Goal: Task Accomplishment & Management: Complete application form

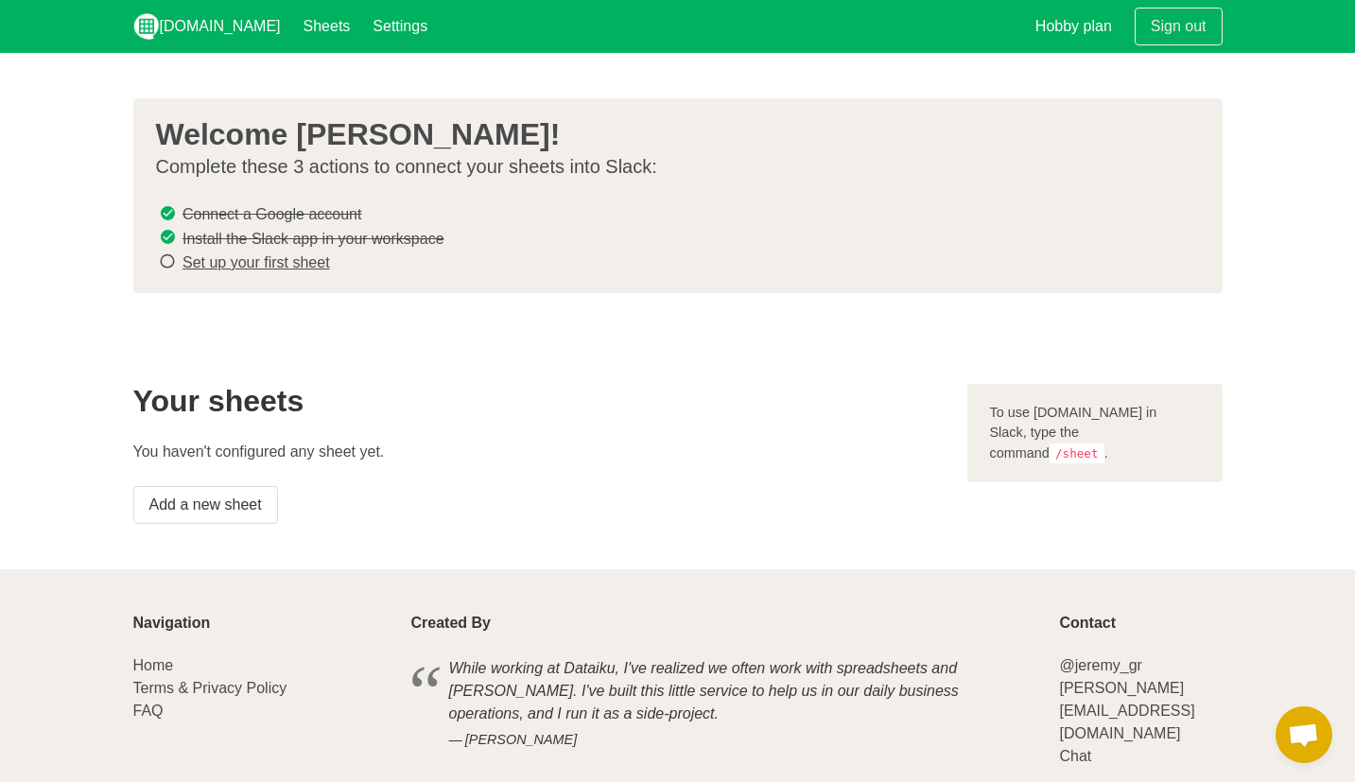
click at [313, 216] on s "Connect a Google account" at bounding box center [272, 214] width 179 height 16
click at [326, 216] on s "Connect a Google account" at bounding box center [272, 214] width 179 height 16
click at [361, 30] on link "Settings" at bounding box center [400, 26] width 78 height 53
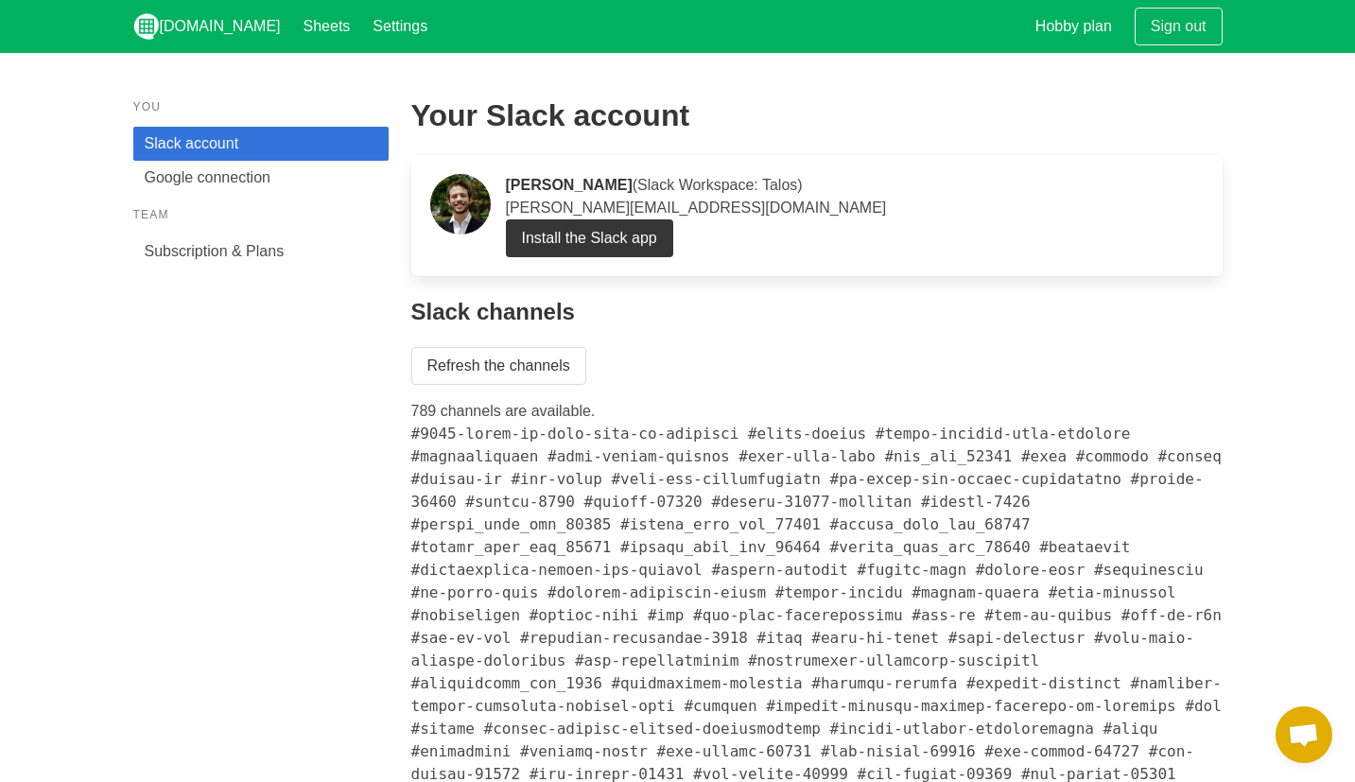
click at [565, 209] on p "[PERSON_NAME] (Slack Workspace: Talos) [PERSON_NAME][EMAIL_ADDRESS][DOMAIN_NAME]" at bounding box center [855, 196] width 698 height 45
click at [598, 205] on p "Ralfi Salhon (Slack Workspace: Talos) ralfi@talostrading.com" at bounding box center [855, 196] width 698 height 45
click at [506, 365] on link "Refresh the channels" at bounding box center [498, 366] width 175 height 38
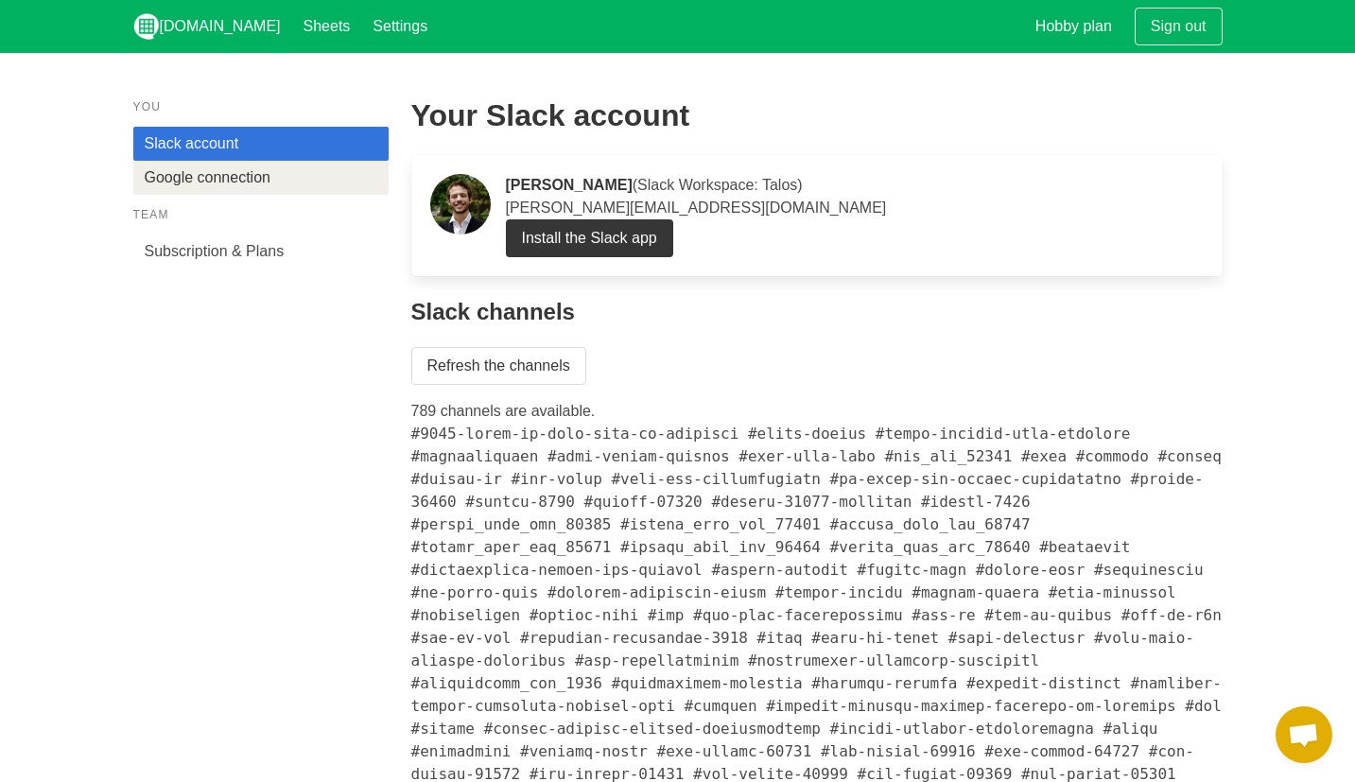
click at [253, 184] on link "Google connection" at bounding box center [260, 178] width 255 height 34
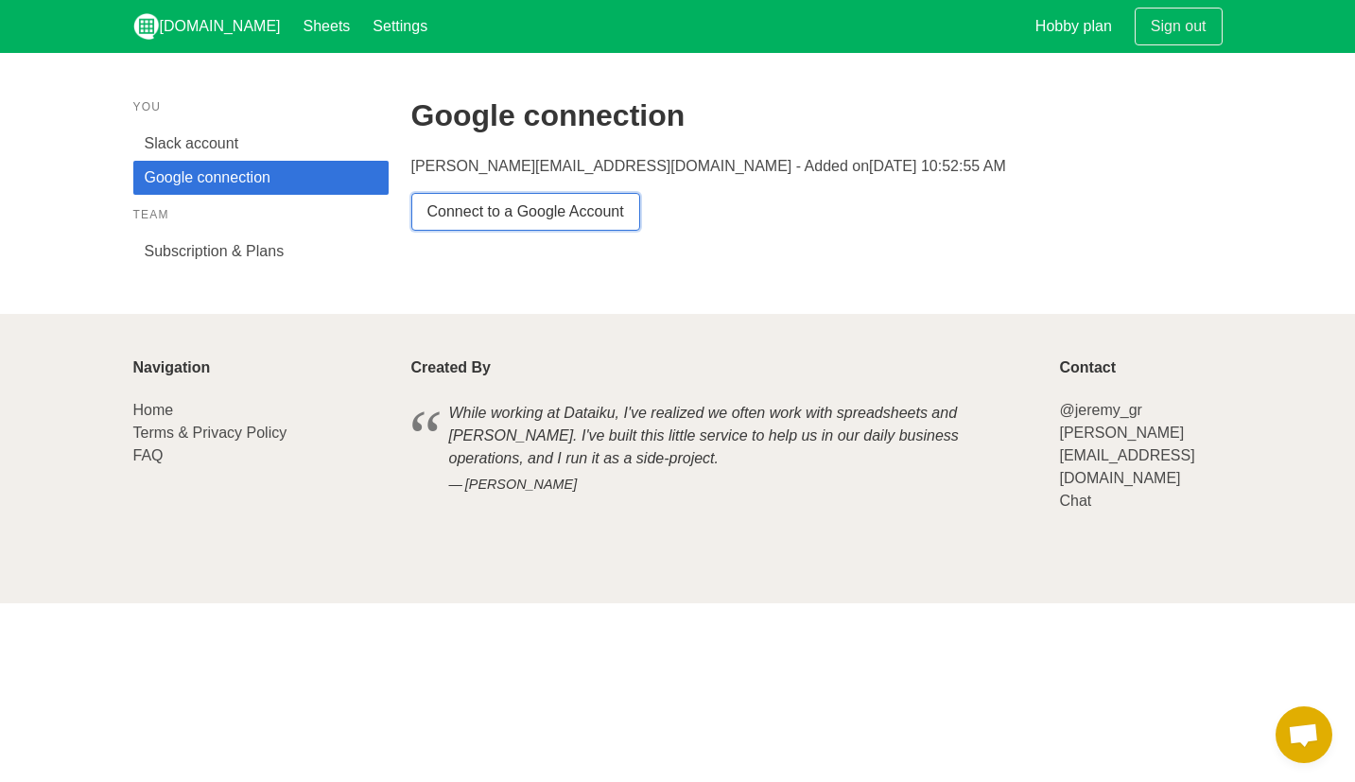
click at [597, 208] on link "Connect to a Google Account" at bounding box center [525, 212] width 229 height 38
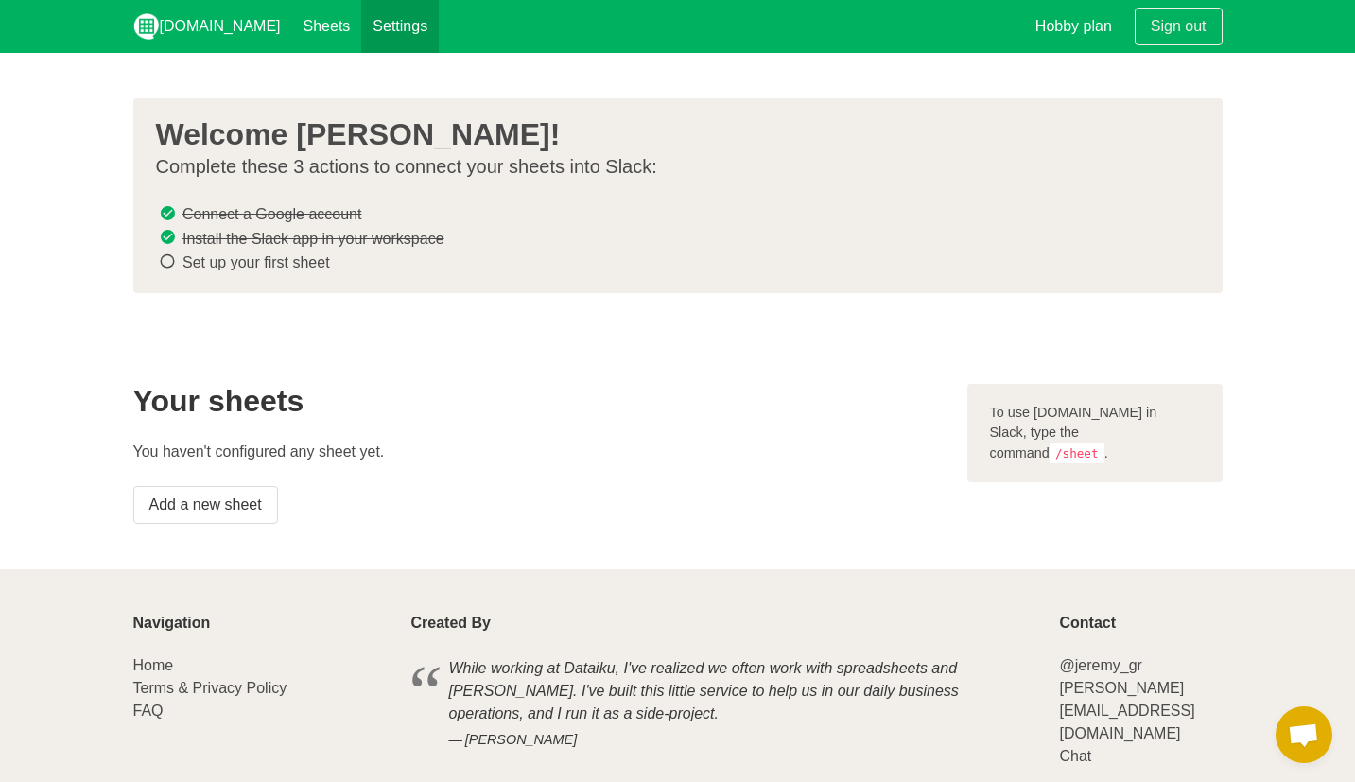
click at [367, 40] on link "Settings" at bounding box center [400, 26] width 78 height 53
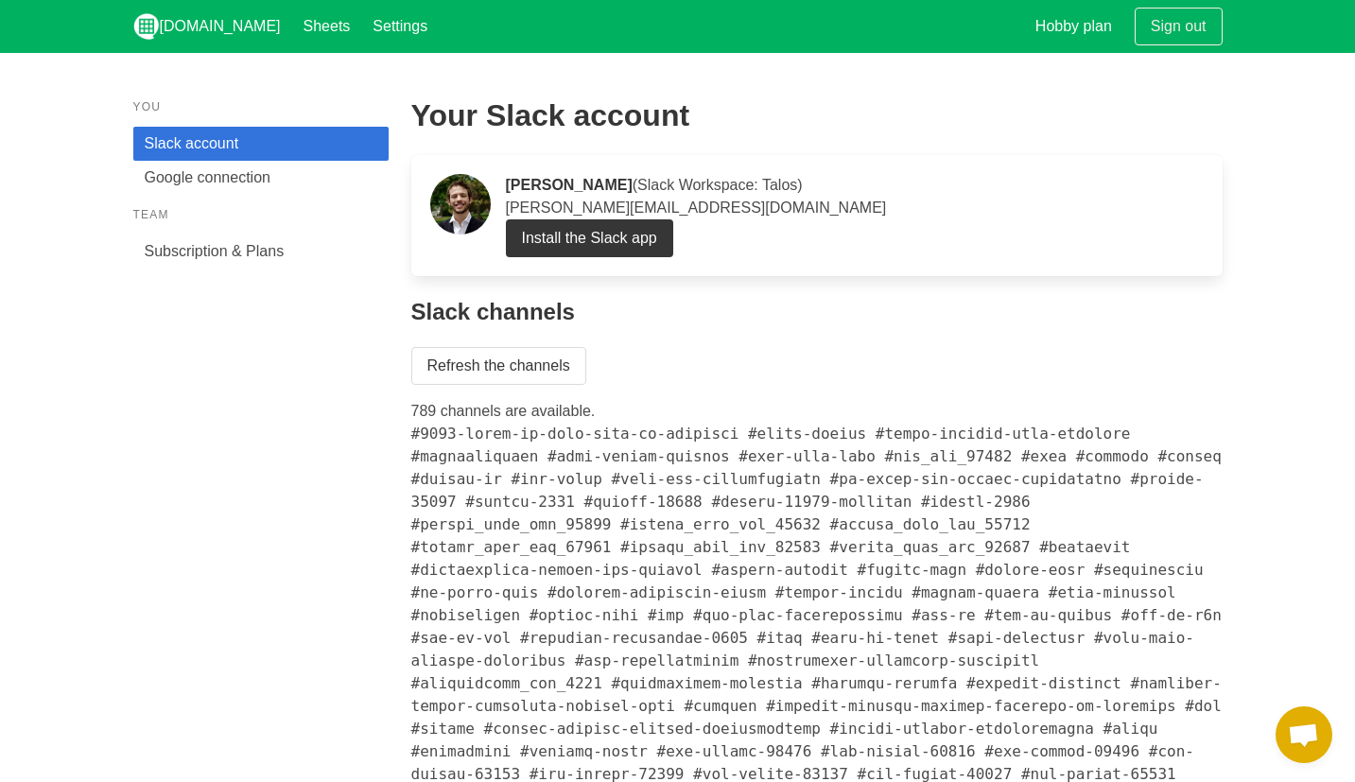
click at [571, 207] on p "[PERSON_NAME] (Slack Workspace: Talos) [PERSON_NAME][EMAIL_ADDRESS][DOMAIN_NAME]" at bounding box center [855, 196] width 698 height 45
click at [571, 207] on p "Ralfi Salhon (Slack Workspace: Talos) ralfi@talostrading.com" at bounding box center [855, 196] width 698 height 45
drag, startPoint x: 580, startPoint y: 207, endPoint x: 467, endPoint y: 207, distance: 112.6
click at [579, 207] on p "Ralfi Salhon (Slack Workspace: Talos) ralfi@talostrading.com" at bounding box center [855, 196] width 698 height 45
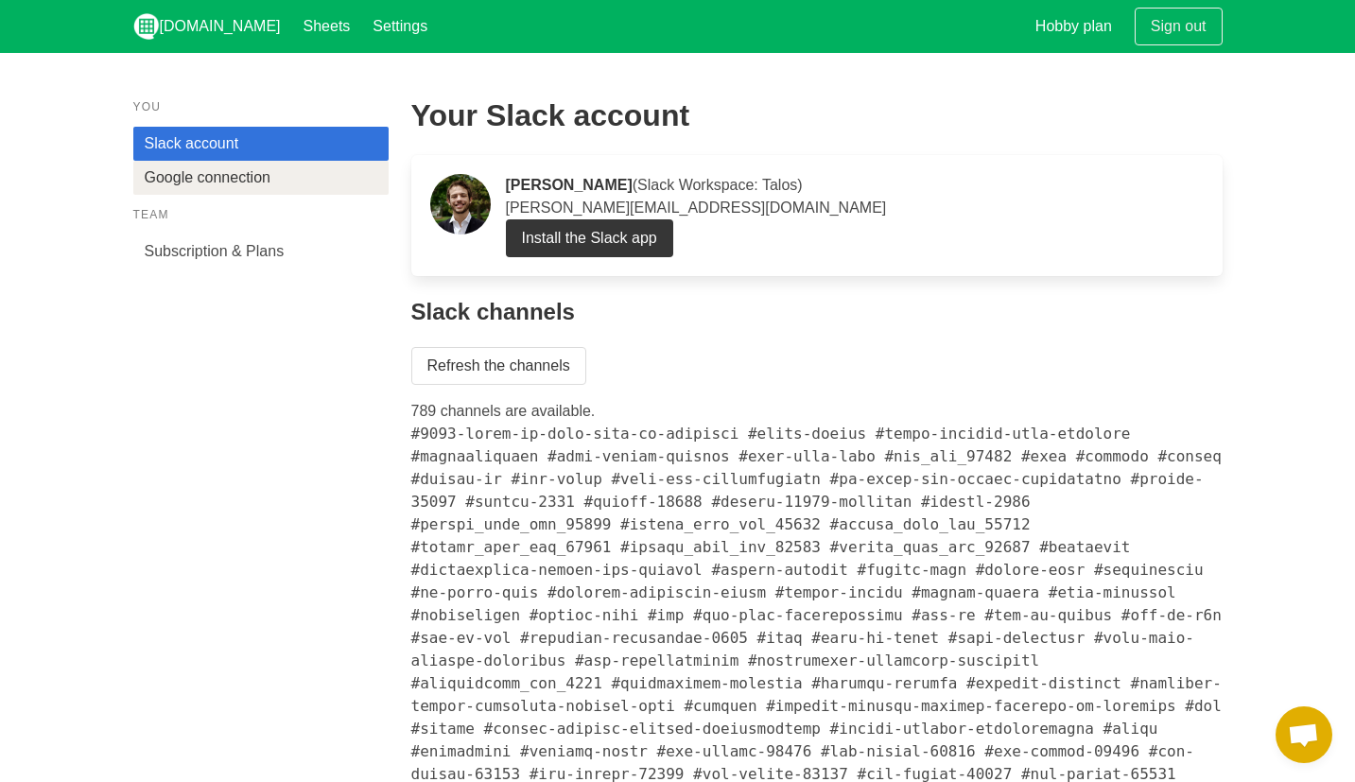
click at [191, 187] on link "Google connection" at bounding box center [260, 178] width 255 height 34
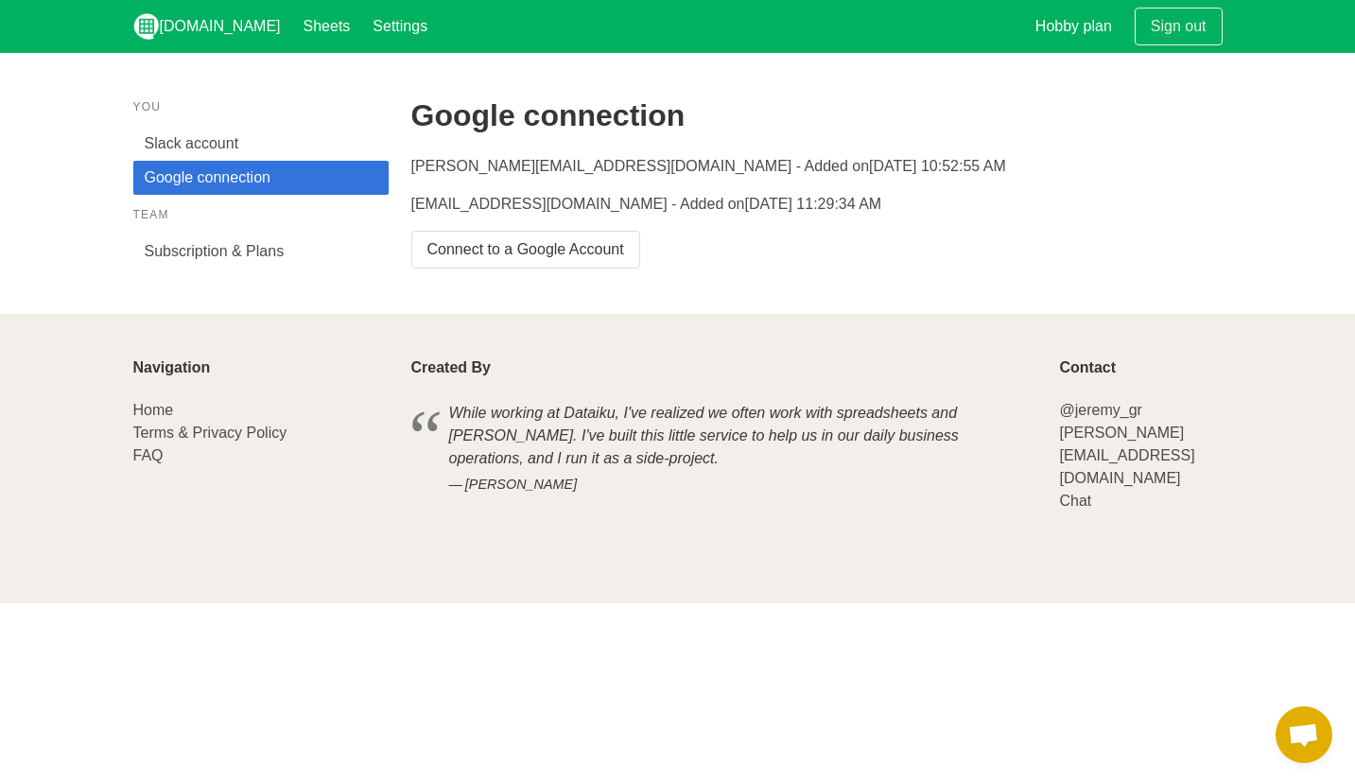
click at [536, 164] on p "ralfi@talostrading.com - Added on 1/27/2025, 10:52:55 AM" at bounding box center [817, 166] width 812 height 23
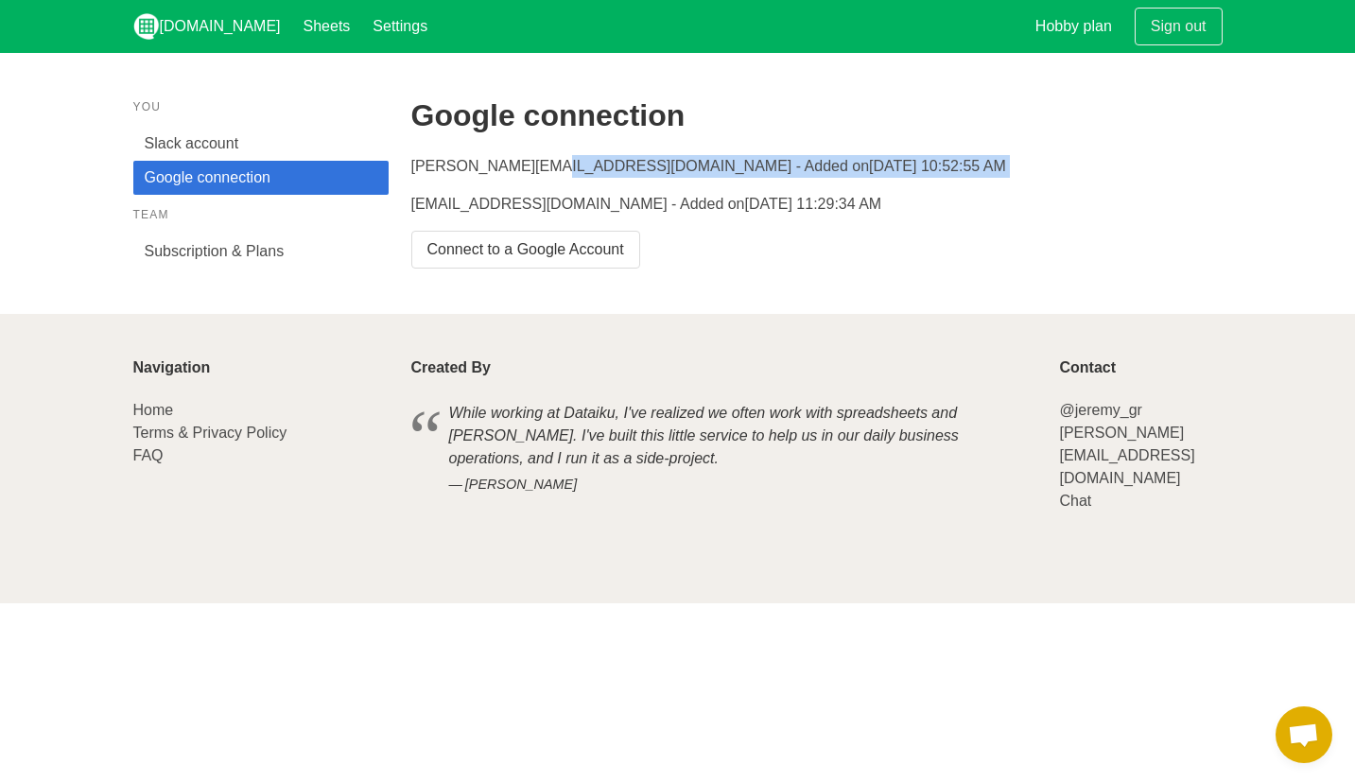
click at [536, 164] on p "ralfi@talostrading.com - Added on 1/27/2025, 10:52:55 AM" at bounding box center [817, 166] width 812 height 23
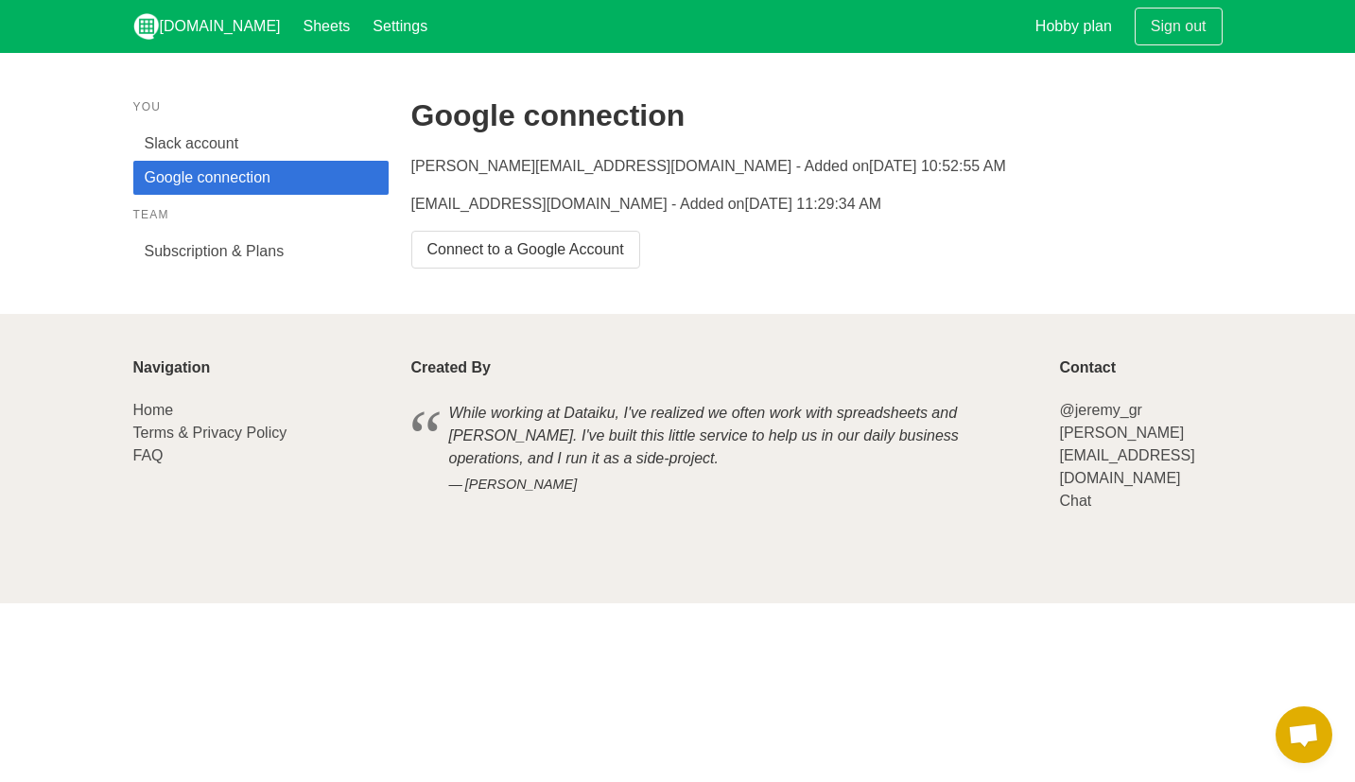
click at [563, 164] on p "ralfi@talostrading.com - Added on 1/27/2025, 10:52:55 AM" at bounding box center [817, 166] width 812 height 23
click at [541, 165] on p "ralfi@talostrading.com - Added on 1/27/2025, 10:52:55 AM" at bounding box center [817, 166] width 812 height 23
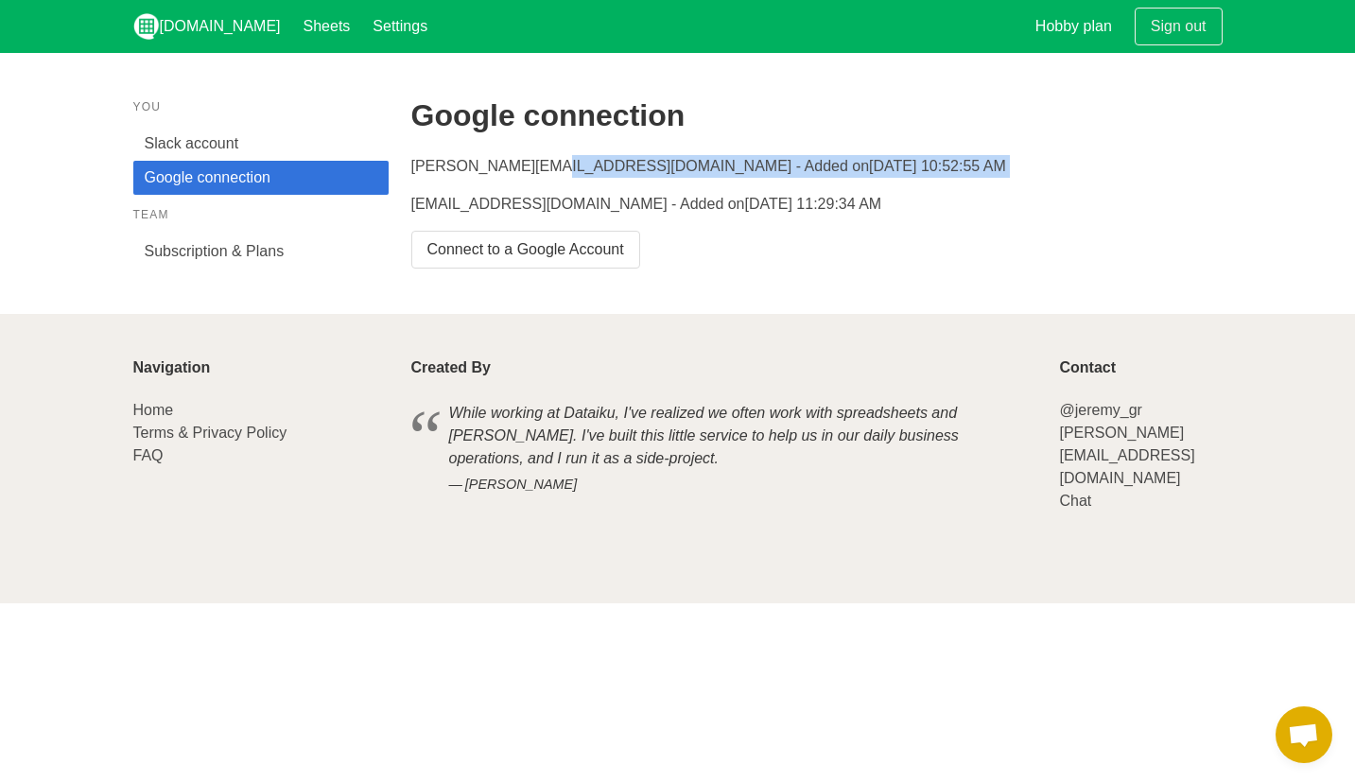
click at [541, 165] on p "ralfi@talostrading.com - Added on 1/27/2025, 10:52:55 AM" at bounding box center [817, 166] width 812 height 23
drag, startPoint x: 592, startPoint y: 165, endPoint x: 301, endPoint y: 207, distance: 294.4
click at [590, 165] on p "ralfi@talostrading.com - Added on 1/27/2025, 10:52:55 AM" at bounding box center [817, 166] width 812 height 23
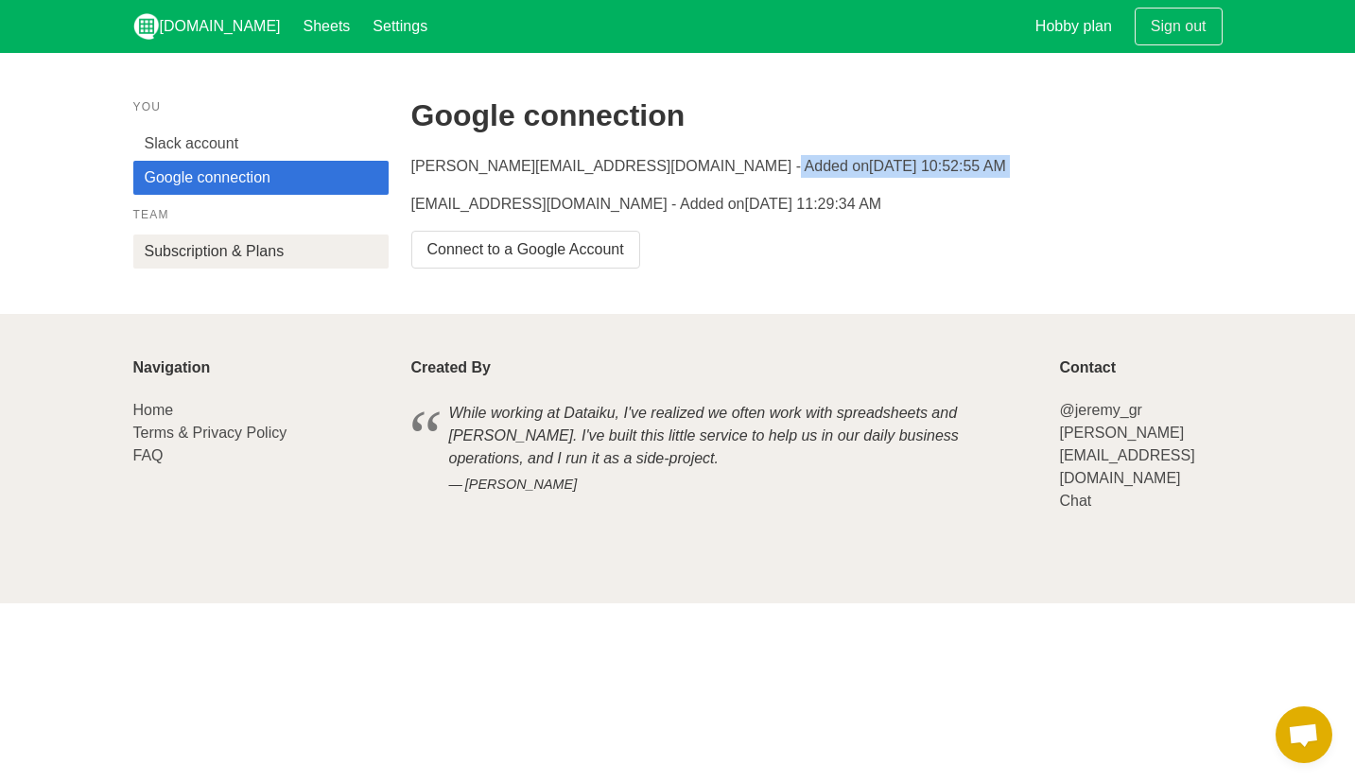
click at [276, 236] on link "Subscription & Plans" at bounding box center [260, 252] width 255 height 34
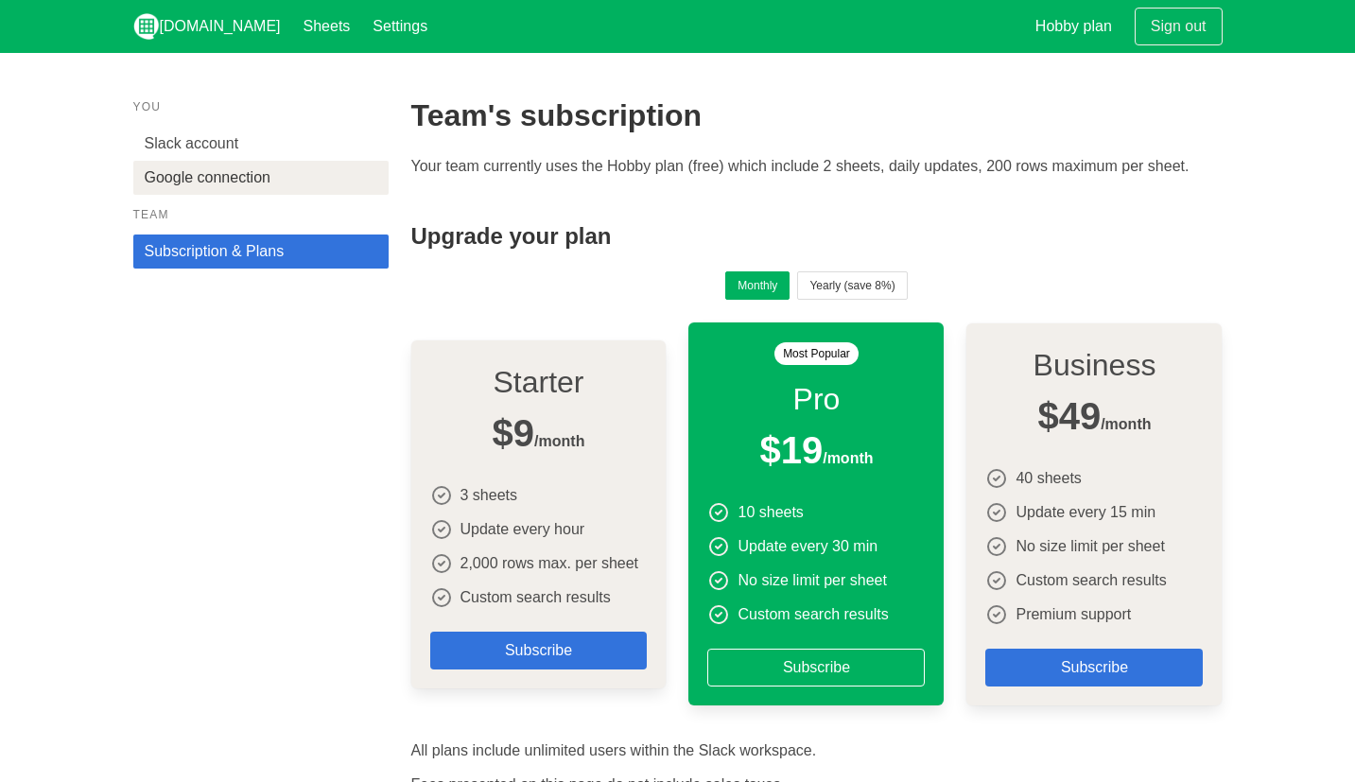
click at [310, 176] on link "Google connection" at bounding box center [260, 178] width 255 height 34
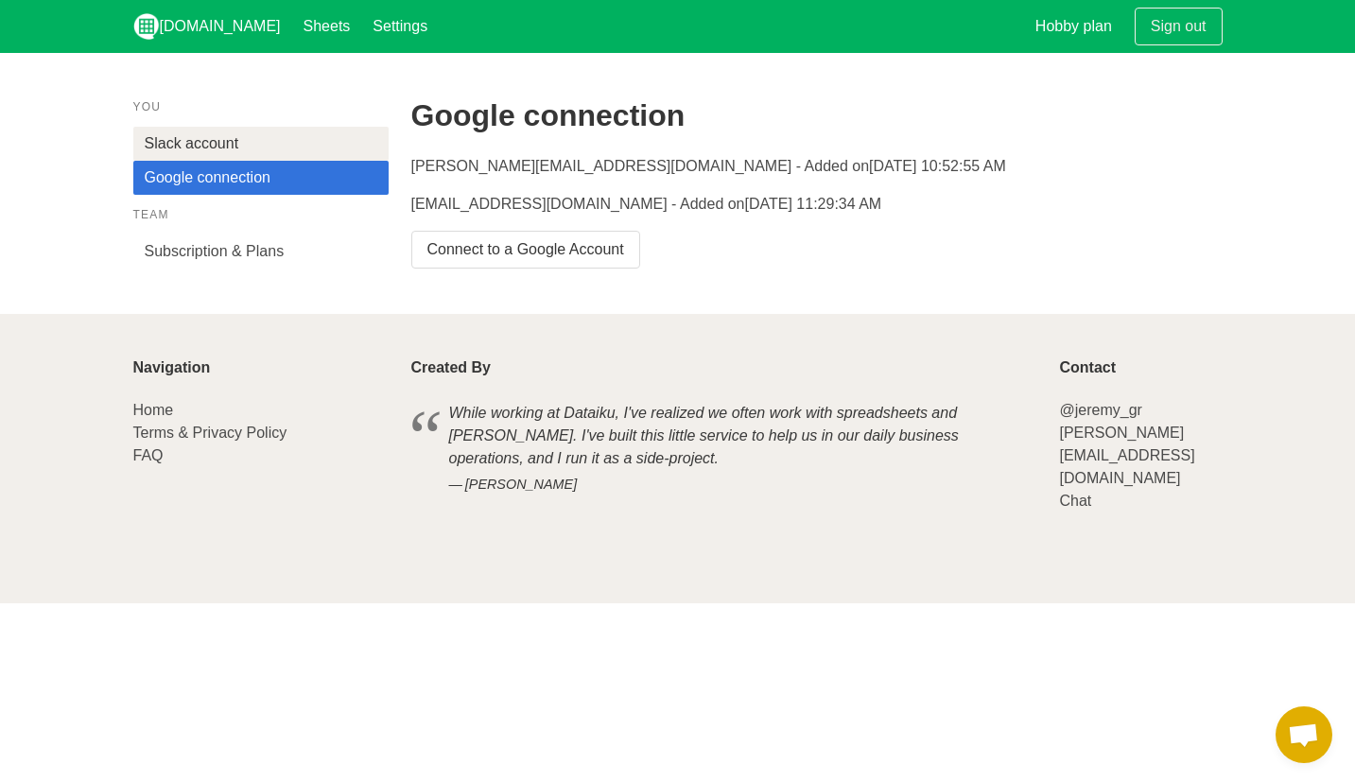
click at [197, 138] on link "Slack account" at bounding box center [260, 144] width 255 height 34
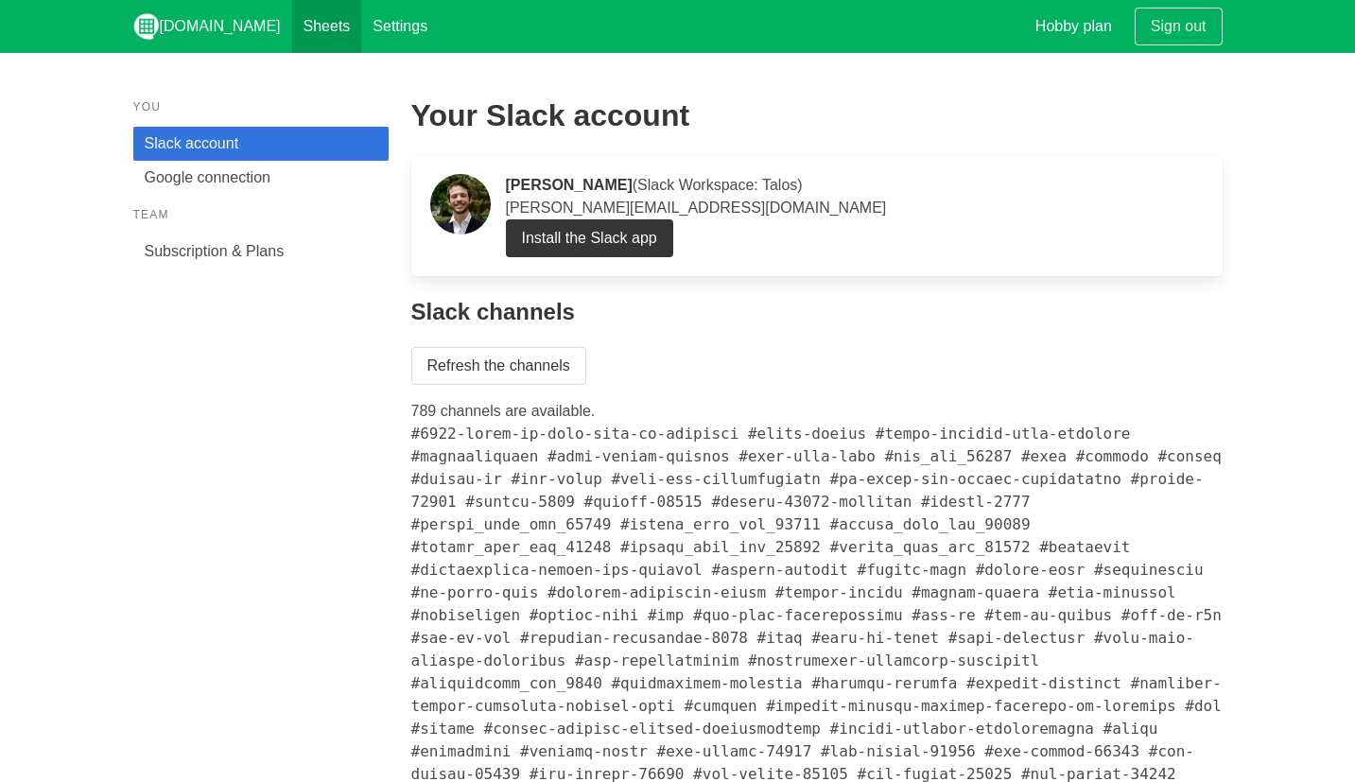
click at [292, 36] on link "Sheets" at bounding box center [327, 26] width 70 height 53
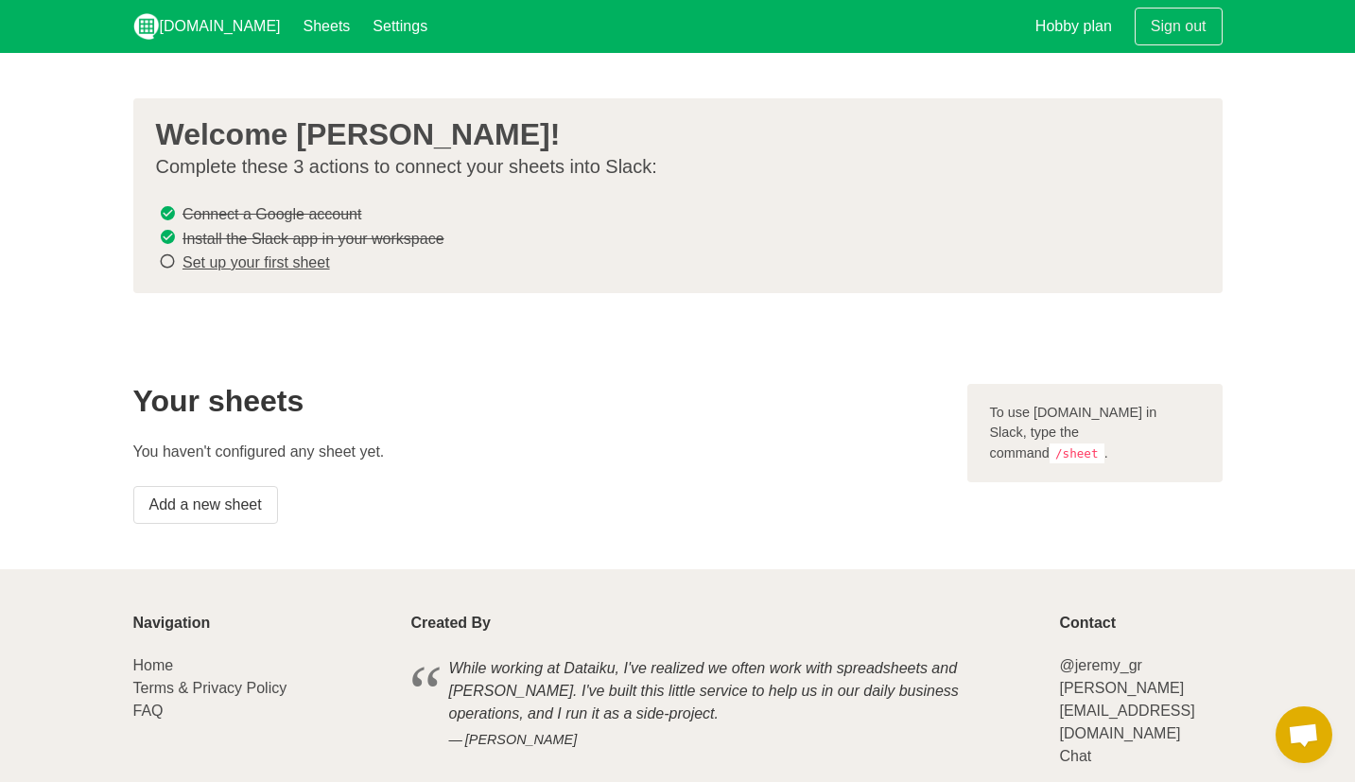
click at [271, 261] on link "Set up your first sheet" at bounding box center [257, 262] width 148 height 16
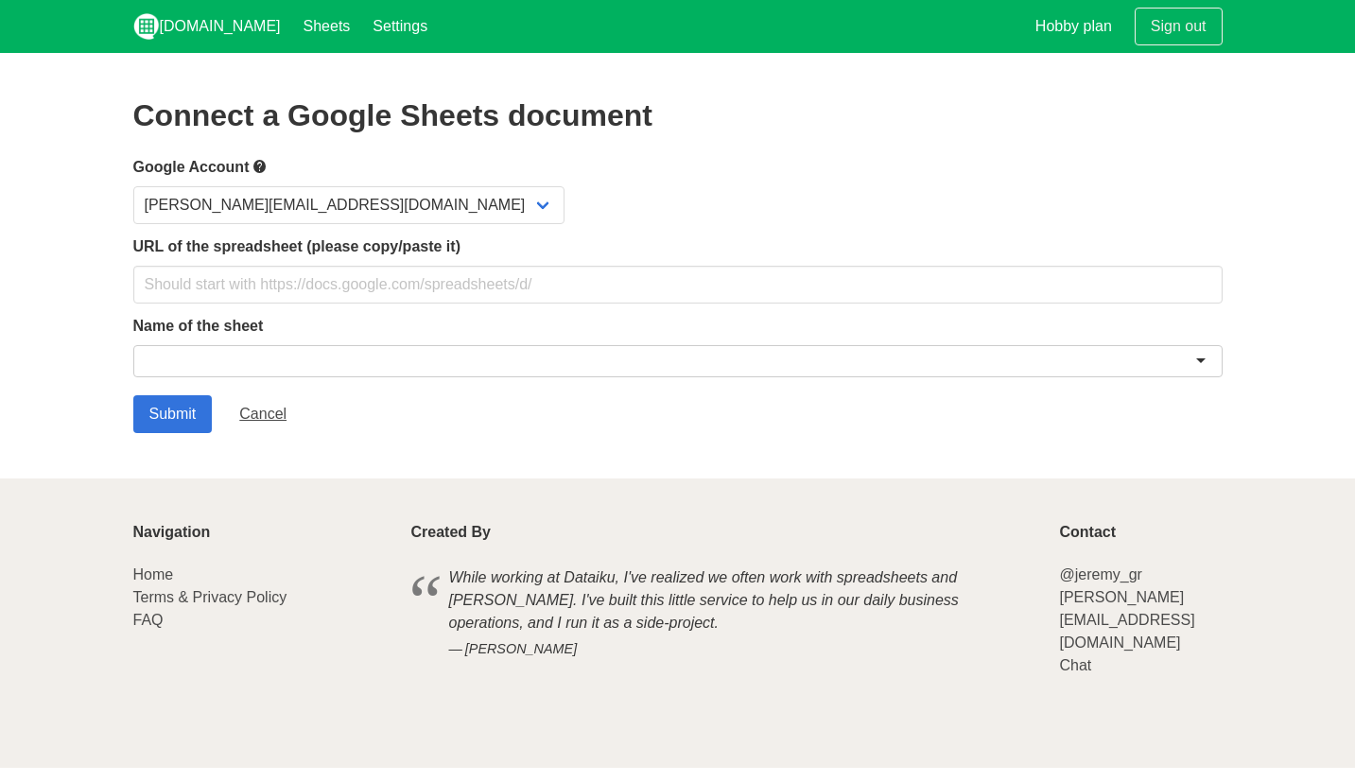
click at [299, 305] on form "Google Account [PERSON_NAME][EMAIL_ADDRESS][DOMAIN_NAME] [EMAIL_ADDRESS][DOMAIN…" at bounding box center [678, 294] width 1090 height 278
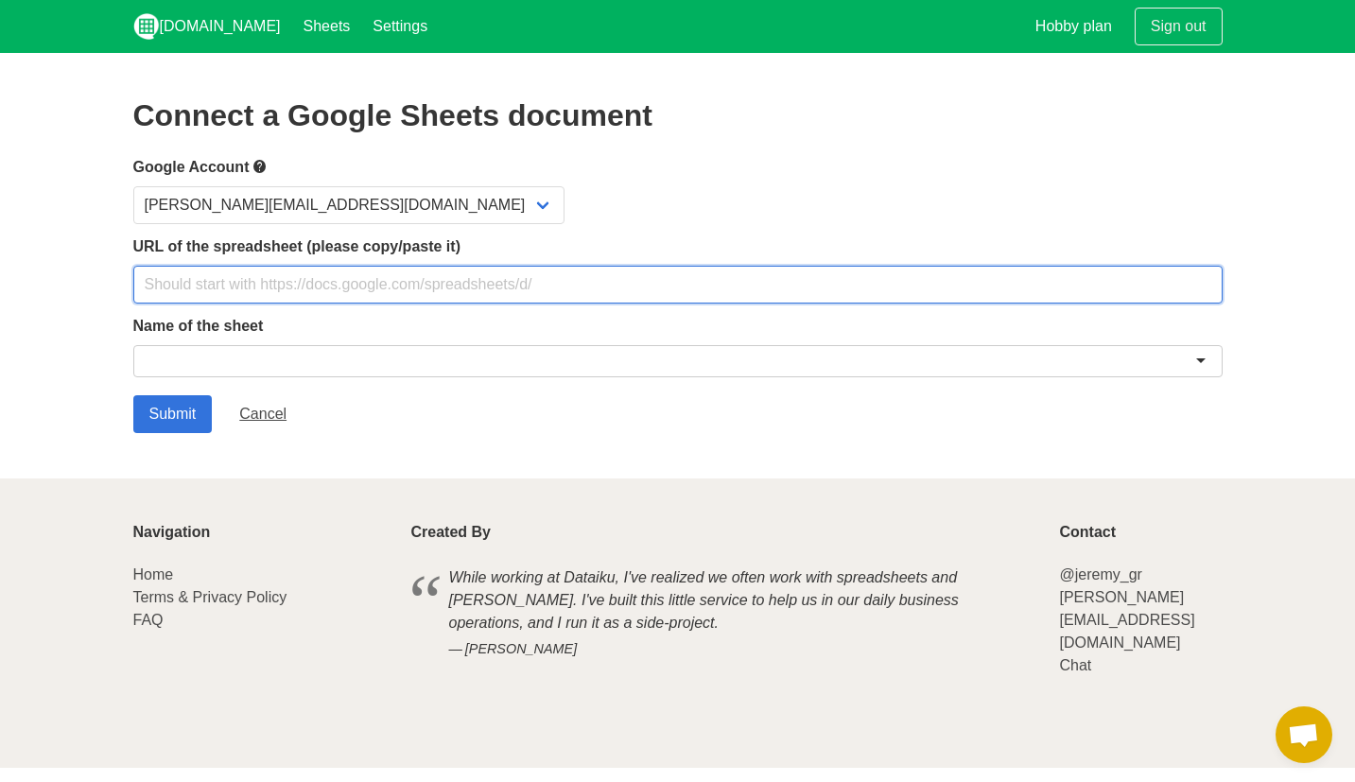
click at [299, 300] on input "text" at bounding box center [678, 285] width 1090 height 38
click at [337, 289] on input "text" at bounding box center [678, 285] width 1090 height 38
paste input "https://docs.google.com/spreadsheets/d/1eKgfGJ_7SFL19ZwEmi7x3a_fzI_uv2tJJmSjQM1…"
type input "https://docs.google.com/spreadsheets/d/1eKgfGJ_7SFL19ZwEmi7x3a_fzI_uv2tJJmSjQM1…"
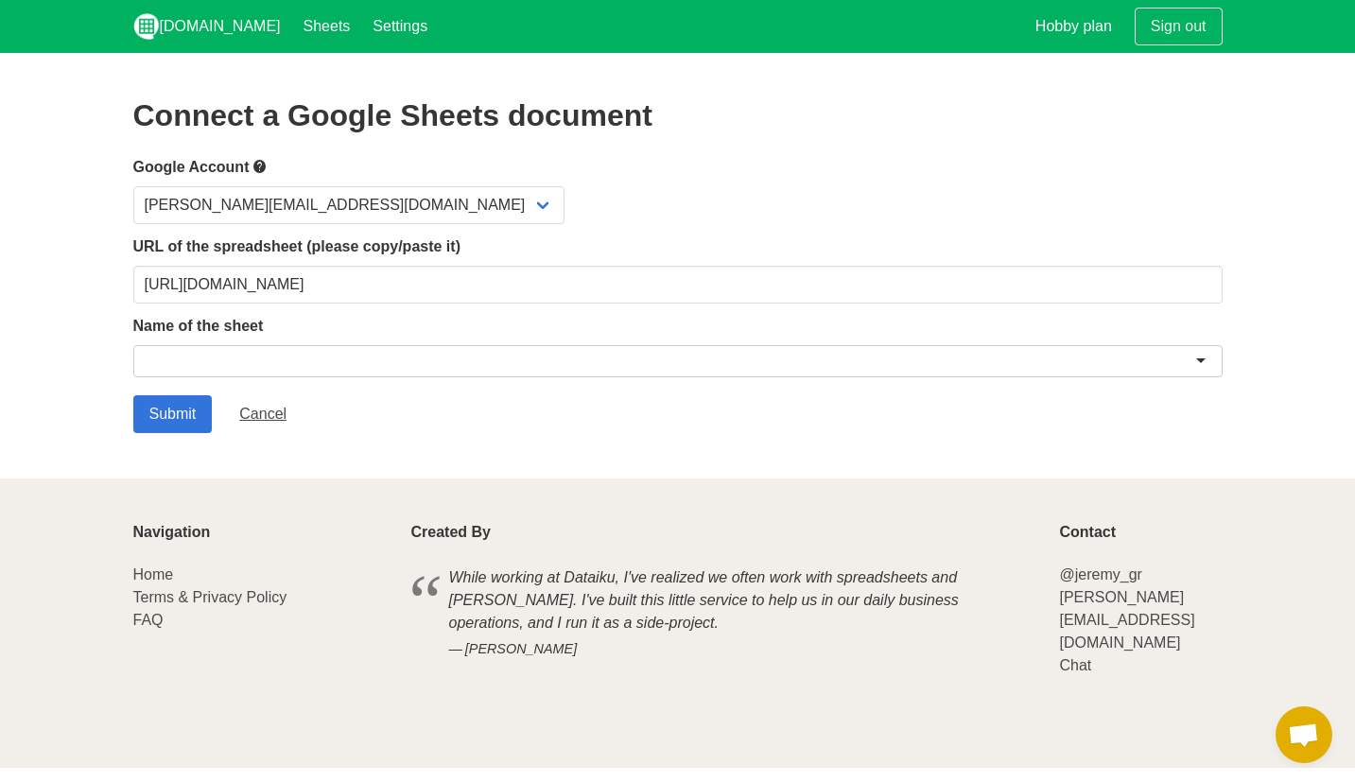
click at [319, 356] on div at bounding box center [678, 361] width 1090 height 32
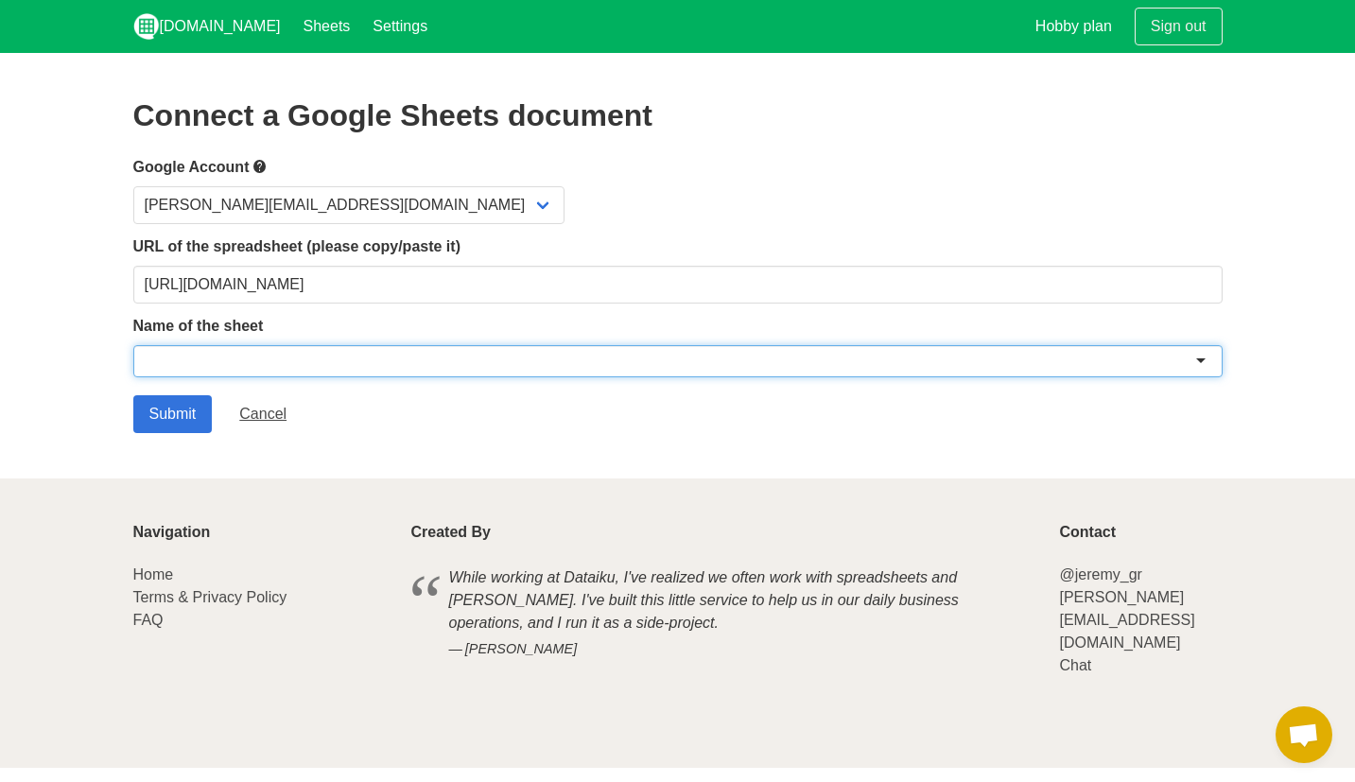
click at [310, 364] on div at bounding box center [678, 361] width 1090 height 32
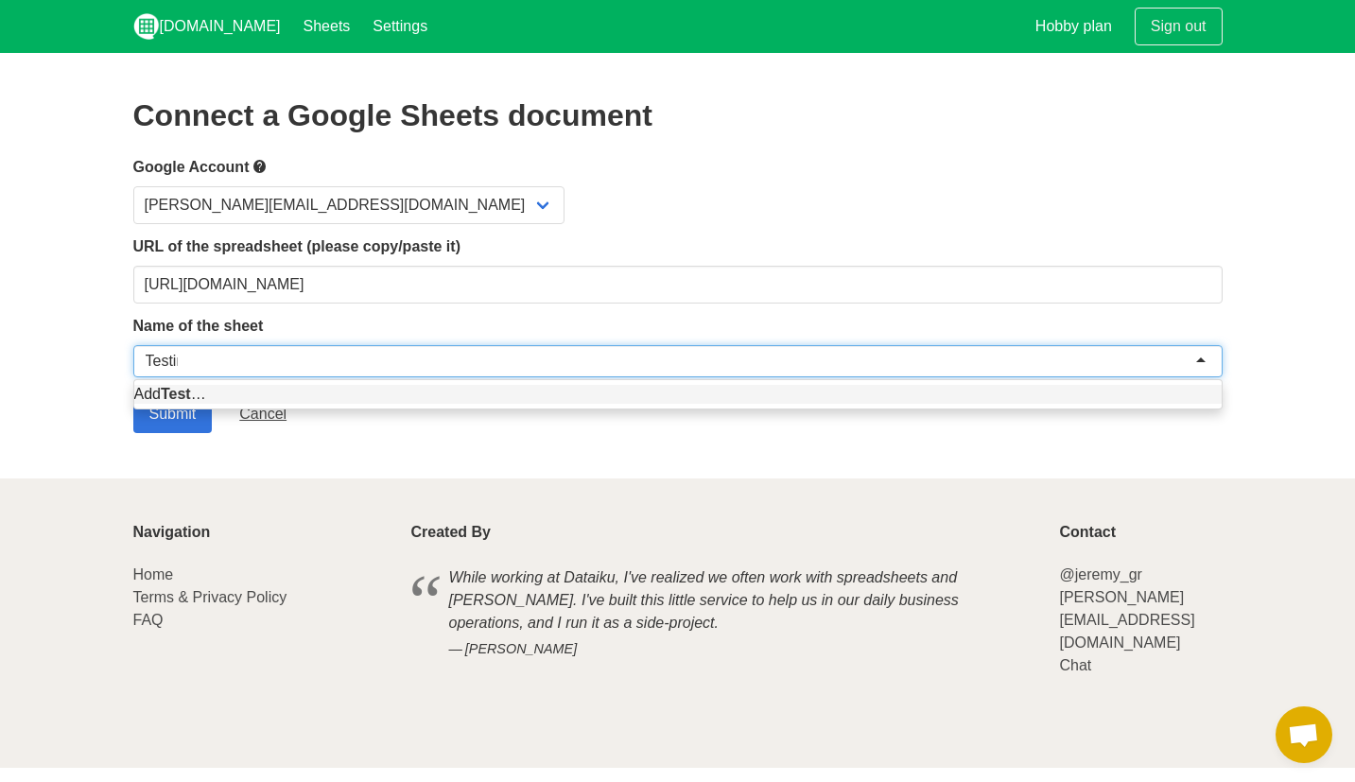
type input "Testing"
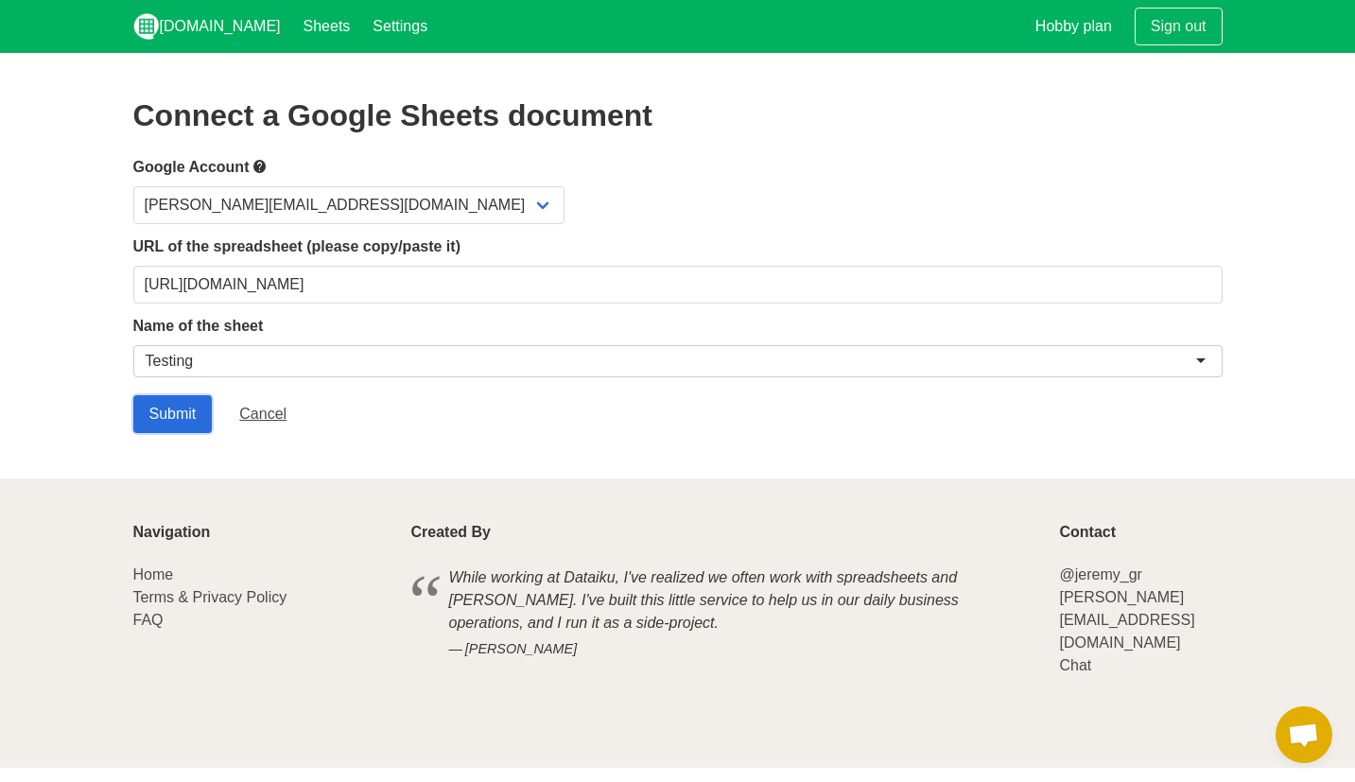
click at [202, 405] on input "Submit" at bounding box center [172, 414] width 79 height 38
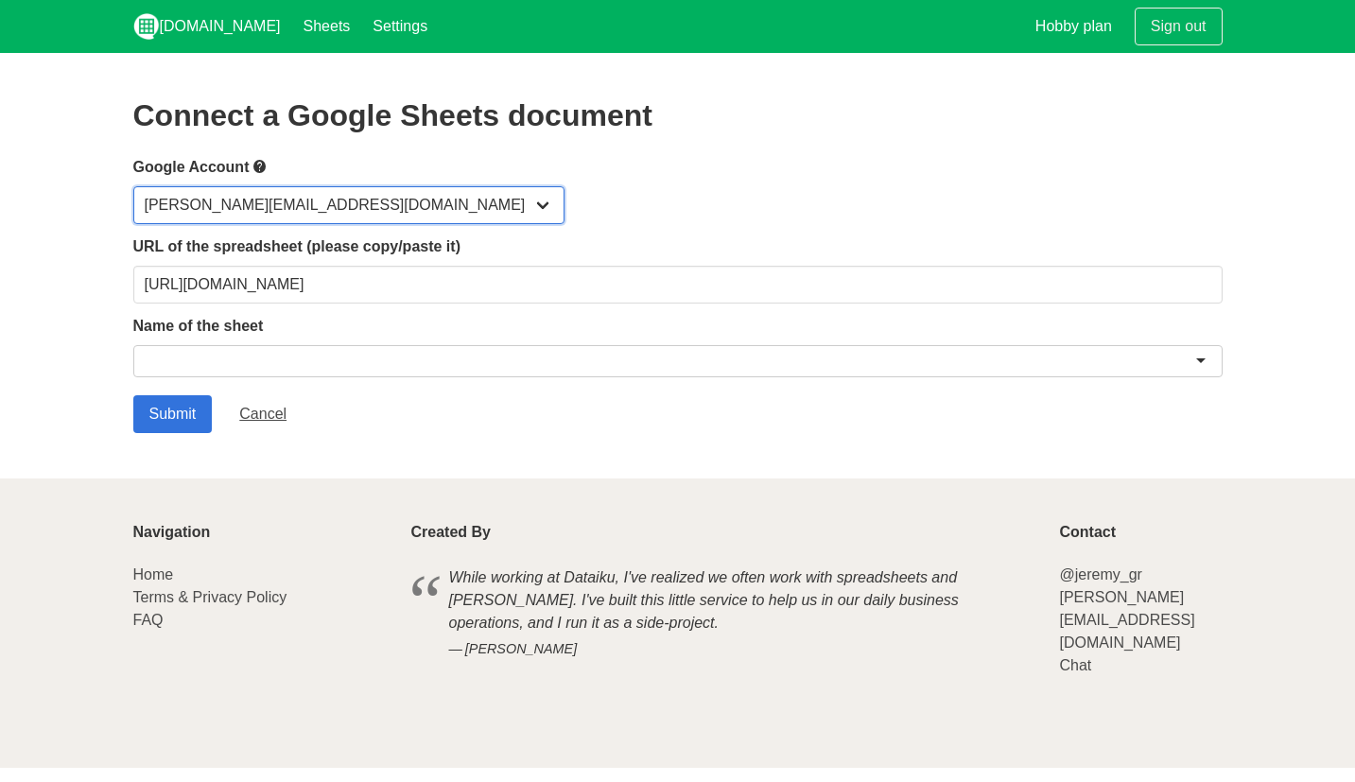
click at [236, 205] on select "[PERSON_NAME][EMAIL_ADDRESS][DOMAIN_NAME] [EMAIL_ADDRESS][DOMAIN_NAME]" at bounding box center [348, 205] width 431 height 38
select select "[EMAIL_ADDRESS][DOMAIN_NAME]"
click at [133, 186] on select "[PERSON_NAME][EMAIL_ADDRESS][DOMAIN_NAME] [EMAIL_ADDRESS][DOMAIN_NAME]" at bounding box center [348, 205] width 431 height 38
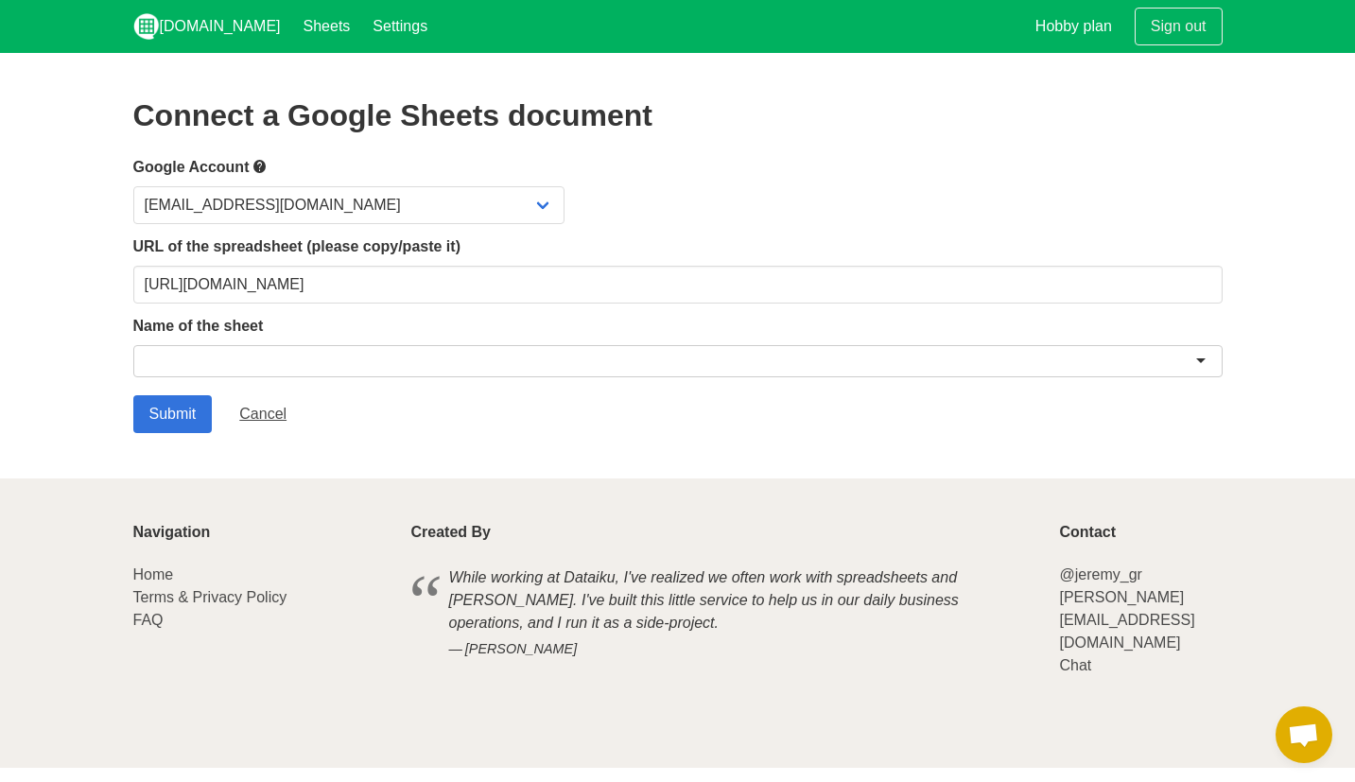
click at [245, 355] on div at bounding box center [678, 361] width 1090 height 32
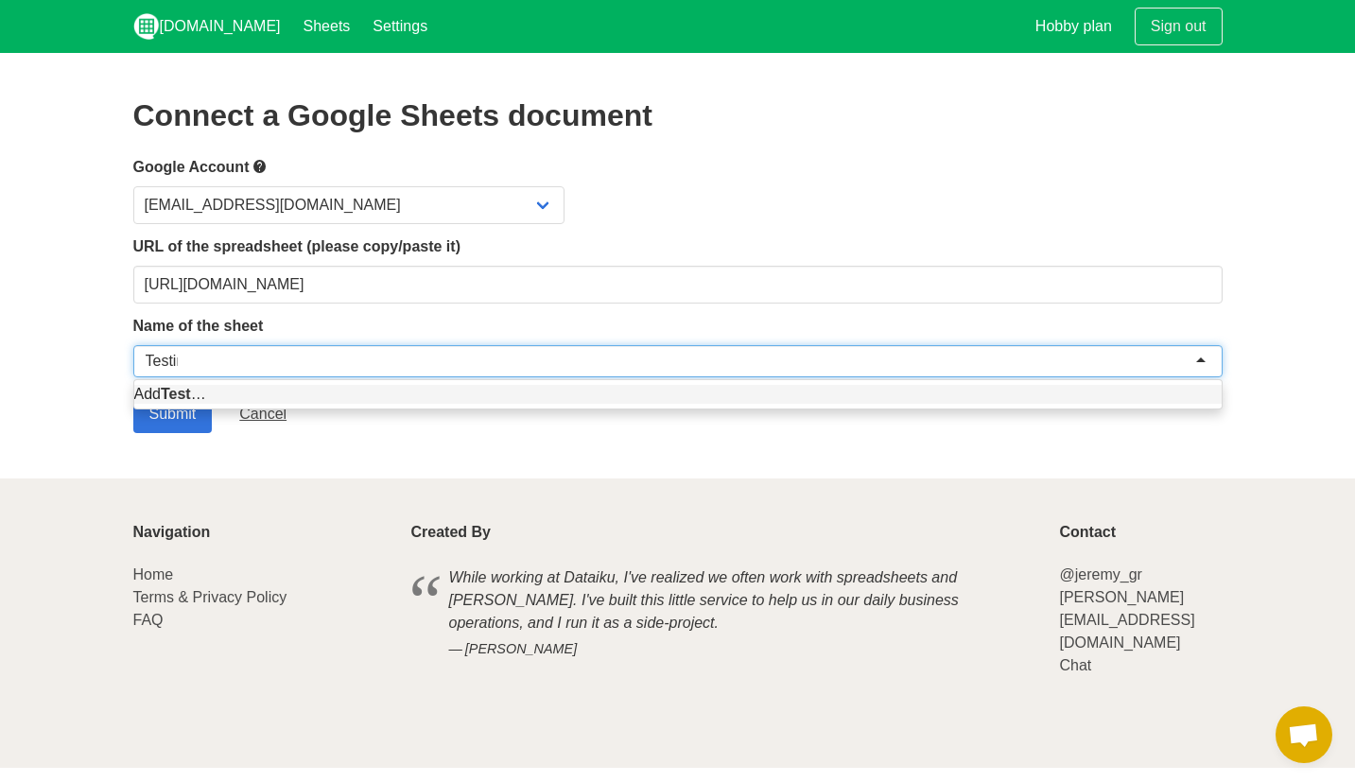
type input "Testing"
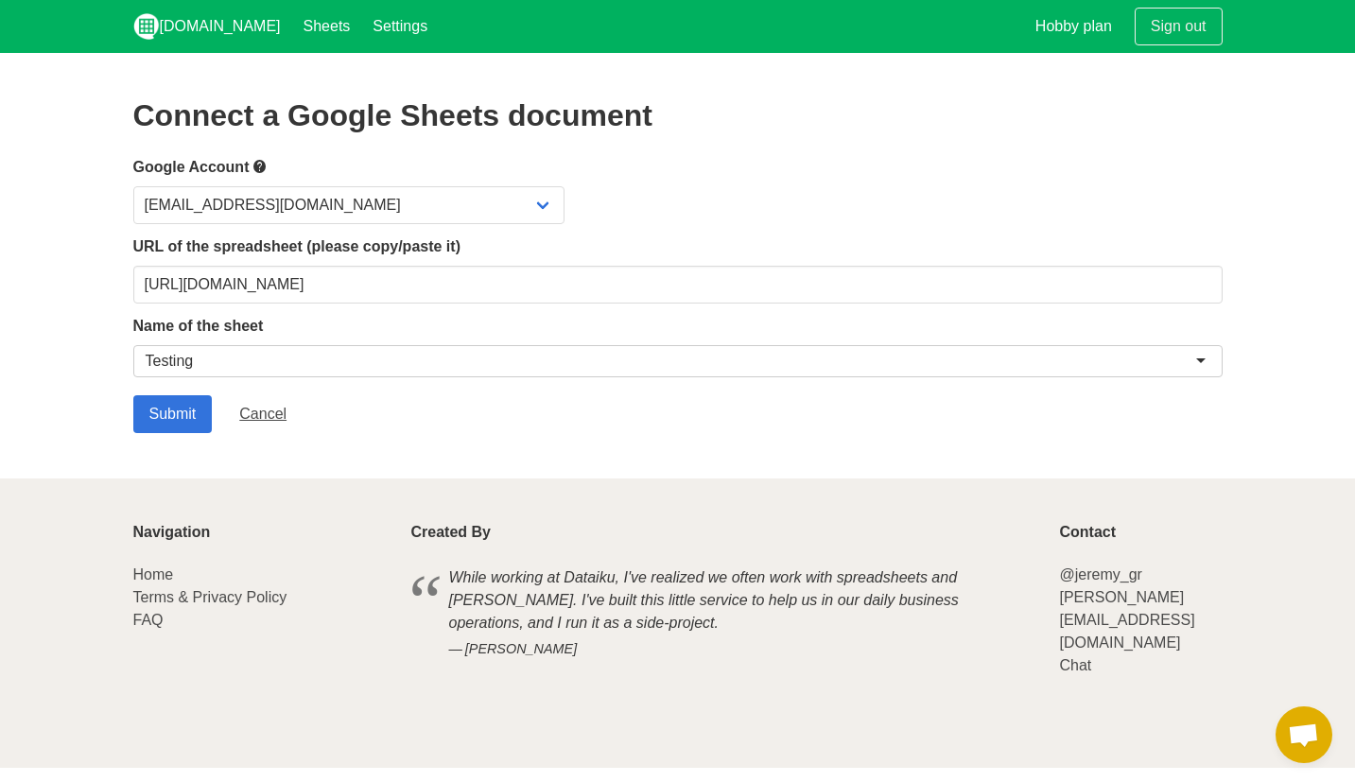
click at [254, 318] on label "Name of the sheet" at bounding box center [678, 326] width 1090 height 23
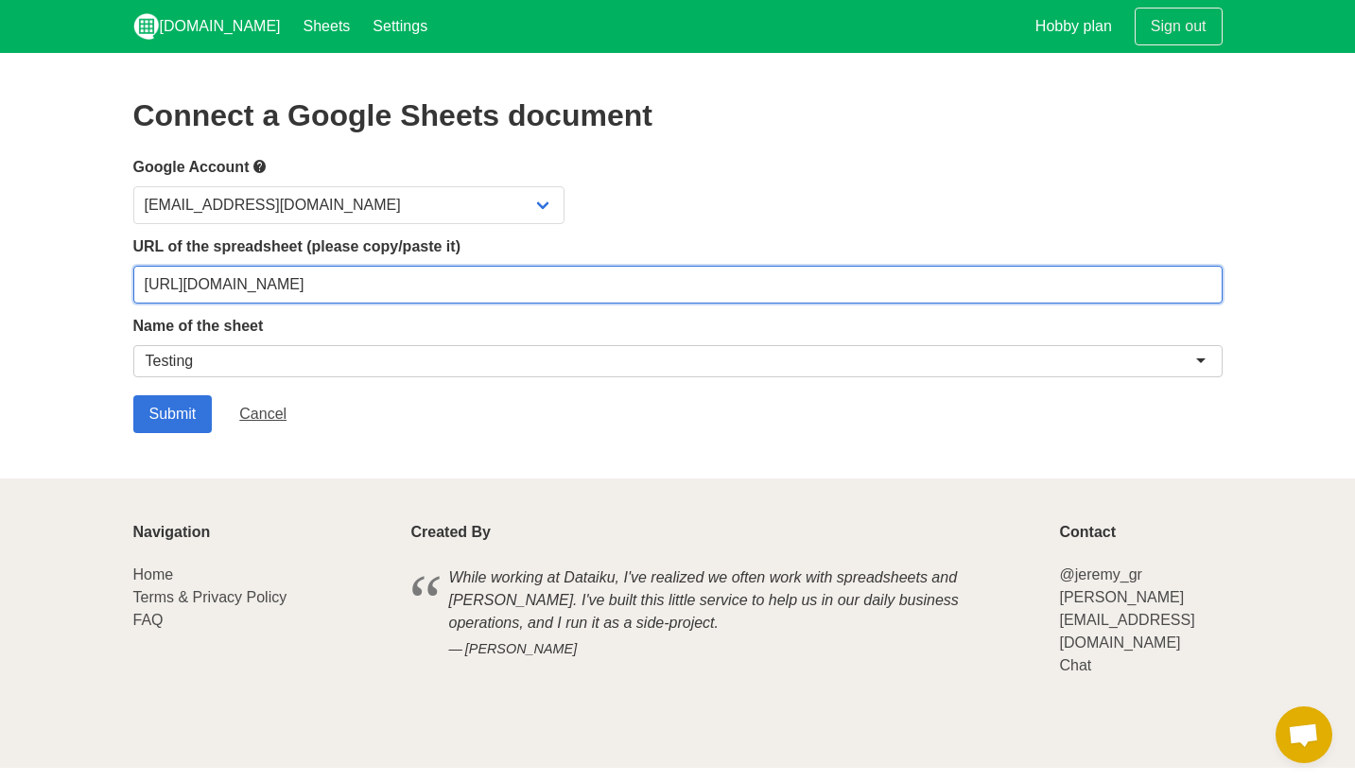
click at [242, 289] on input "https://docs.google.com/spreadsheets/d/1eKgfGJ_7SFL19ZwEmi7x3a_fzI_uv2tJJmSjQM1…" at bounding box center [678, 285] width 1090 height 38
paste input "njnU57hDxU9iEWn_W24z4reciaKkpdWqPIYahBbwbs8/edit?resourcekey=&gid=1281334660#gi…"
type input "https://docs.google.com/spreadsheets/d/1njnU57hDxU9iEWn_W24z4reciaKkpdWqPIYahBb…"
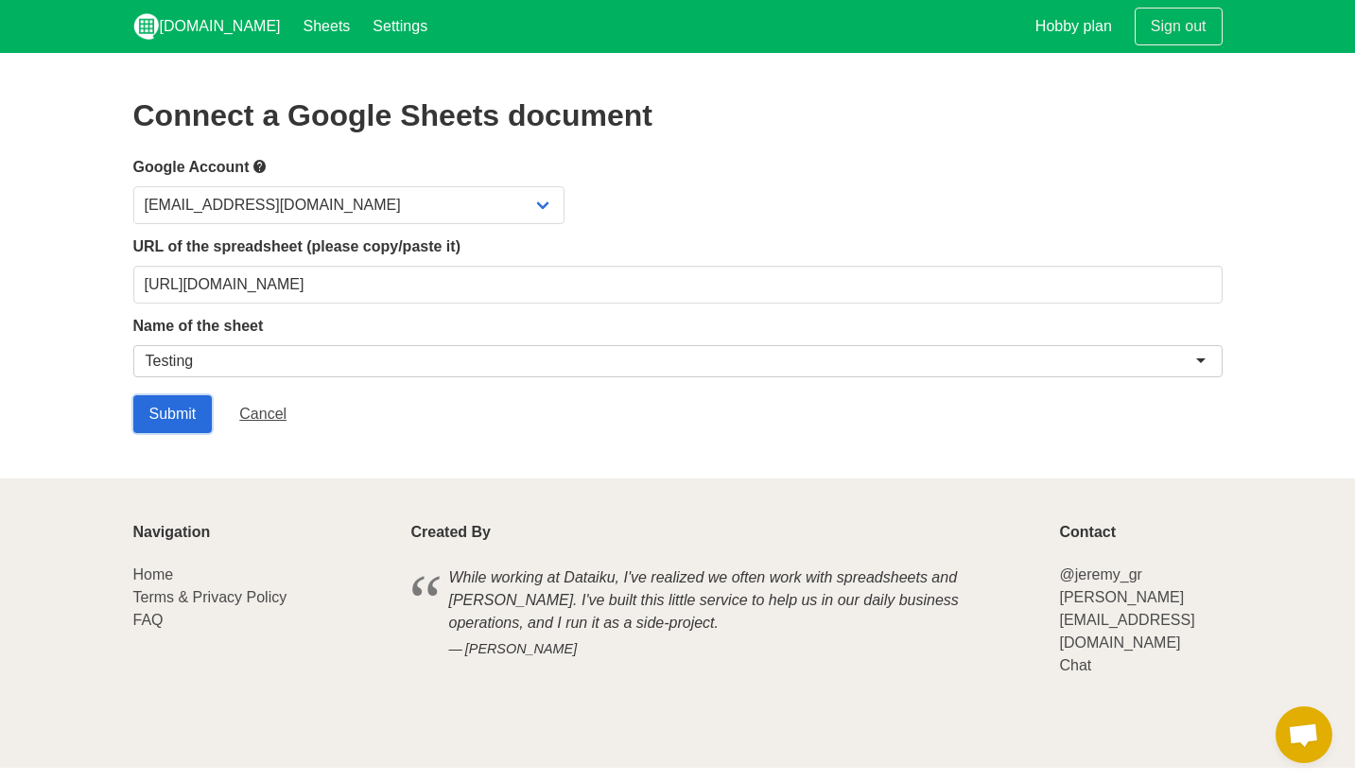
click at [196, 403] on input "Submit" at bounding box center [172, 414] width 79 height 38
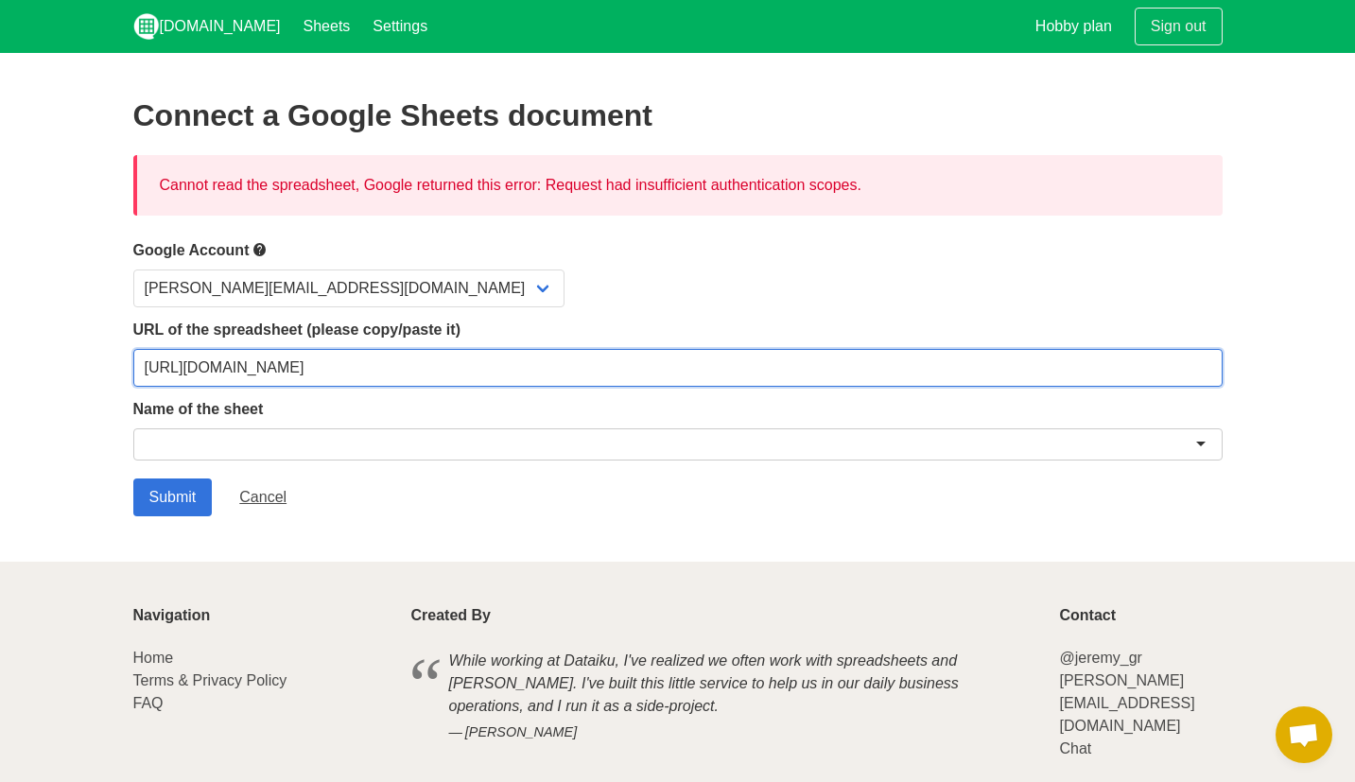
click at [872, 378] on input "[URL][DOMAIN_NAME]" at bounding box center [678, 368] width 1090 height 38
drag, startPoint x: 833, startPoint y: 369, endPoint x: 1354, endPoint y: 376, distance: 521.2
click at [1354, 376] on section "Connect a Google Sheets document Cannot read the spreadsheet, Google returned t…" at bounding box center [677, 307] width 1355 height 509
type input "[URL][DOMAIN_NAME]"
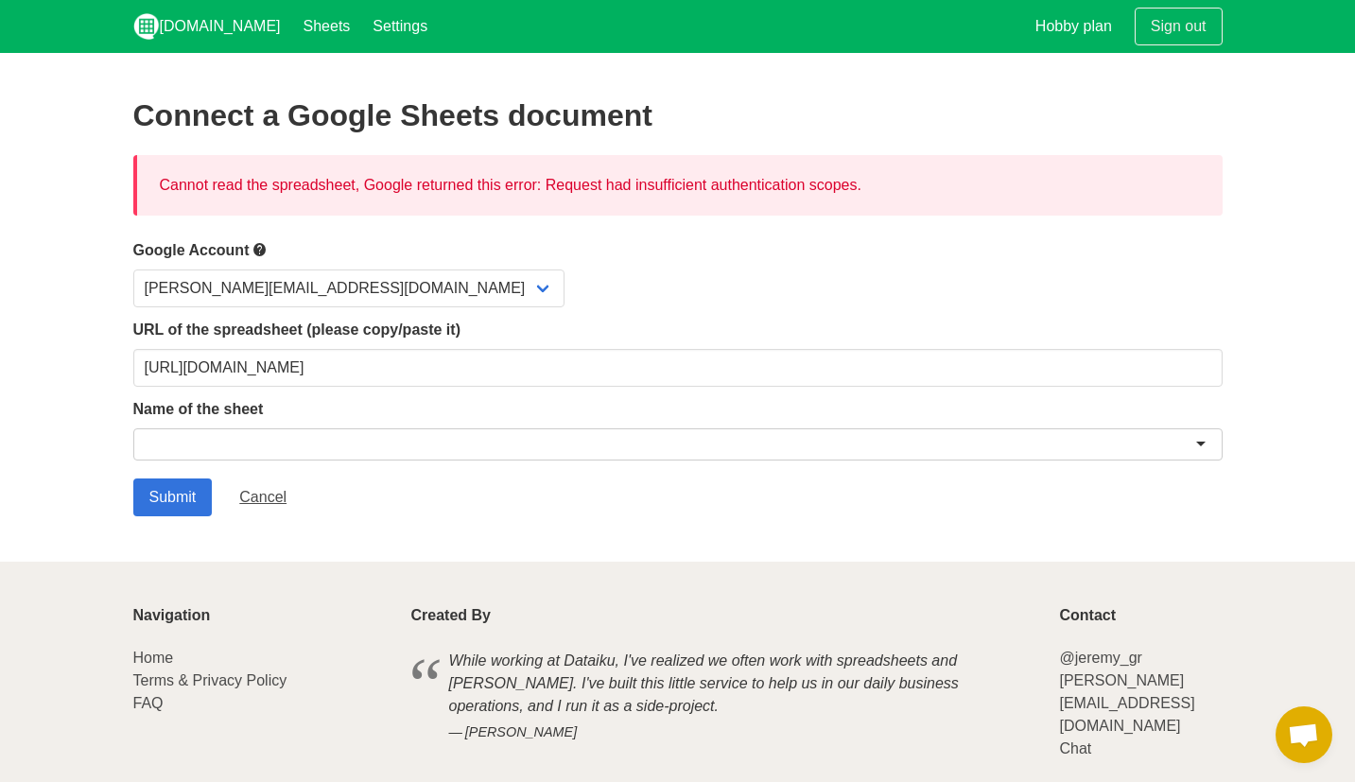
click at [405, 475] on form "Google Account ralfi@talostrading.com ralfisalhon@gmail.com URL of the spreadsh…" at bounding box center [678, 377] width 1090 height 278
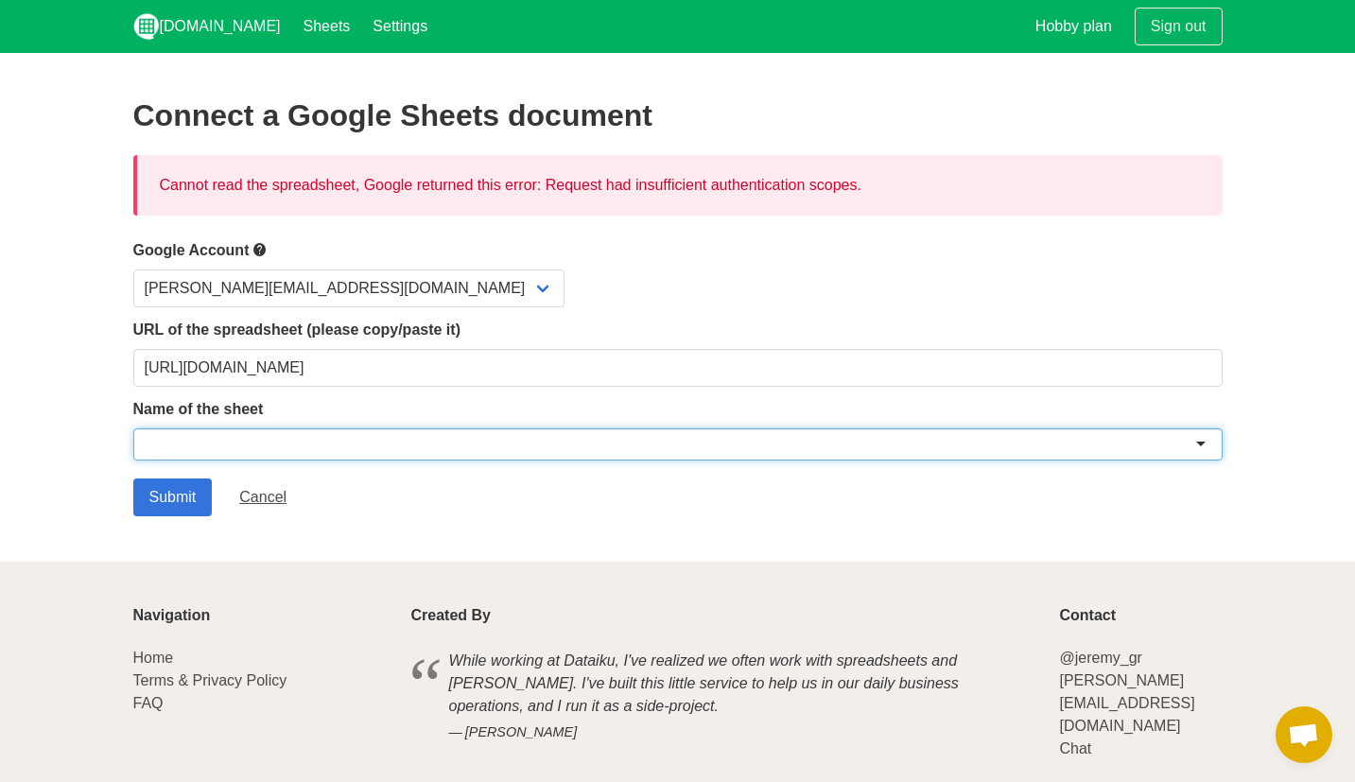
click at [405, 459] on div at bounding box center [678, 444] width 1090 height 32
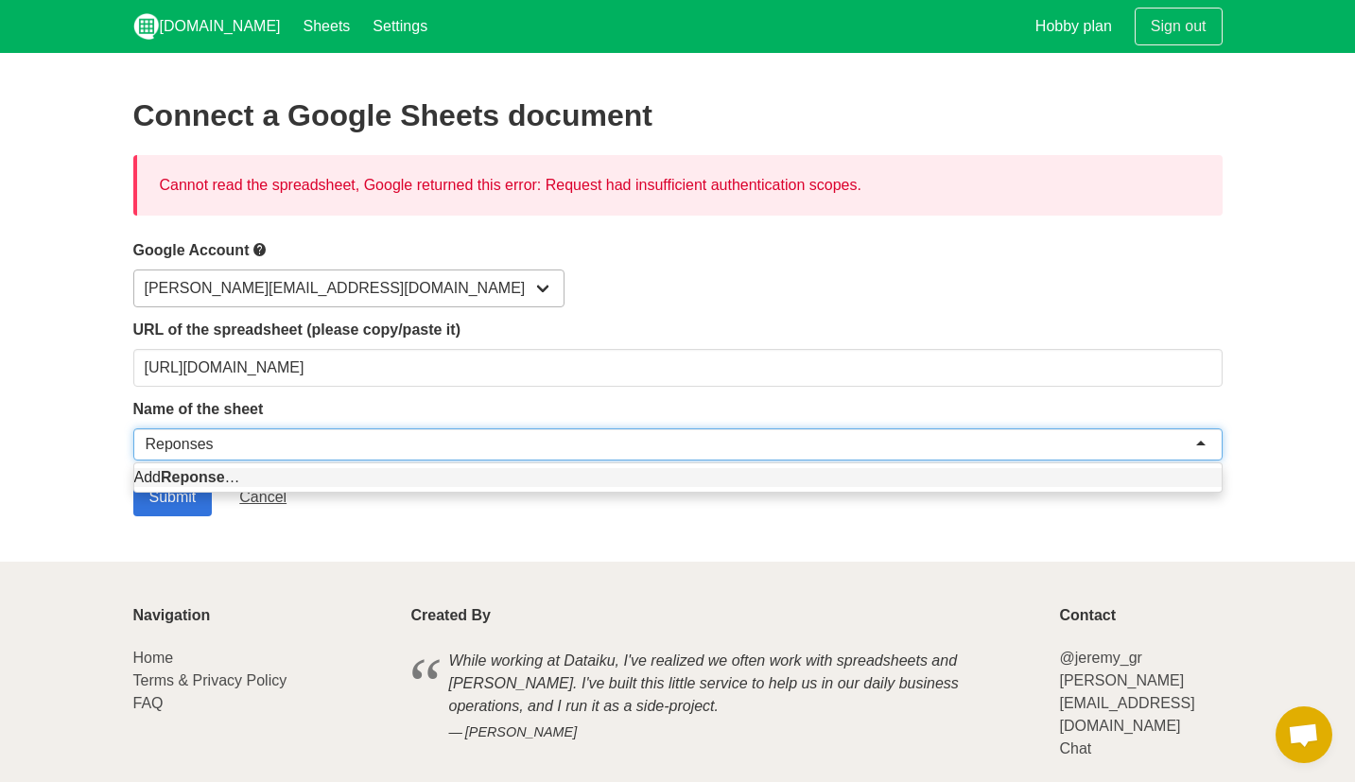
type input "Reponses"
click at [306, 290] on select "[PERSON_NAME][EMAIL_ADDRESS][DOMAIN_NAME] [EMAIL_ADDRESS][DOMAIN_NAME]" at bounding box center [348, 289] width 431 height 38
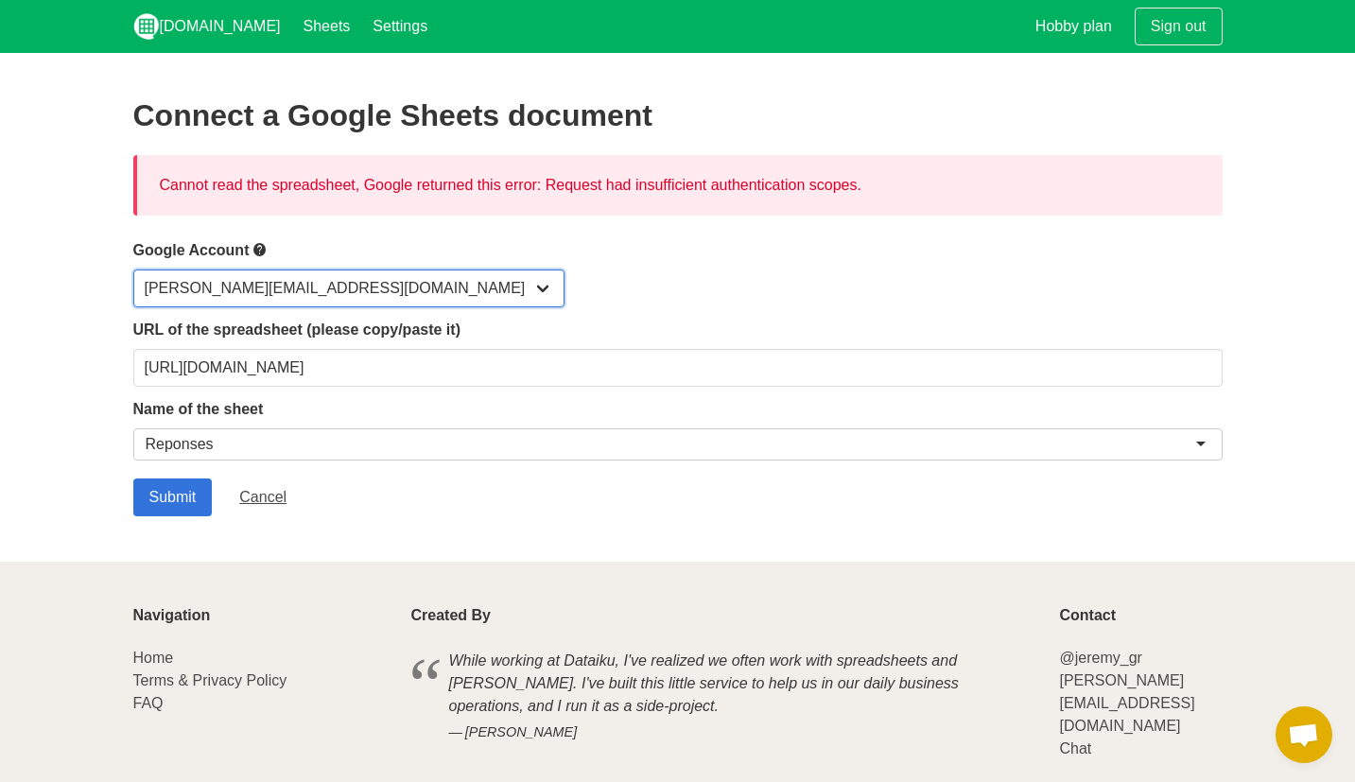
select select "[EMAIL_ADDRESS][DOMAIN_NAME]"
click at [133, 270] on select "[PERSON_NAME][EMAIL_ADDRESS][DOMAIN_NAME] [EMAIL_ADDRESS][DOMAIN_NAME]" at bounding box center [348, 289] width 431 height 38
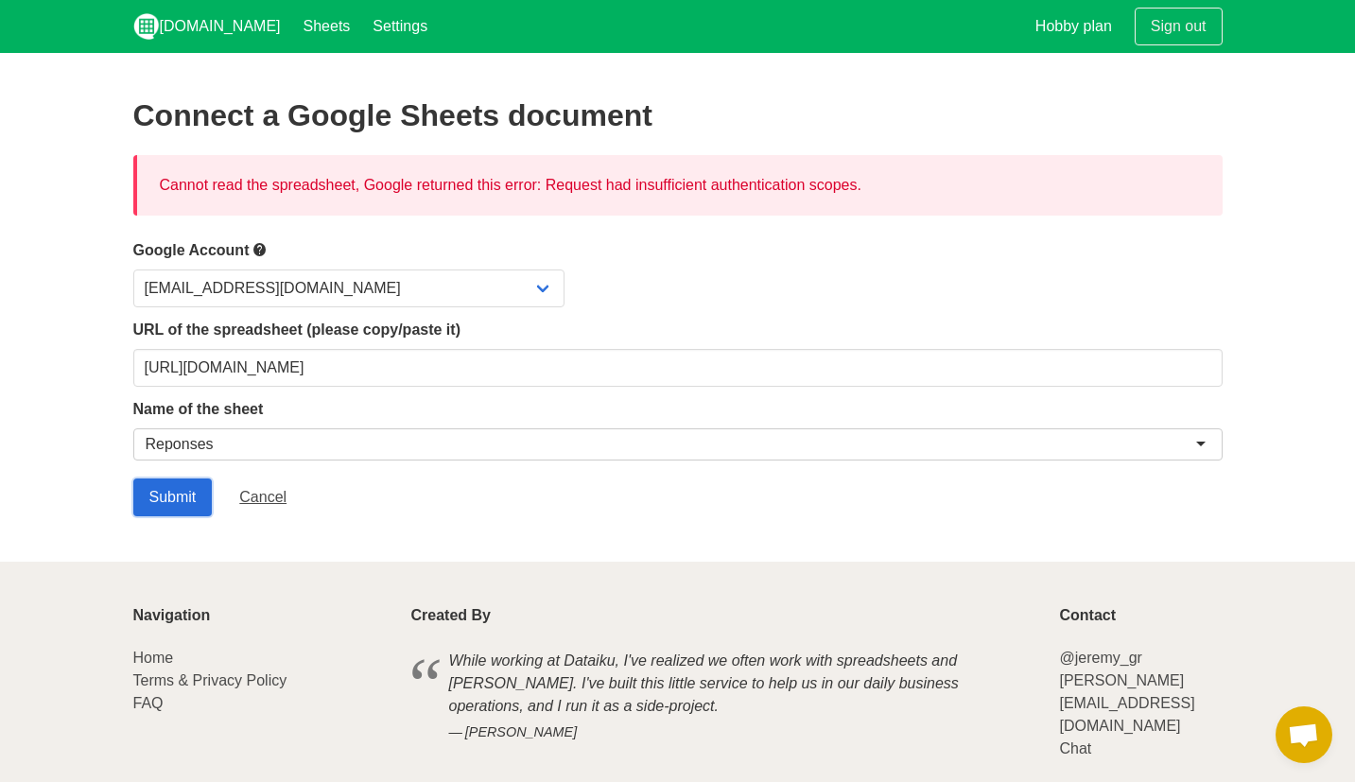
click at [184, 488] on input "Submit" at bounding box center [172, 498] width 79 height 38
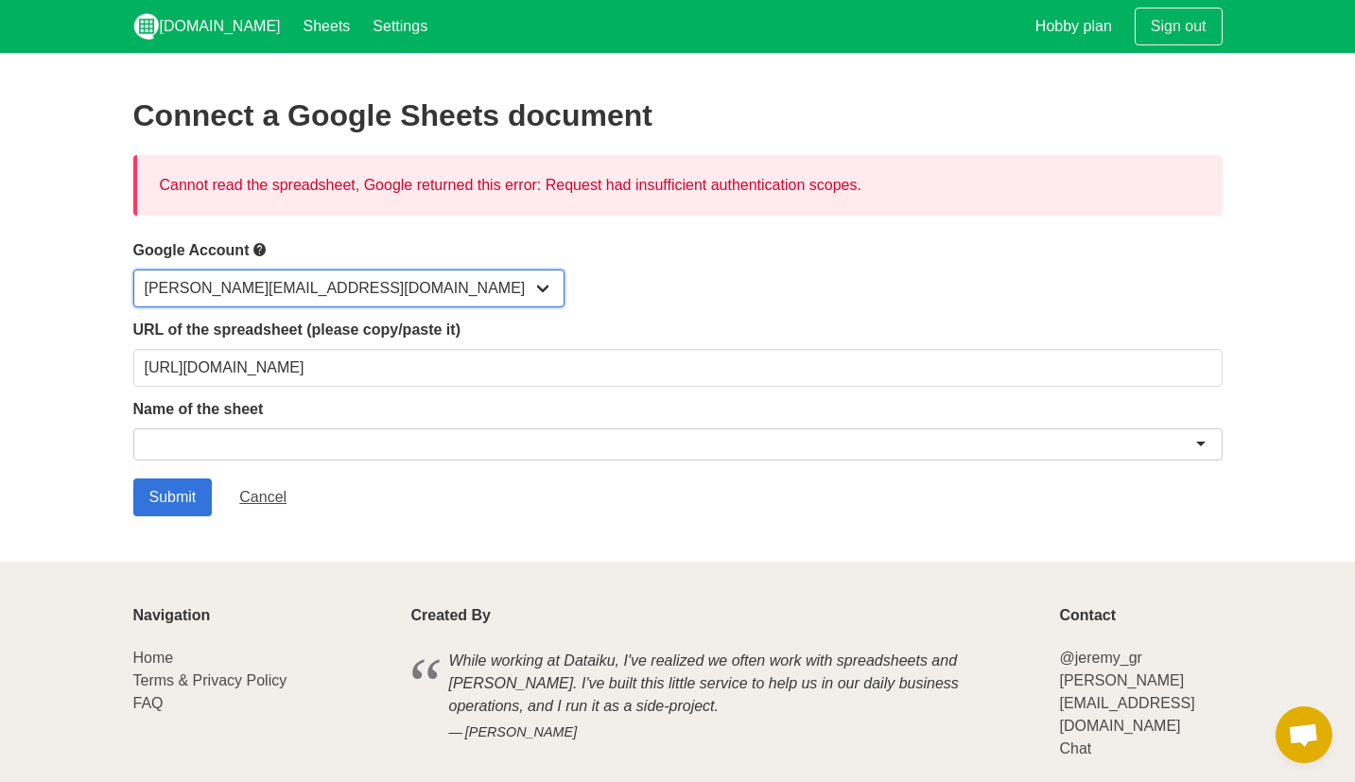
click at [245, 286] on select "[PERSON_NAME][EMAIL_ADDRESS][DOMAIN_NAME] [EMAIL_ADDRESS][DOMAIN_NAME]" at bounding box center [348, 289] width 431 height 38
select select "[EMAIL_ADDRESS][DOMAIN_NAME]"
click at [133, 270] on select "[PERSON_NAME][EMAIL_ADDRESS][DOMAIN_NAME] [EMAIL_ADDRESS][DOMAIN_NAME]" at bounding box center [348, 289] width 431 height 38
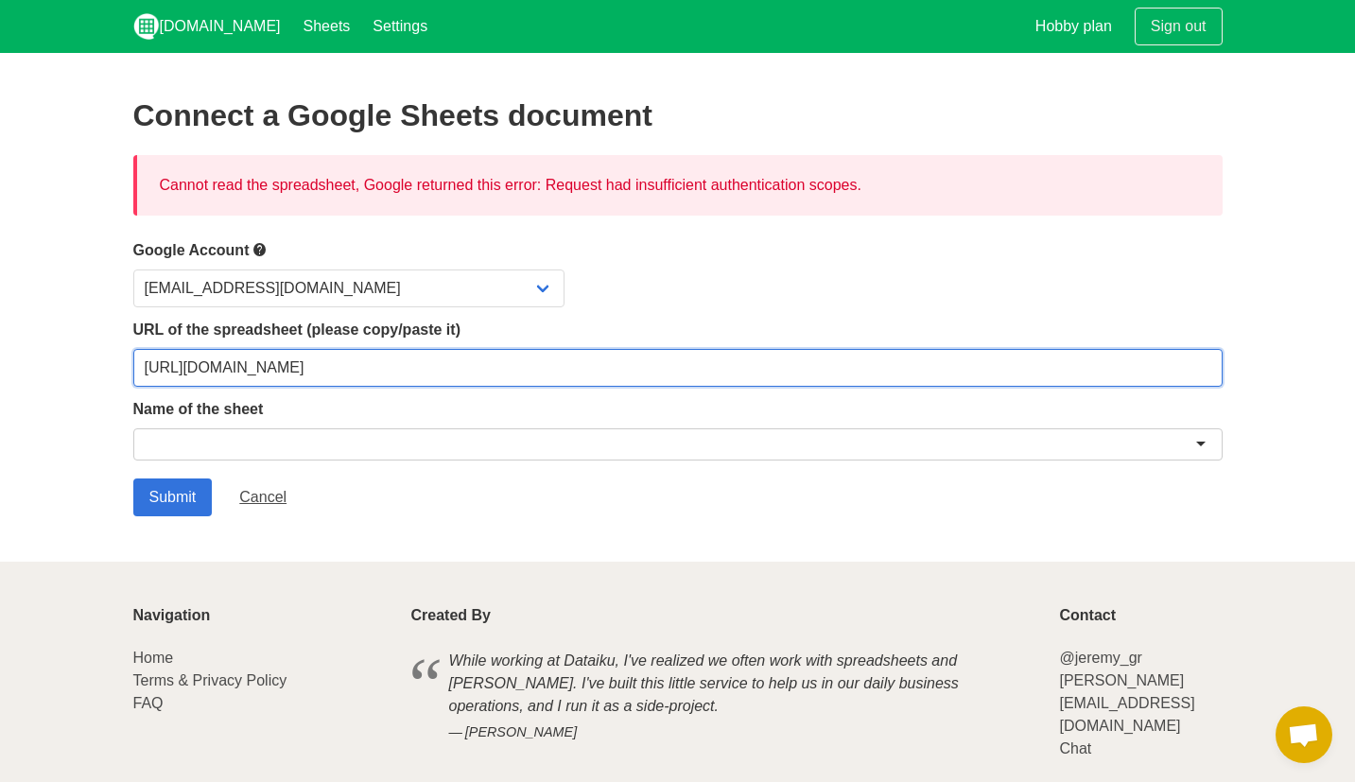
click at [292, 357] on input "[URL][DOMAIN_NAME]" at bounding box center [678, 368] width 1090 height 38
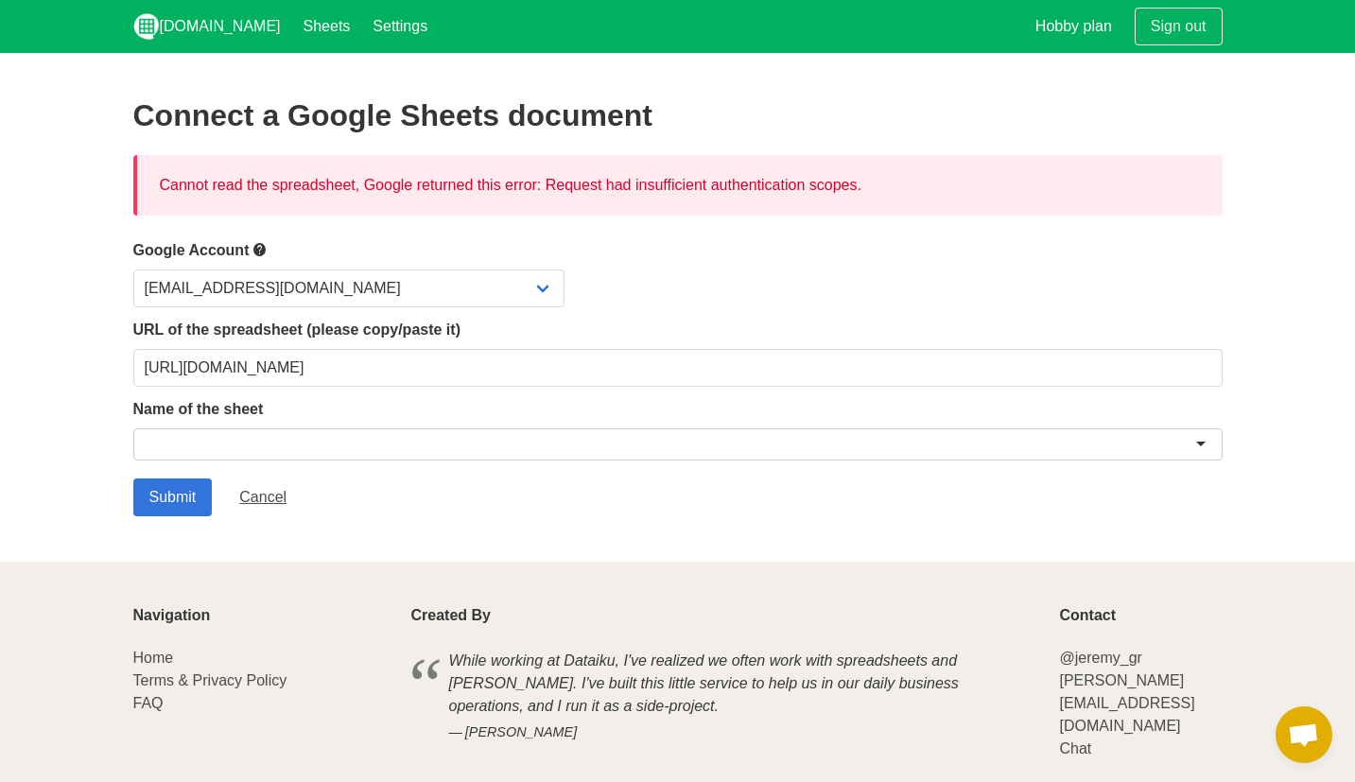
click at [343, 439] on div at bounding box center [678, 444] width 1090 height 32
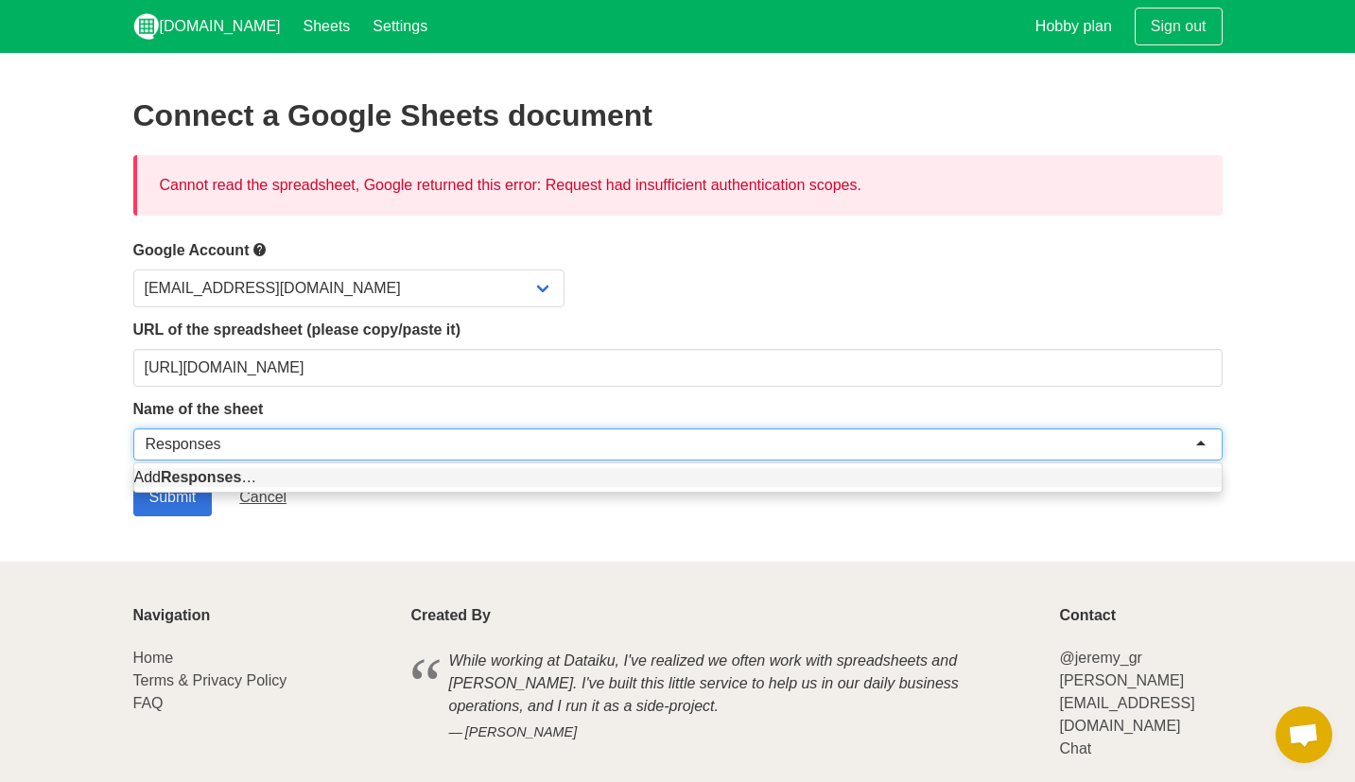
type input "Responses"
click at [77, 517] on section "Connect a Google Sheets document Cannot read the spreadsheet, Google returned t…" at bounding box center [677, 307] width 1355 height 509
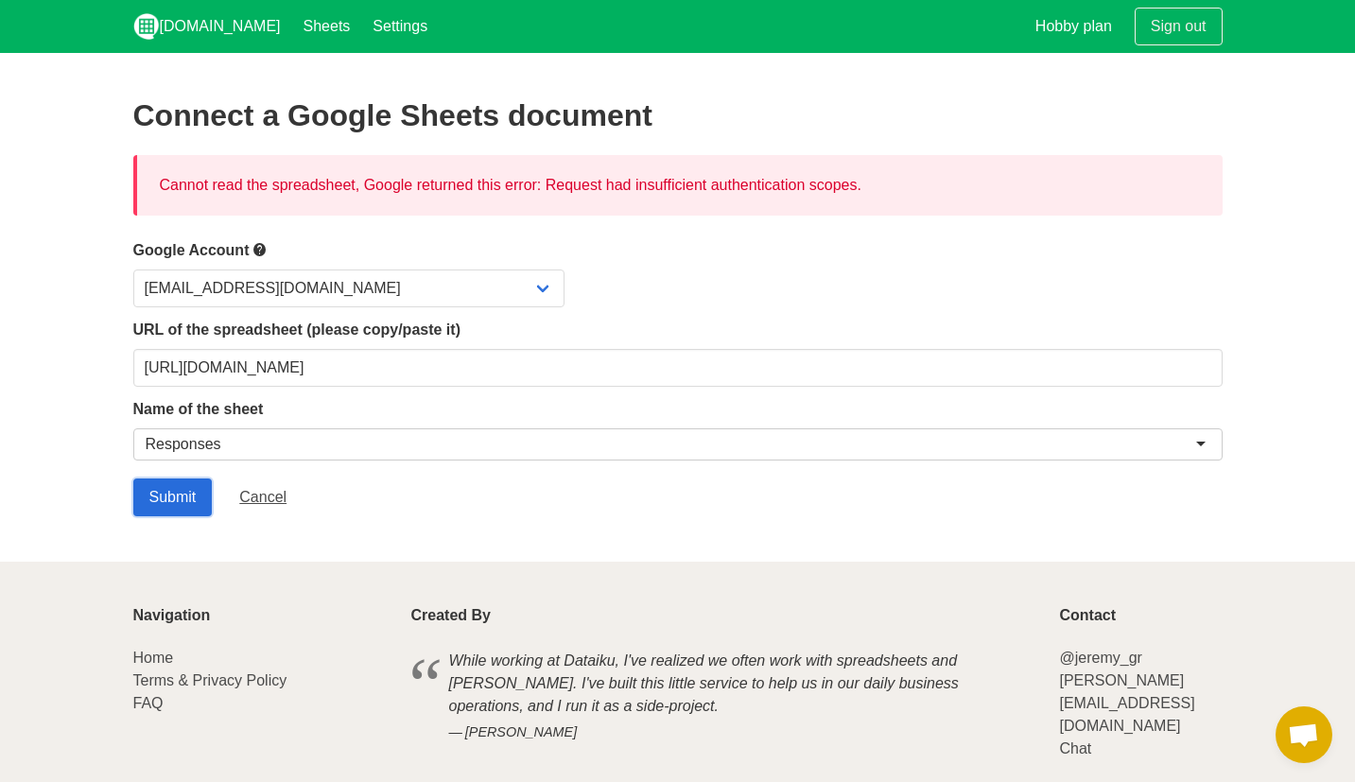
click at [189, 499] on input "Submit" at bounding box center [172, 498] width 79 height 38
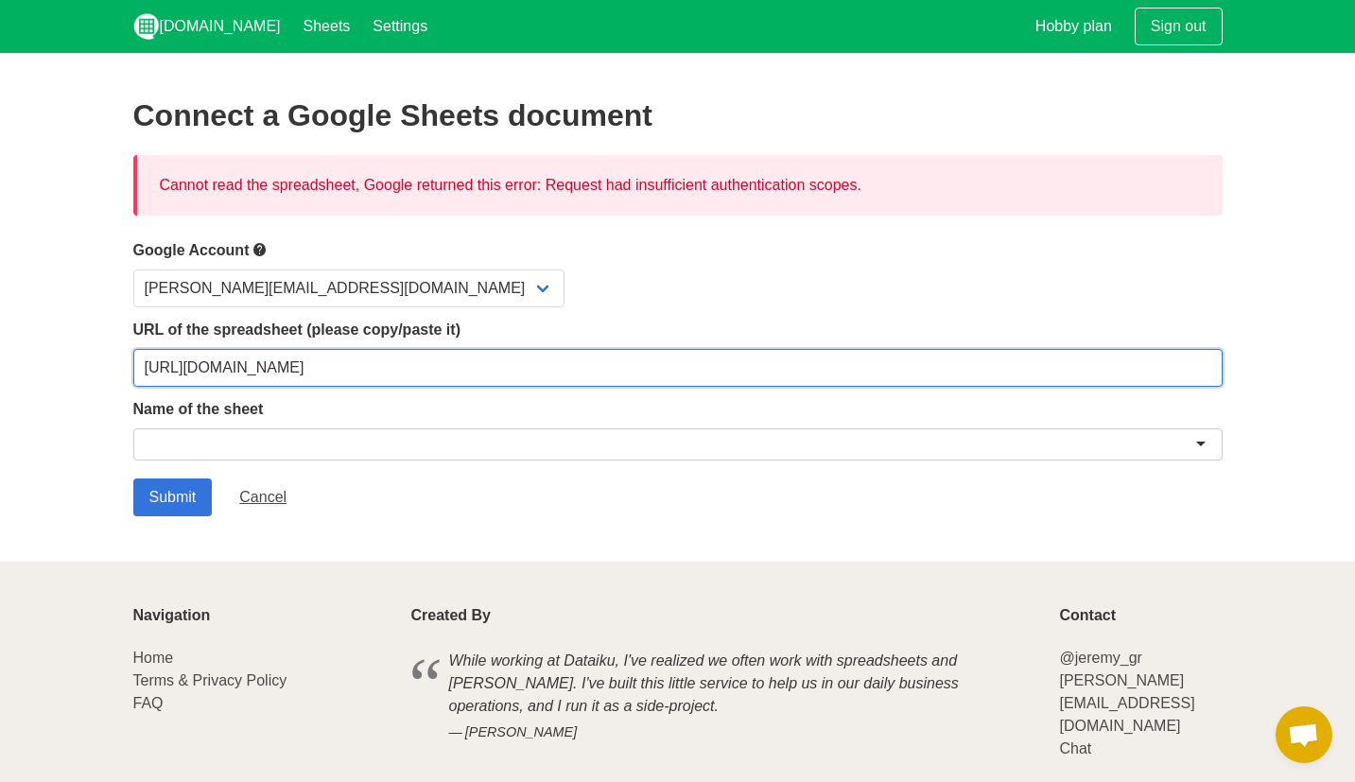
click at [357, 363] on input "[URL][DOMAIN_NAME]" at bounding box center [678, 368] width 1090 height 38
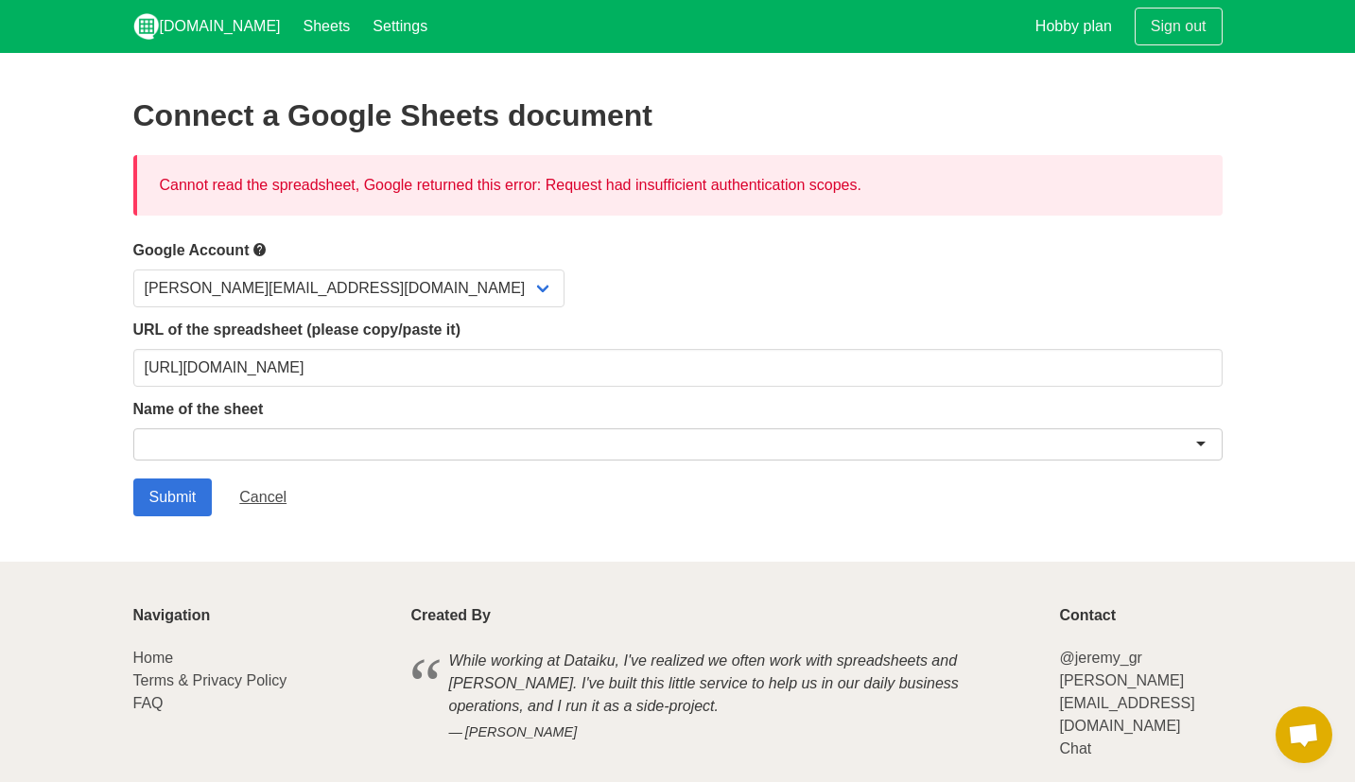
click at [364, 450] on div at bounding box center [678, 444] width 1090 height 32
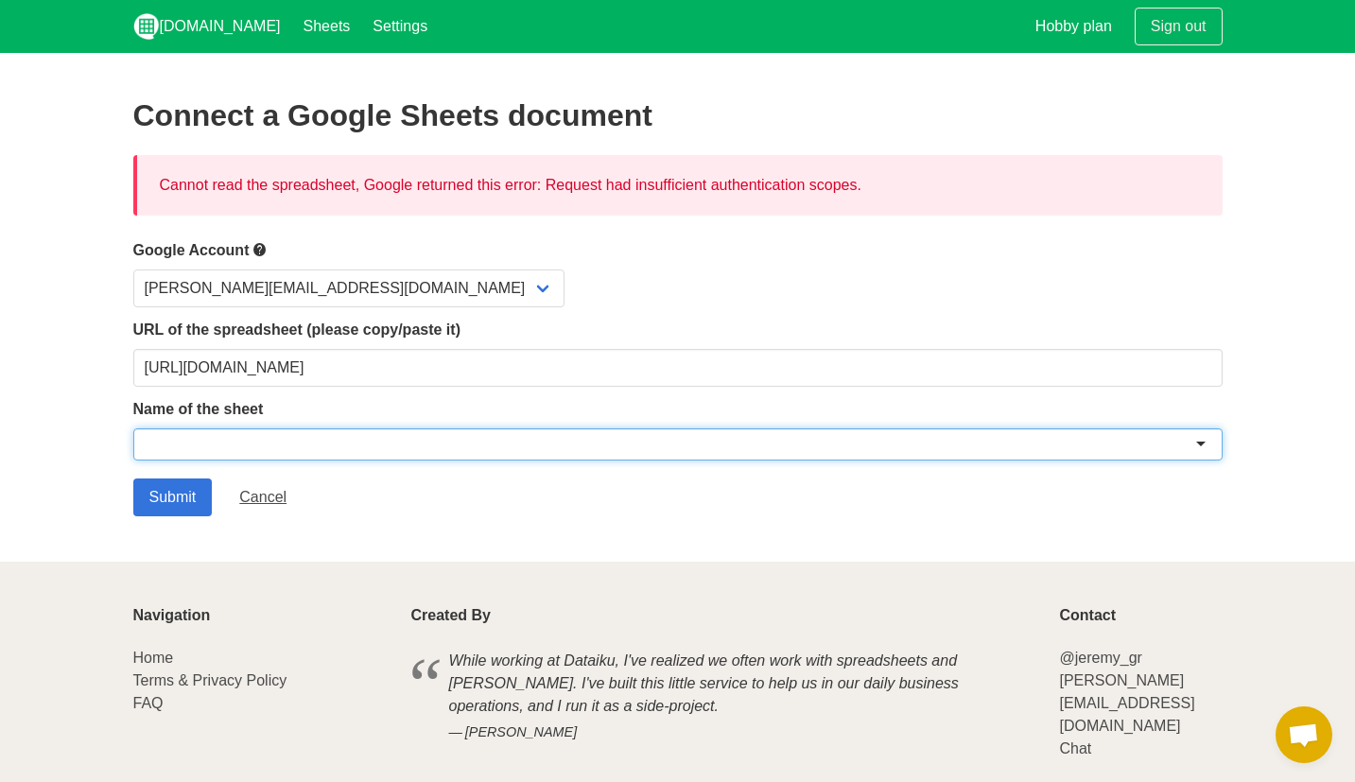
click at [1213, 443] on div at bounding box center [678, 444] width 1090 height 32
click at [1203, 443] on div at bounding box center [678, 444] width 1090 height 32
click at [1127, 443] on div at bounding box center [678, 444] width 1090 height 32
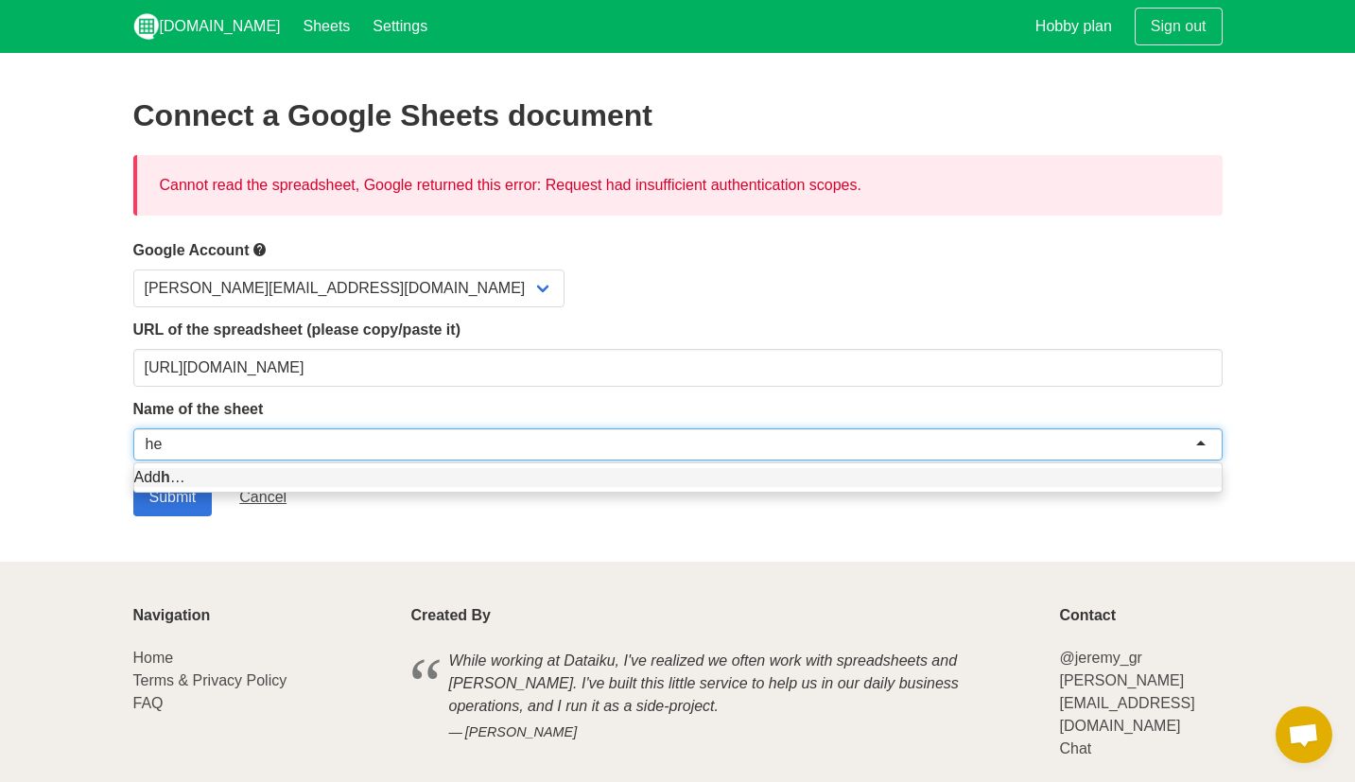
type input "hey"
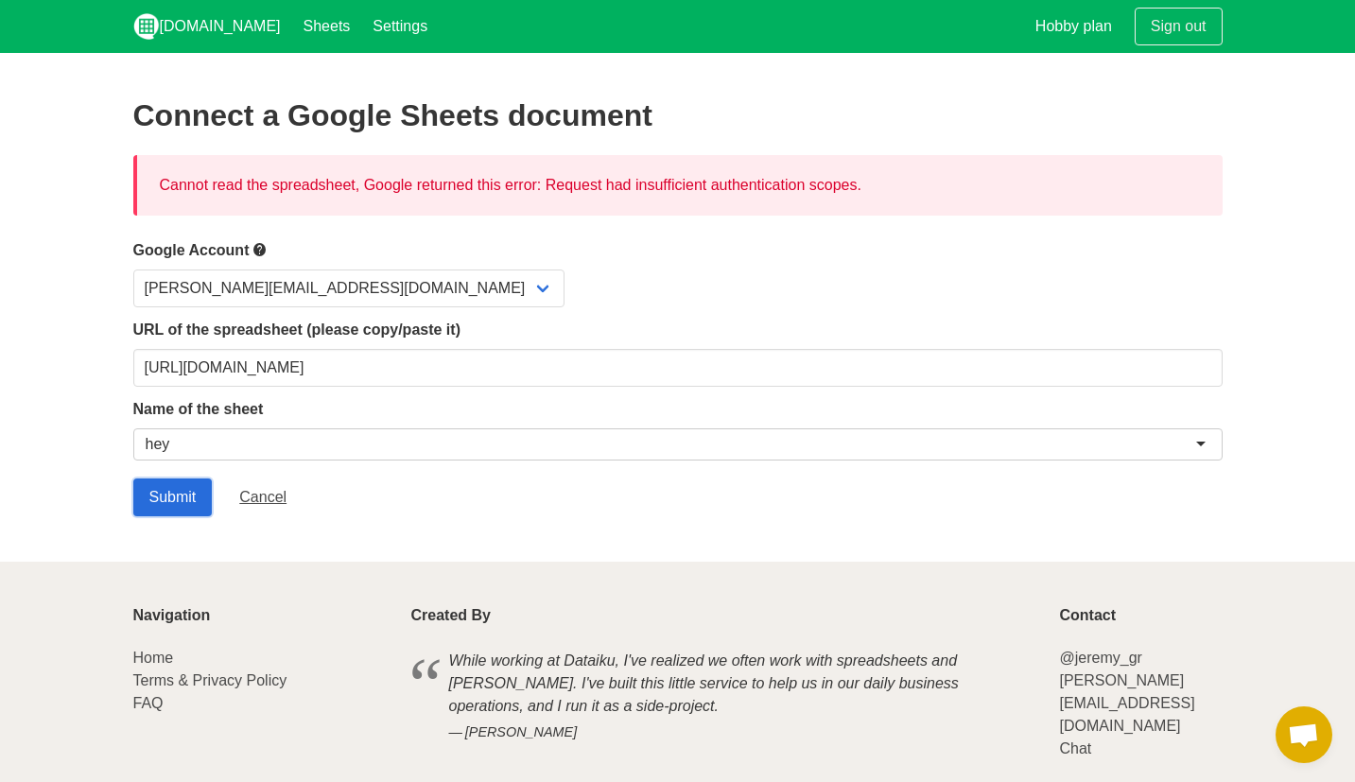
click at [162, 497] on input "Submit" at bounding box center [172, 498] width 79 height 38
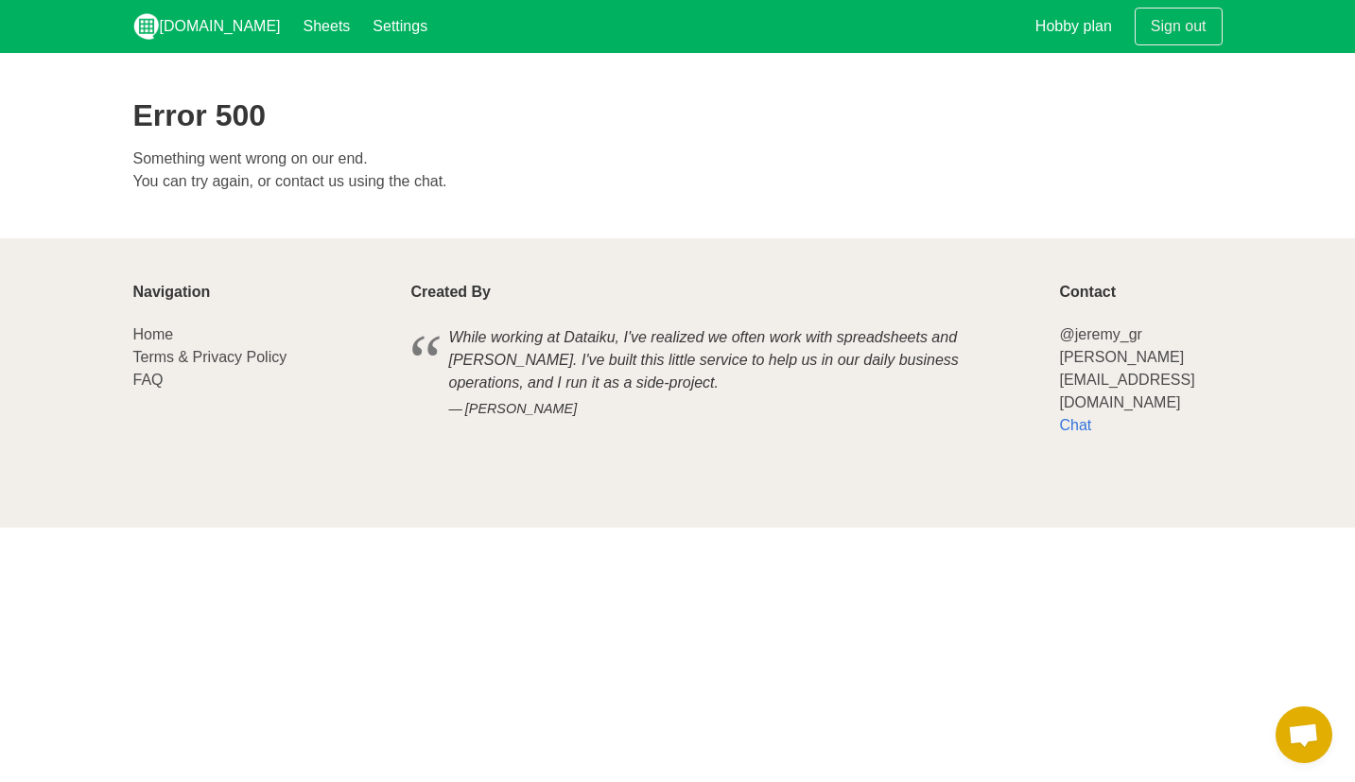
click at [1087, 417] on link "Chat" at bounding box center [1075, 425] width 32 height 16
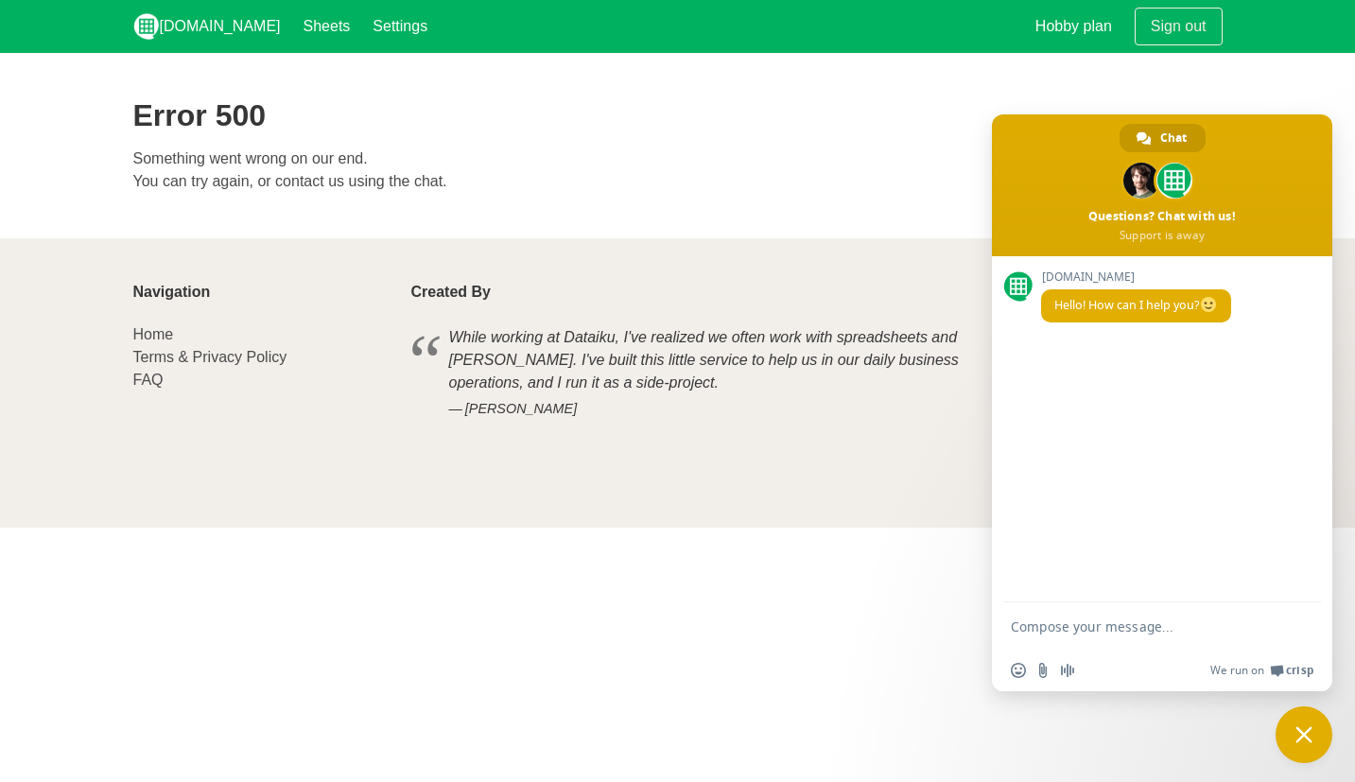
click at [1127, 631] on textarea "Compose your message..." at bounding box center [1141, 627] width 261 height 17
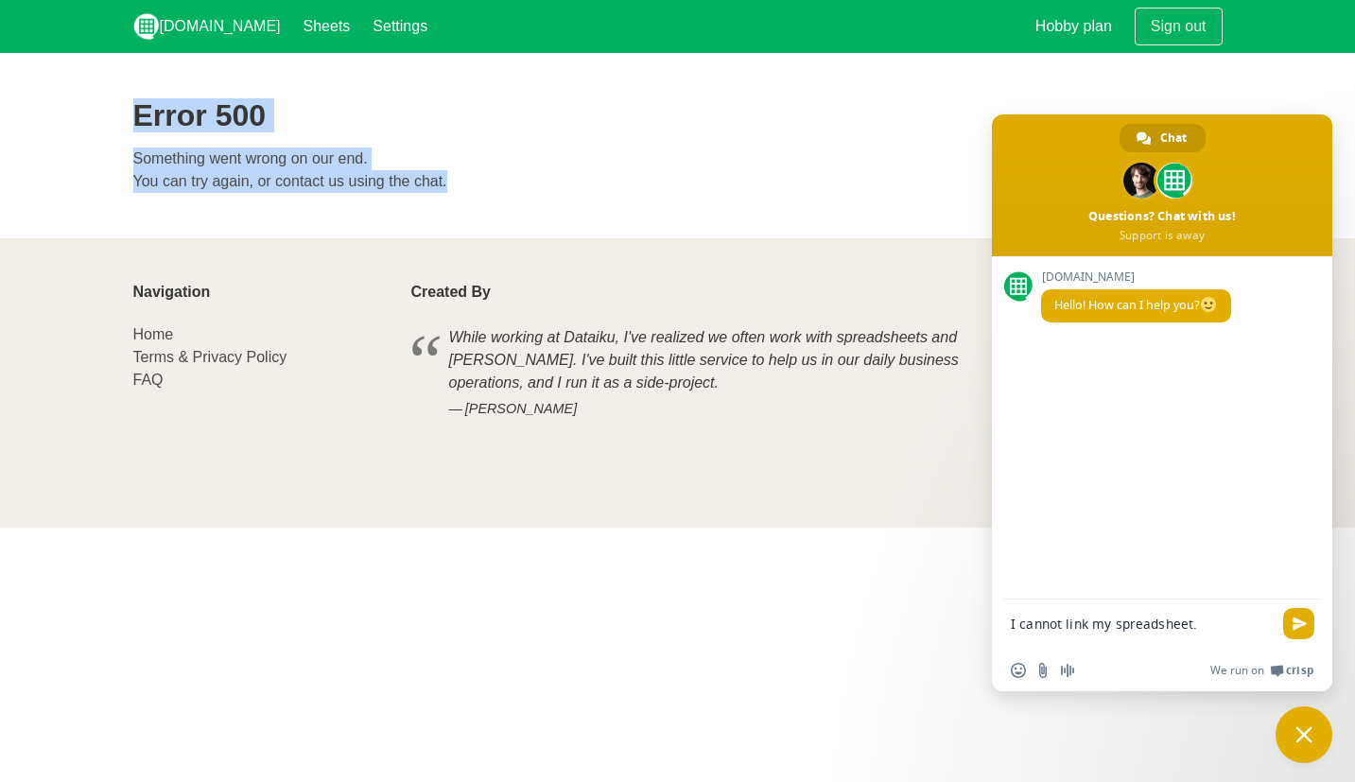
drag, startPoint x: 487, startPoint y: 192, endPoint x: 135, endPoint y: 121, distance: 358.9
click at [135, 121] on div "Error 500 Something went wrong on our end. You can try again, or contact us usi…" at bounding box center [678, 145] width 1090 height 95
copy div "Error 500 Something went wrong on our end. You can try again, or contact us usi…"
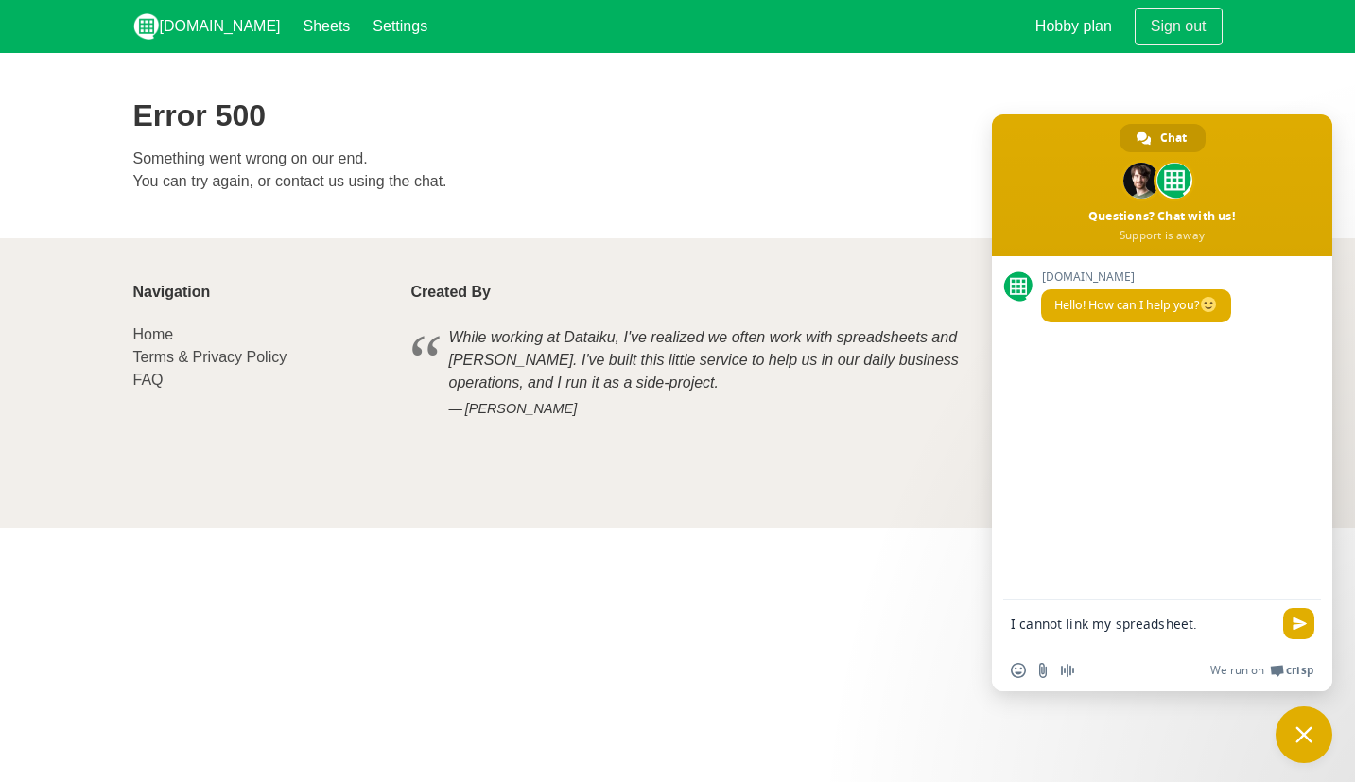
click at [1185, 635] on textarea "I cannot link my spreadsheet." at bounding box center [1141, 633] width 261 height 34
type textarea "I cannot link my spreadsheet!"
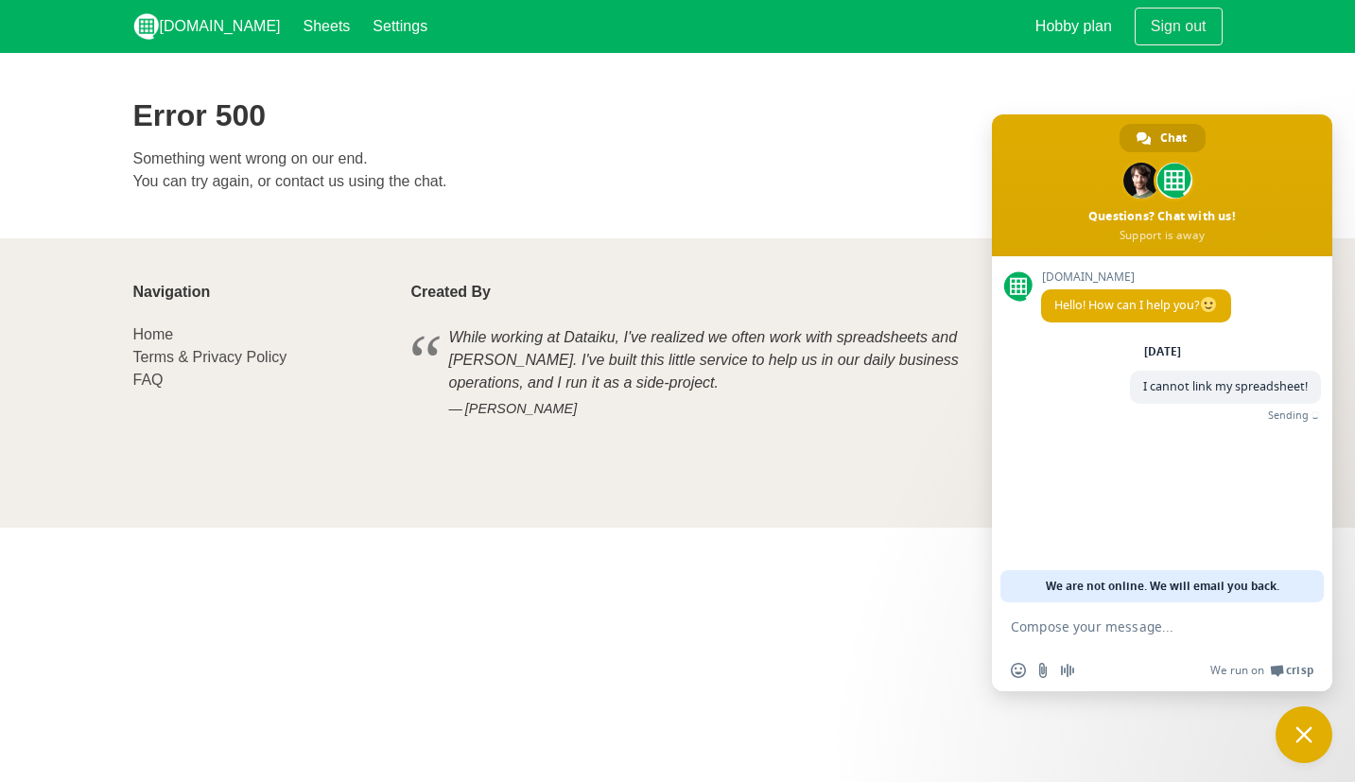
paste textarea "Error 500 Something went wrong on our end. You can try again, or contact us usi…"
type textarea "Error 500 Something went wrong on our end. You can try again, or contact us usi…"
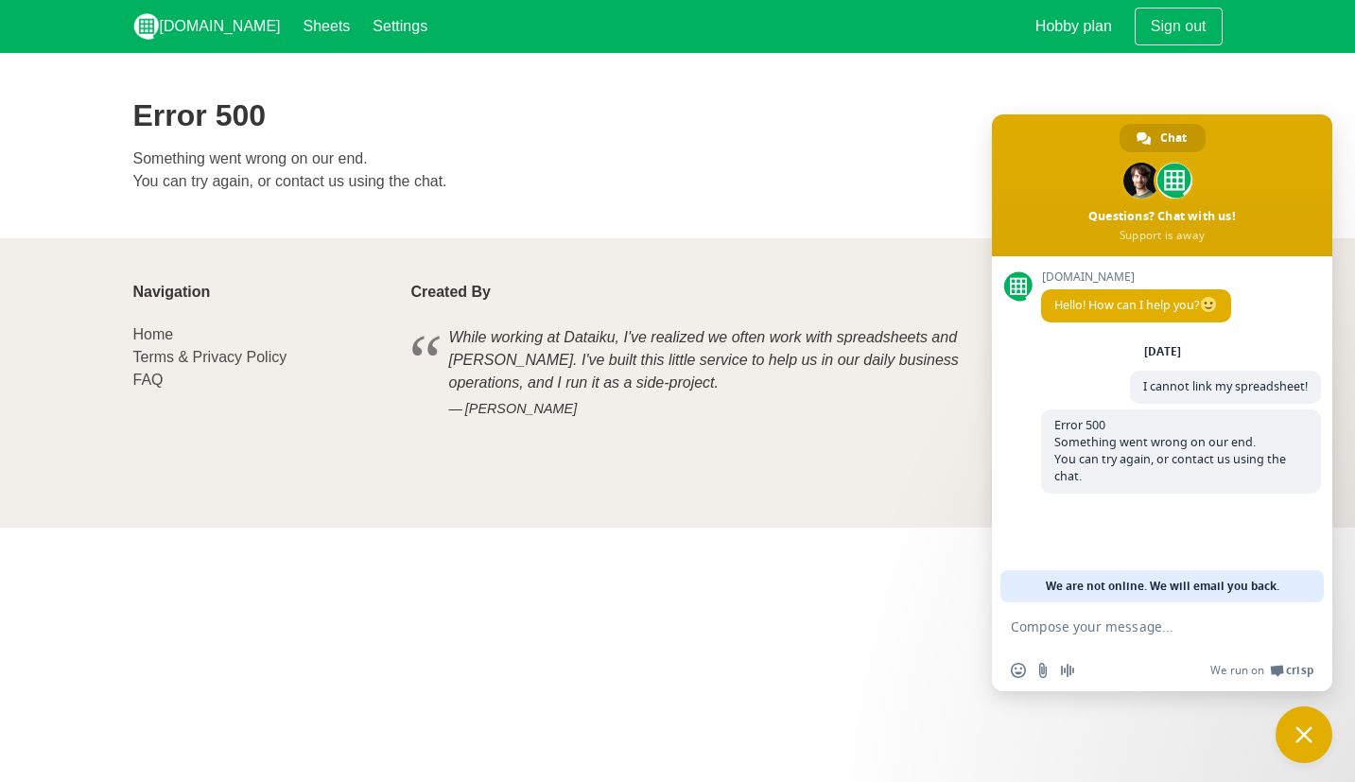
click at [932, 528] on html "Sheet.chat Sheets Settings Hobby plan Sign out Error 500 Something went wrong o…" at bounding box center [677, 264] width 1355 height 528
click at [888, 133] on div "Error 500 Something went wrong on our end. You can try again, or contact us usi…" at bounding box center [678, 145] width 1090 height 95
click at [1180, 464] on span "Error 500 Something went wrong on our end. You can try again, or contact us usi…" at bounding box center [1171, 450] width 232 height 67
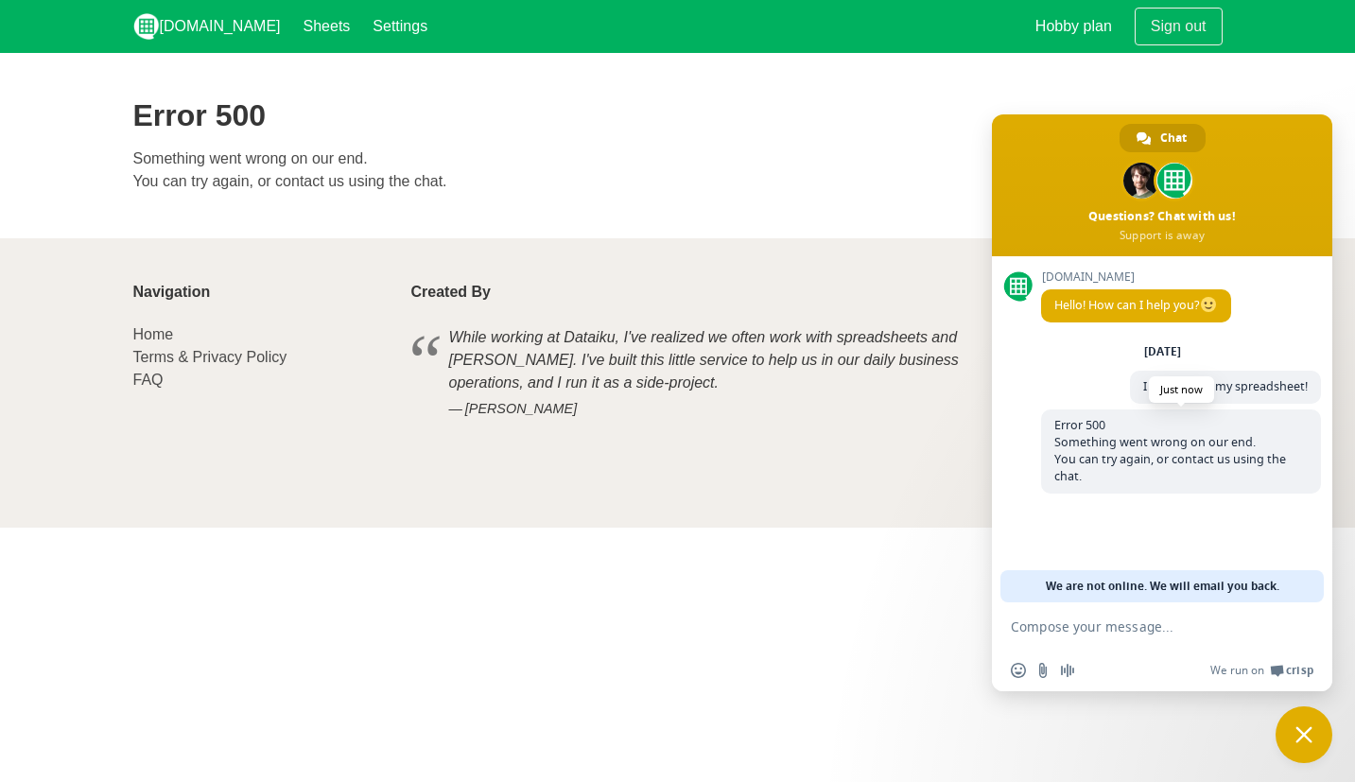
click at [1215, 464] on span "Error 500 Something went wrong on our end. You can try again, or contact us usi…" at bounding box center [1171, 450] width 232 height 67
click at [568, 230] on section "Error 500 Something went wrong on our end. You can try again, or contact us usi…" at bounding box center [677, 145] width 1355 height 185
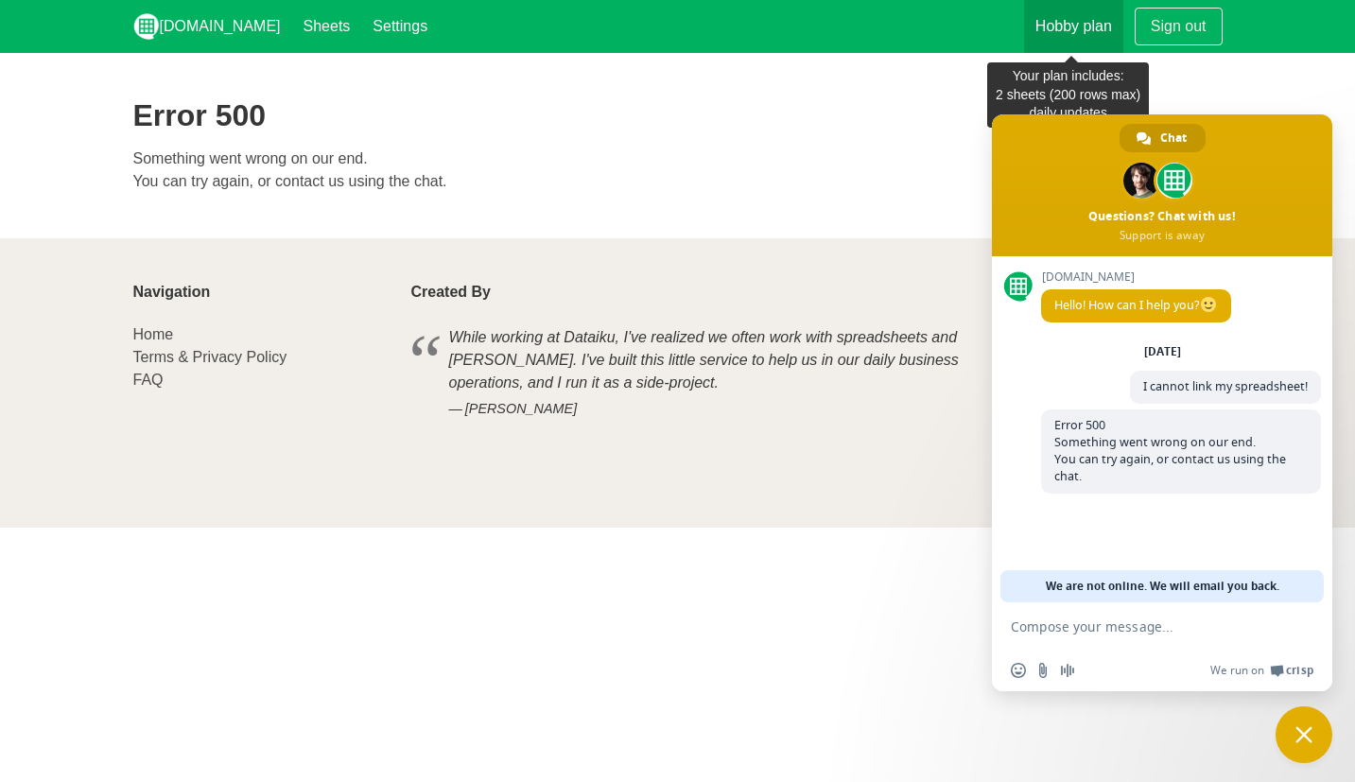
click at [1070, 15] on link "Hobby plan" at bounding box center [1073, 26] width 99 height 53
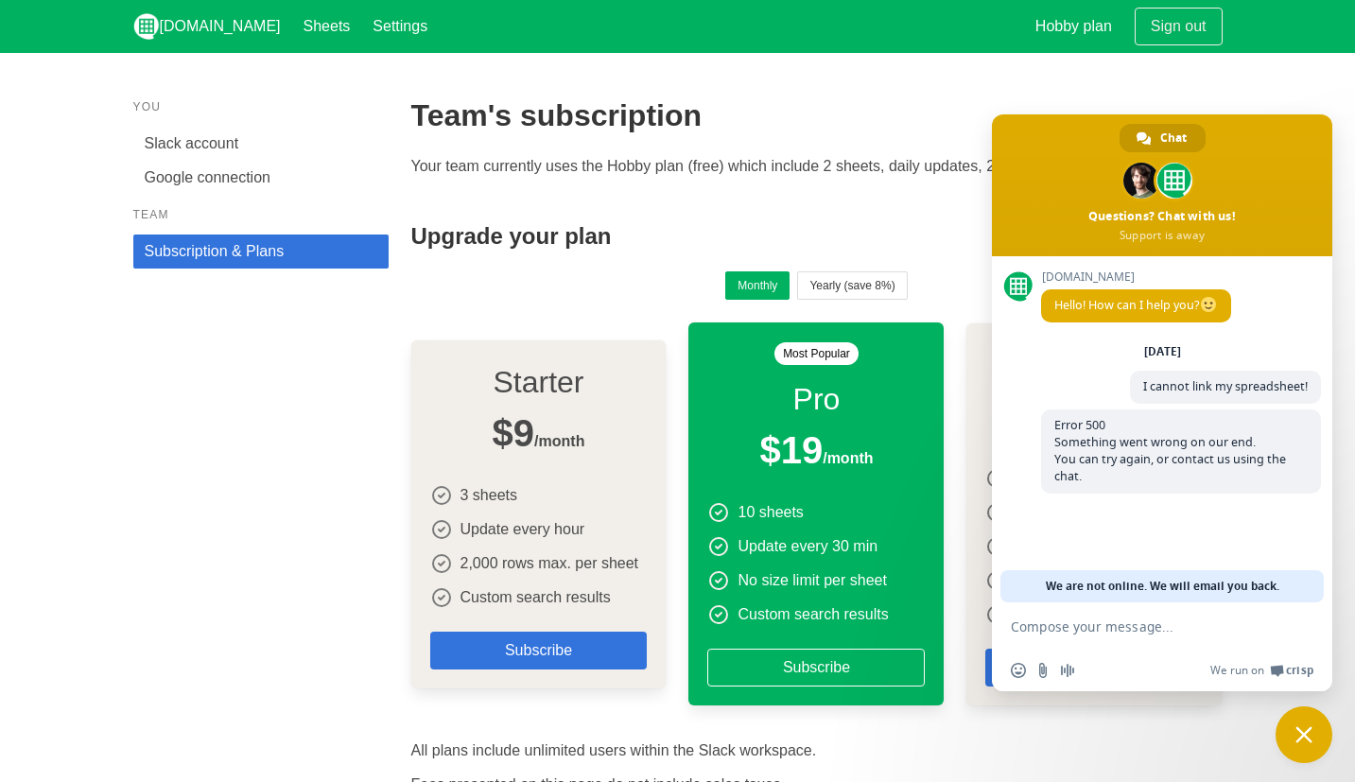
click at [289, 523] on div "You Slack account Google connection Team Subscription & Plans" at bounding box center [261, 493] width 278 height 812
click at [216, 176] on link "Google connection" at bounding box center [260, 178] width 255 height 34
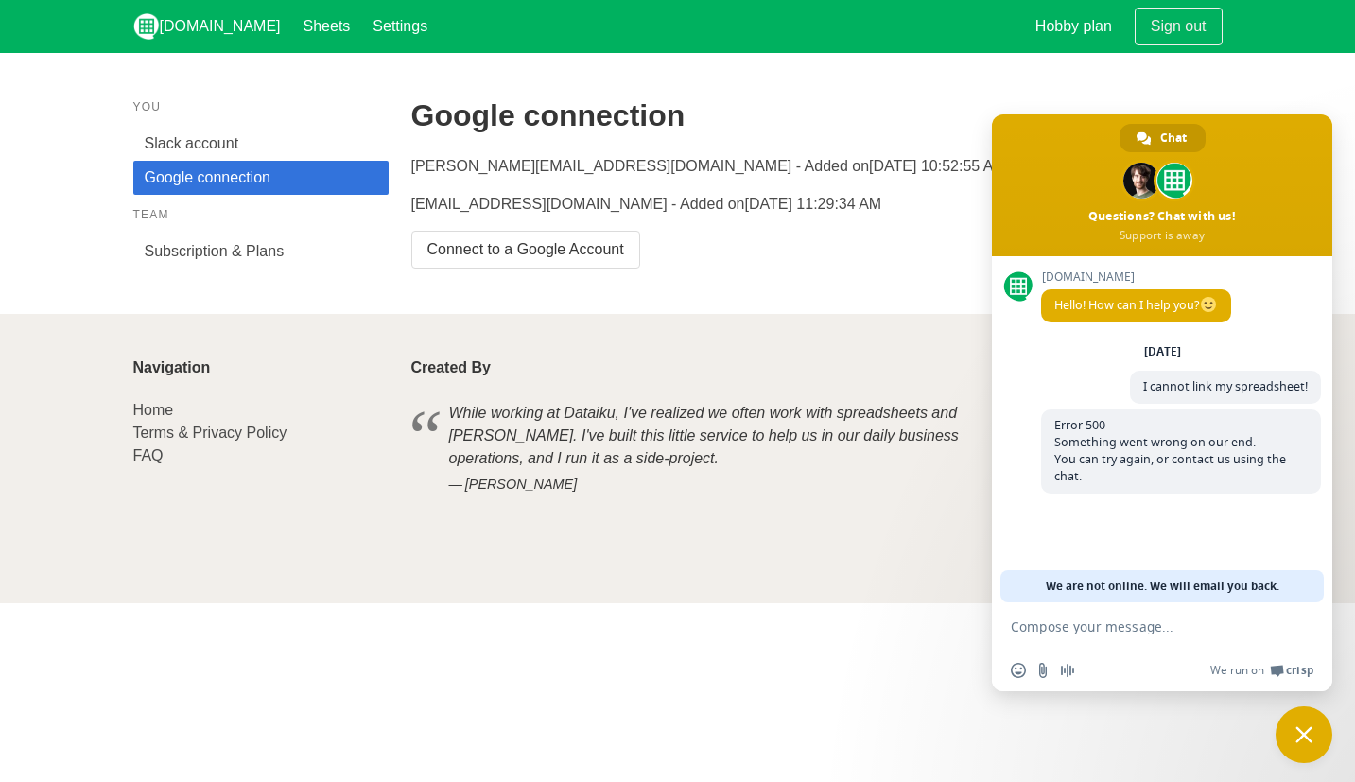
click at [463, 142] on div "Google connection [PERSON_NAME][EMAIL_ADDRESS][DOMAIN_NAME] - Added on [DATE] 1…" at bounding box center [817, 183] width 834 height 193
click at [463, 175] on p "[PERSON_NAME][EMAIL_ADDRESS][DOMAIN_NAME] - Added on [DATE] 10:52:55 AM" at bounding box center [817, 166] width 812 height 23
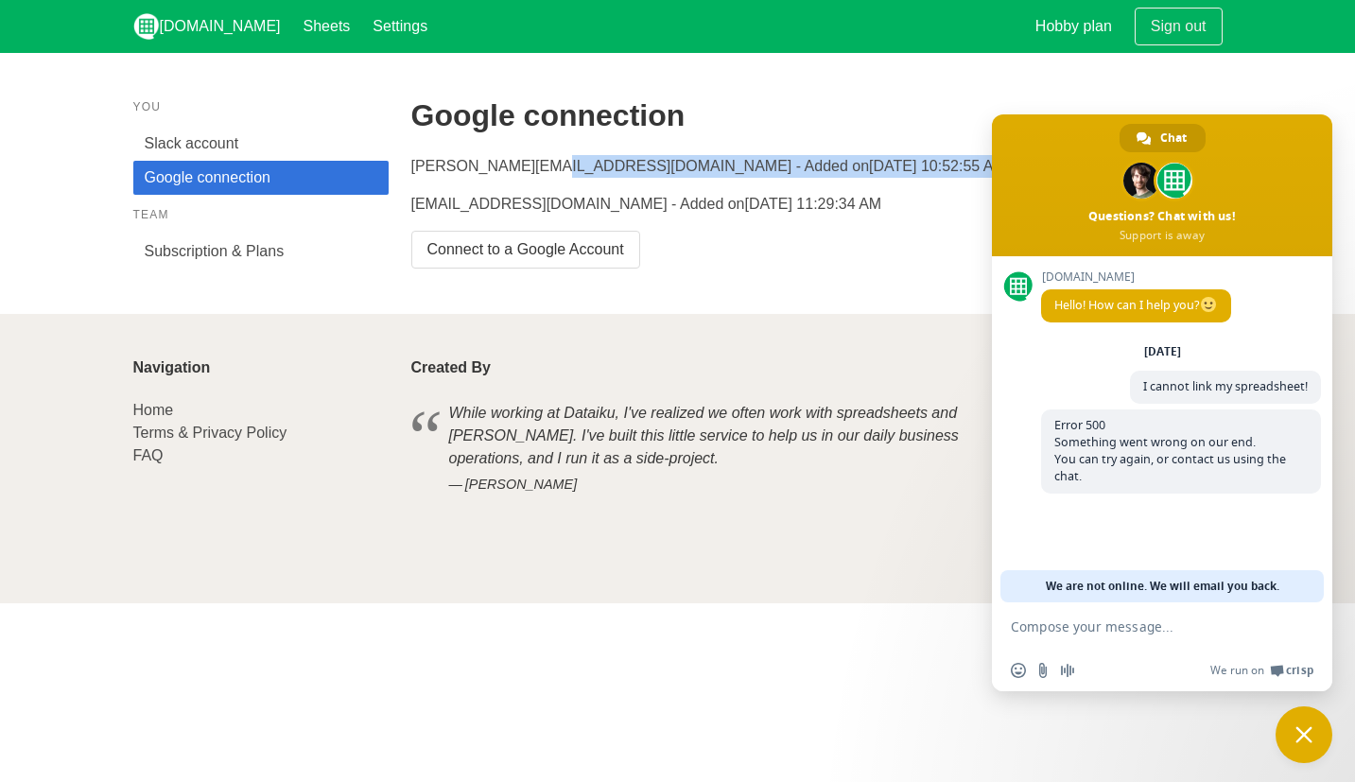
click at [463, 175] on p "[PERSON_NAME][EMAIL_ADDRESS][DOMAIN_NAME] - Added on [DATE] 10:52:55 AM" at bounding box center [817, 166] width 812 height 23
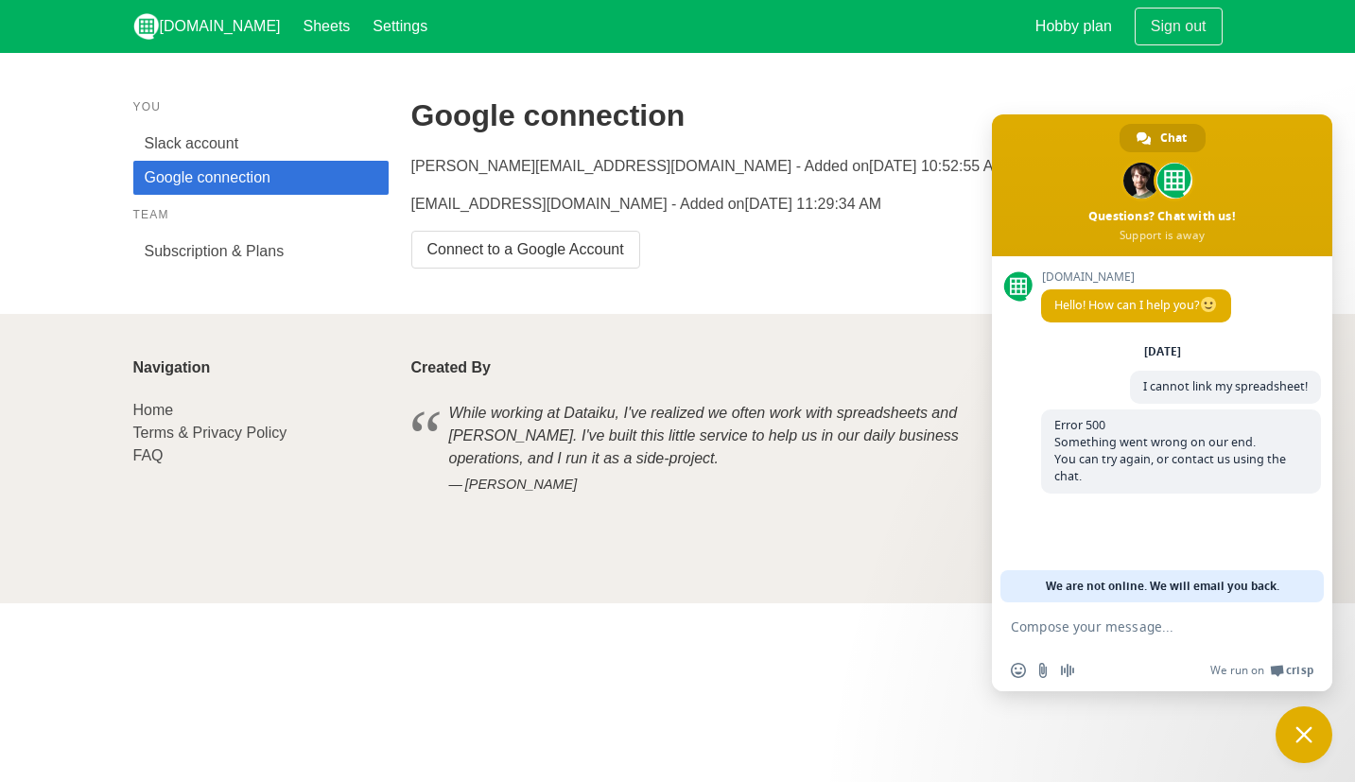
click at [502, 192] on div "[PERSON_NAME][EMAIL_ADDRESS][DOMAIN_NAME] - Added on [DATE] 10:52:55 AM [EMAIL_…" at bounding box center [817, 212] width 812 height 114
click at [225, 240] on link "Subscription & Plans" at bounding box center [260, 252] width 255 height 34
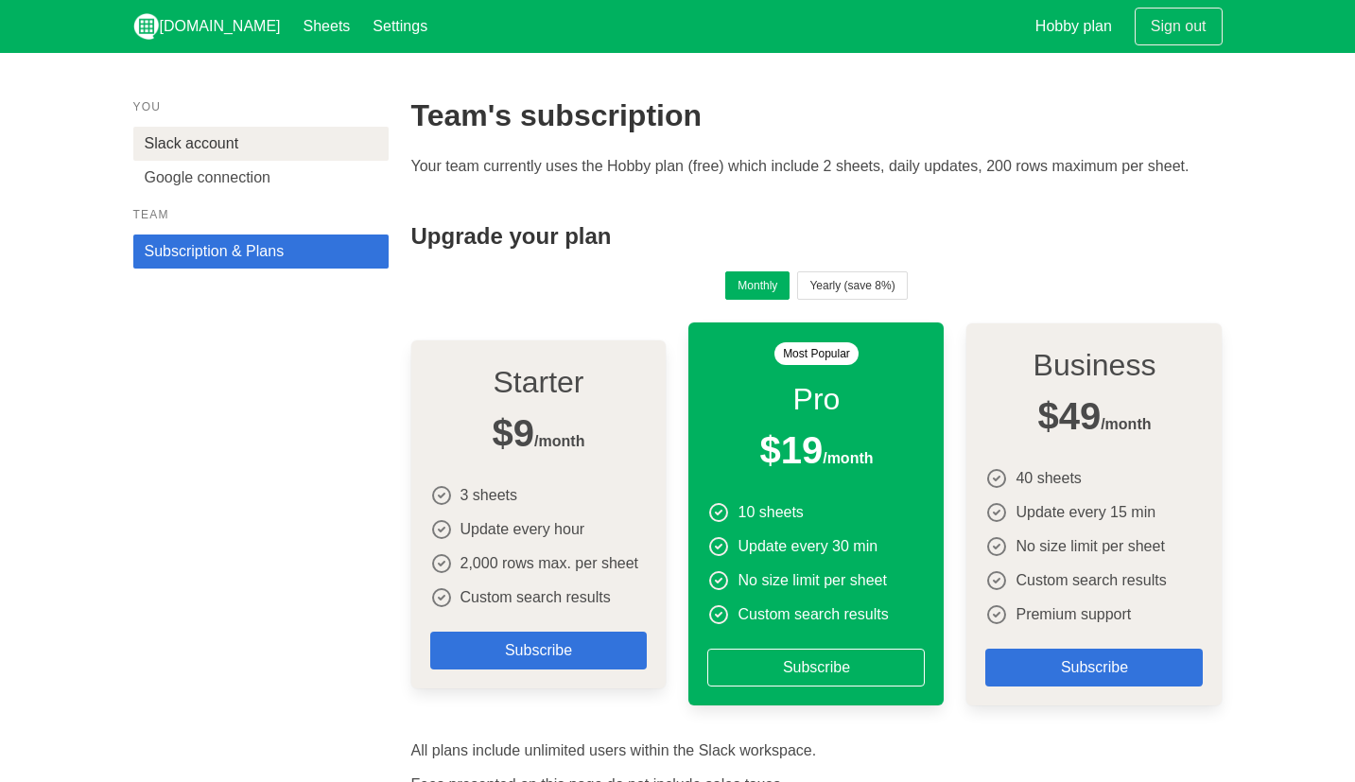
click at [236, 158] on link "Slack account" at bounding box center [260, 144] width 255 height 34
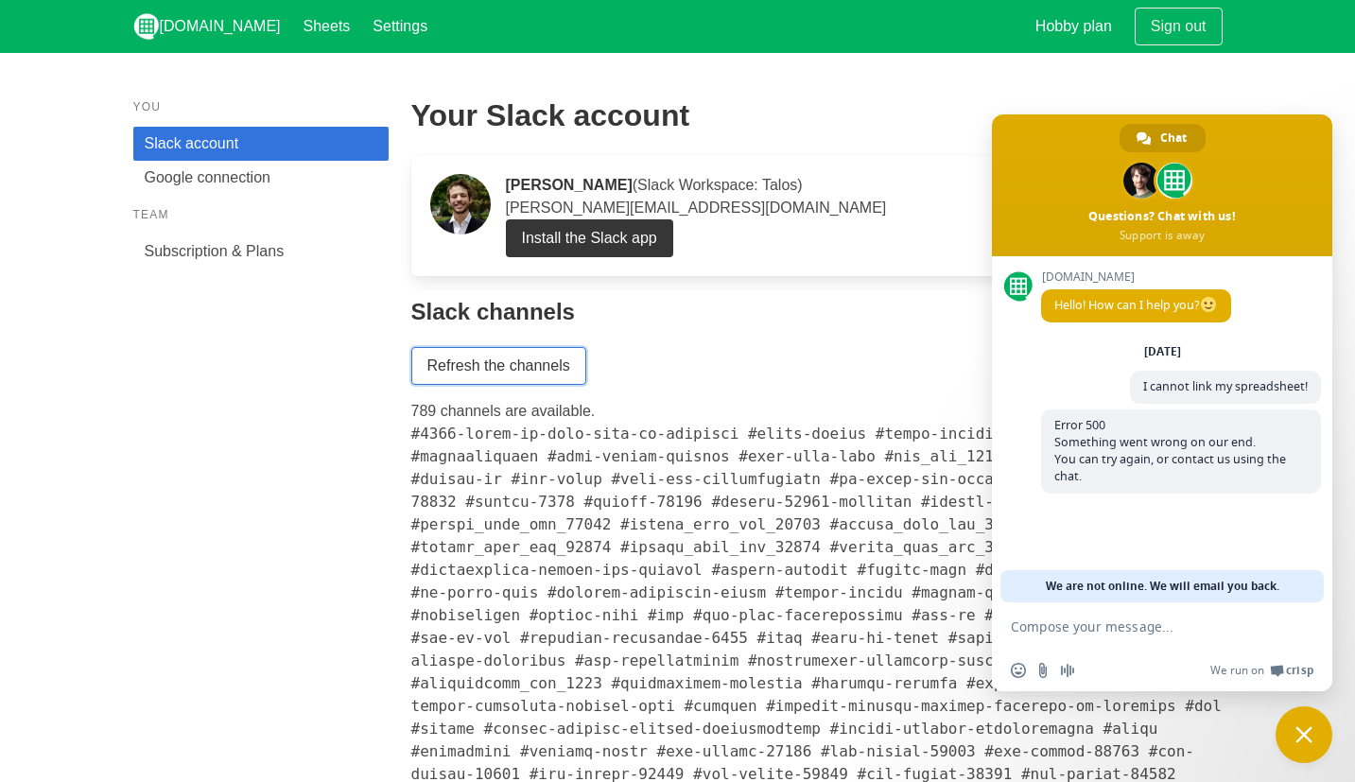
click at [490, 361] on link "Refresh the channels" at bounding box center [498, 366] width 175 height 38
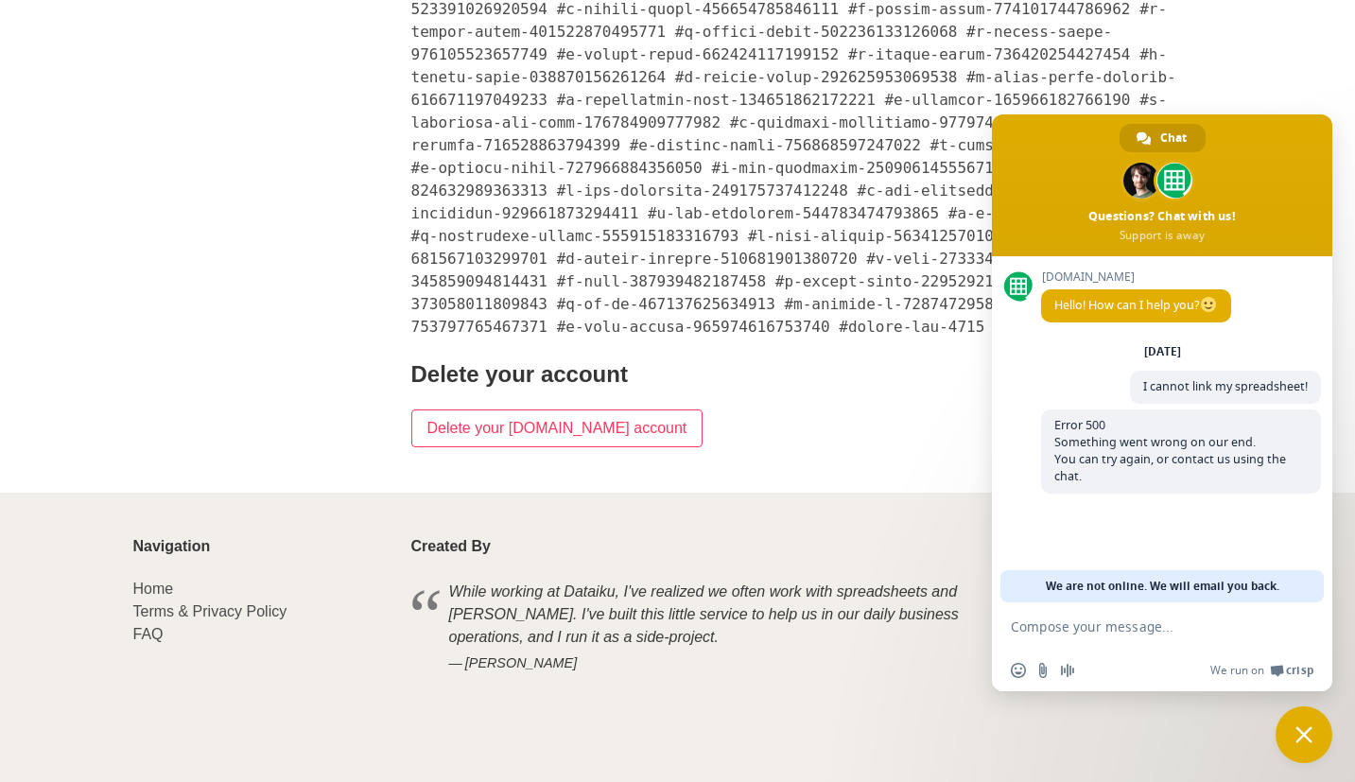
scroll to position [5632, 0]
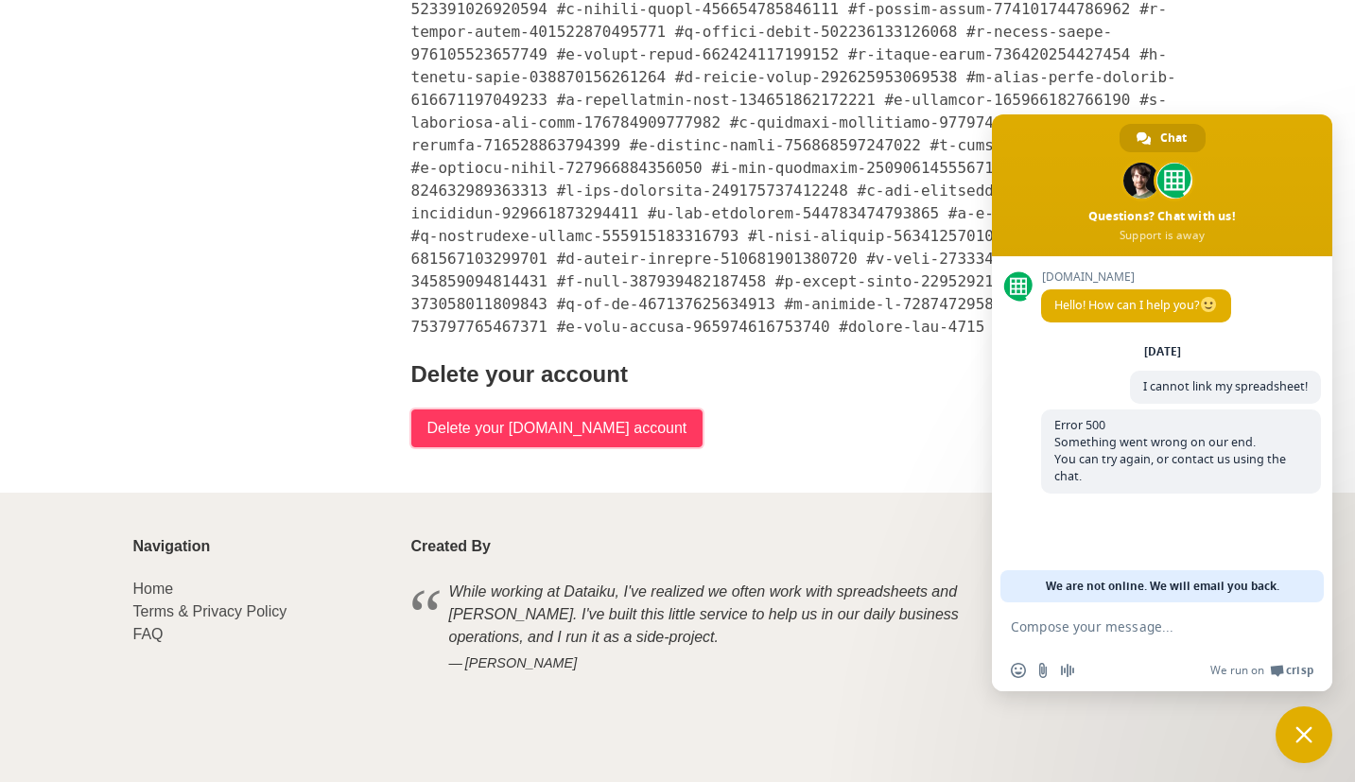
click at [611, 435] on input "Delete your Sheet.chat account" at bounding box center [557, 429] width 292 height 38
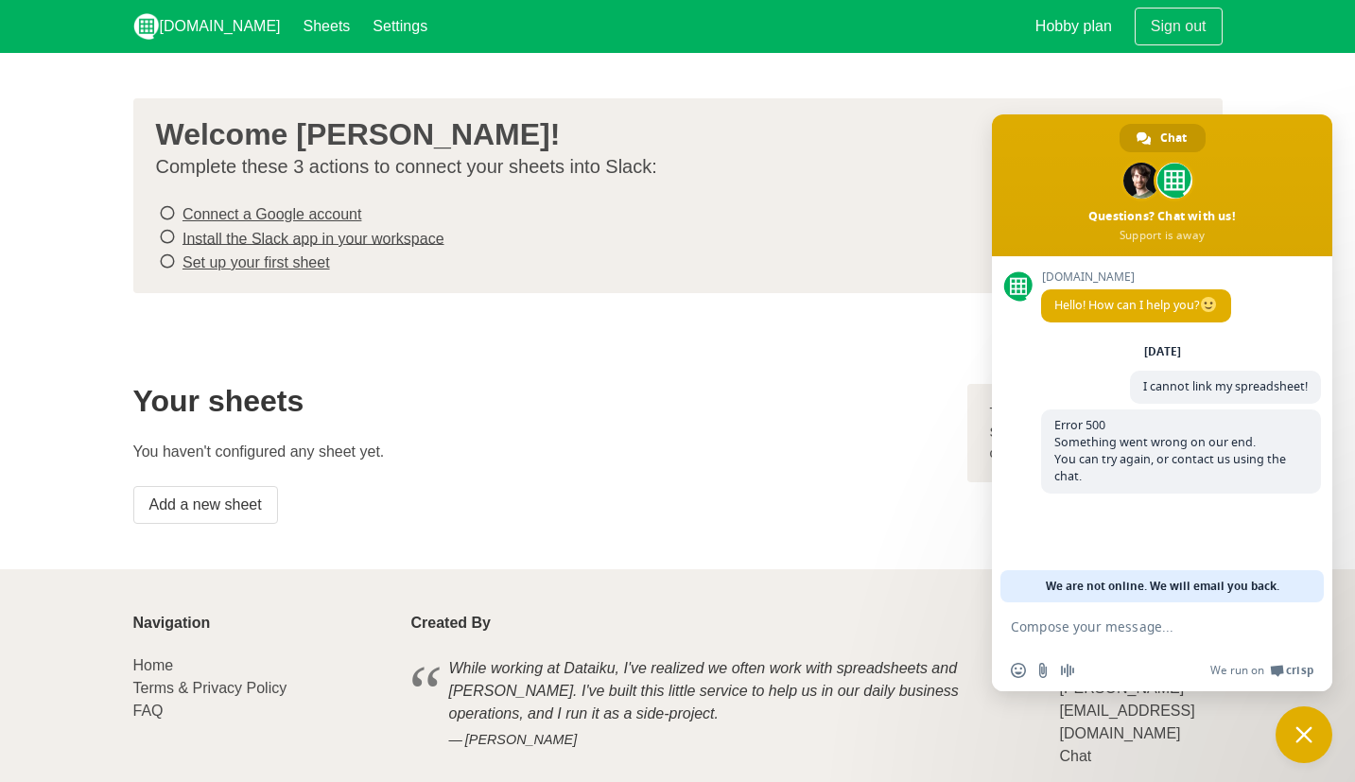
click at [287, 212] on link "Connect a Google account" at bounding box center [272, 214] width 179 height 16
click at [218, 211] on s "Connect a Google account" at bounding box center [272, 214] width 179 height 16
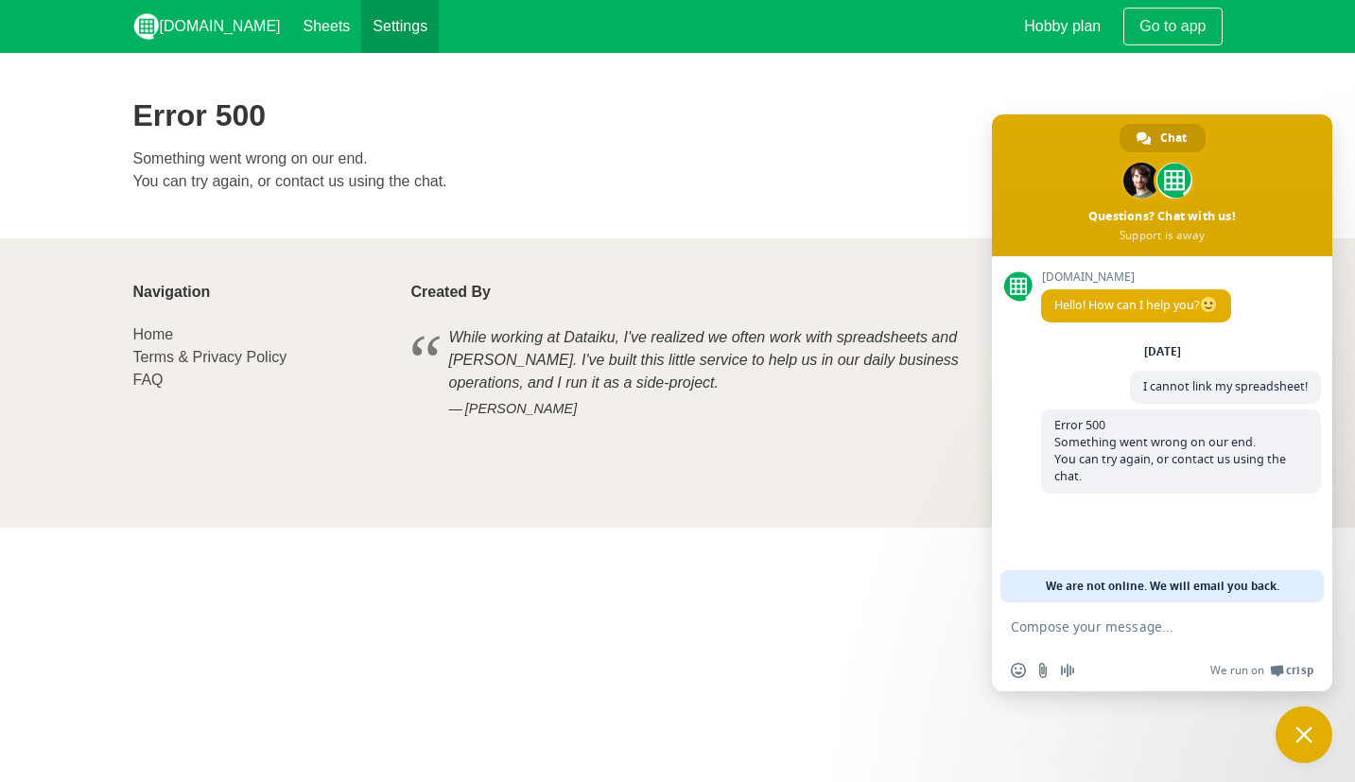
click at [361, 9] on link "Settings" at bounding box center [400, 26] width 78 height 53
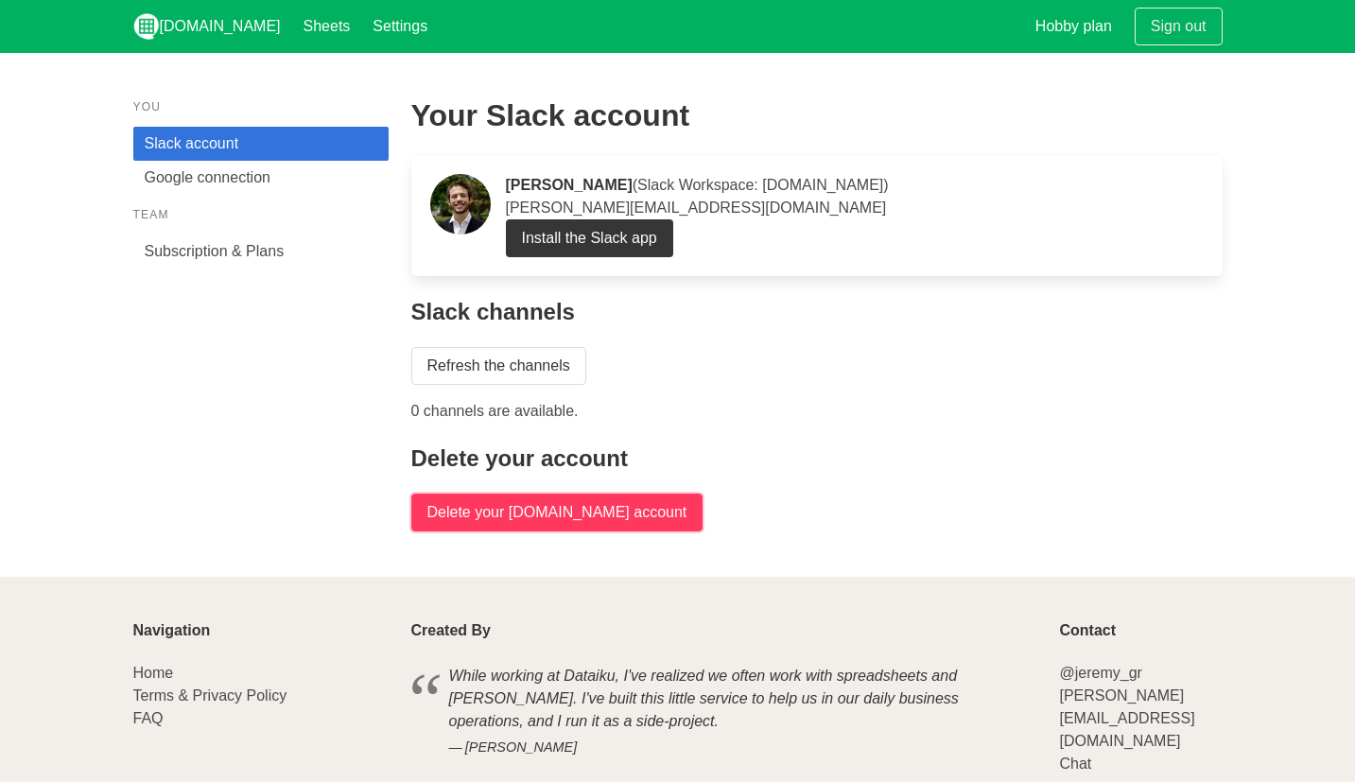
click at [545, 512] on input "Delete your Sheet.chat account" at bounding box center [557, 513] width 292 height 38
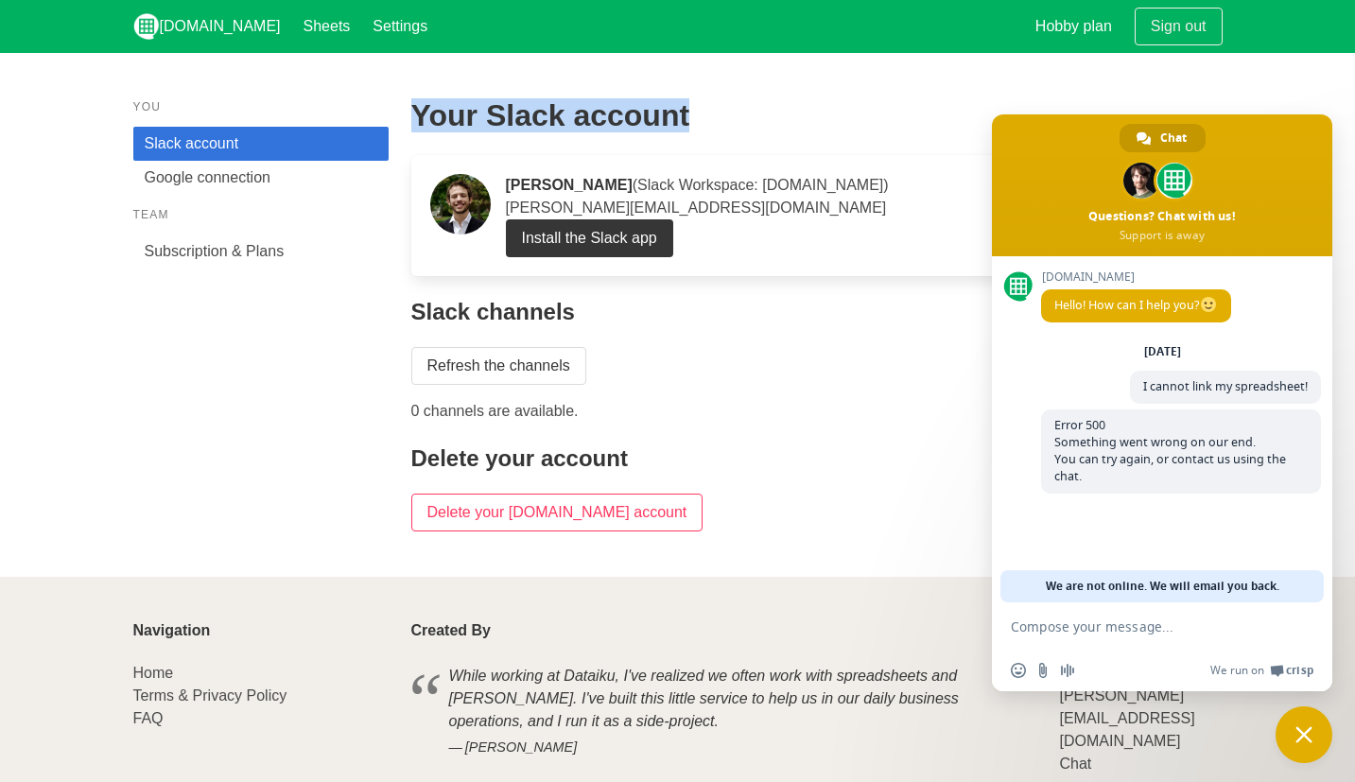
click at [828, 91] on div "Your Slack account Ralfi Salhon (Slack Workspace: CoinMetrics.io) ralfi@talostr…" at bounding box center [817, 315] width 834 height 456
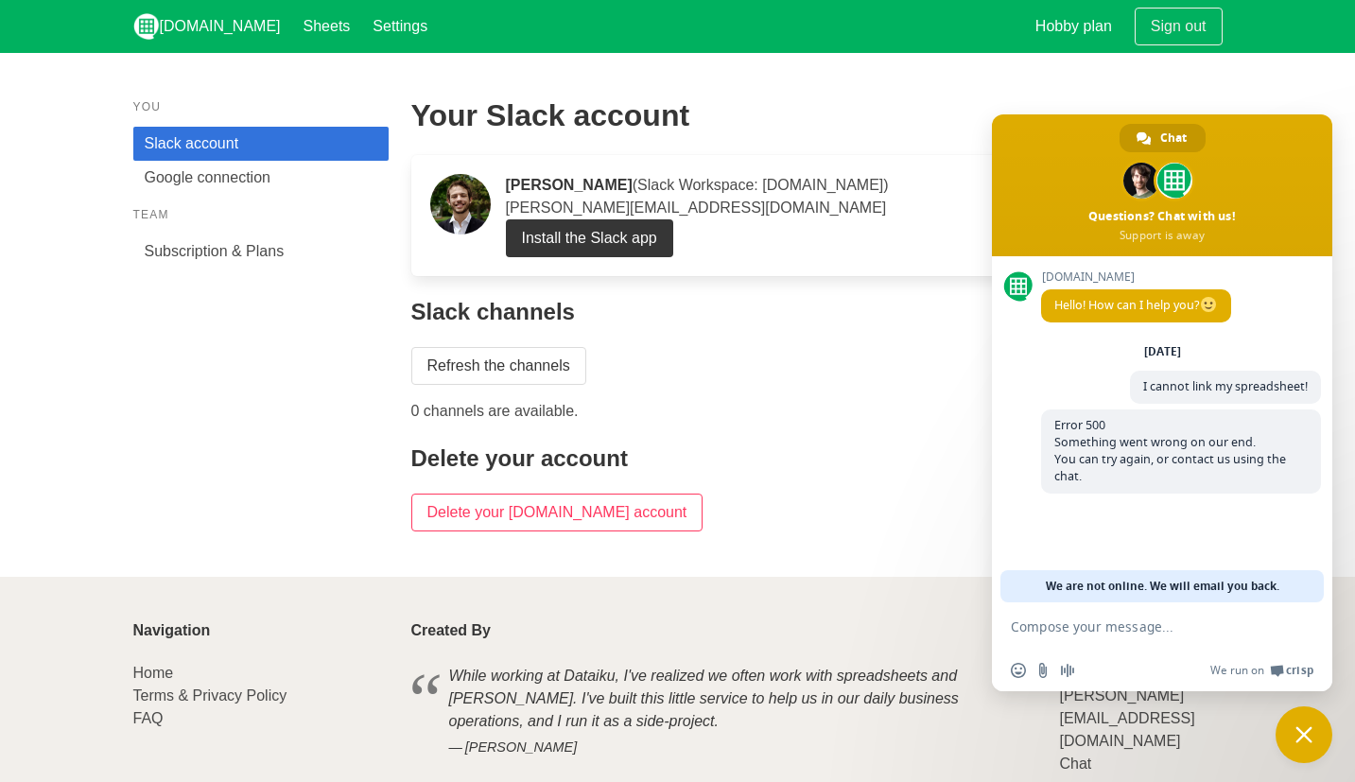
click at [811, 222] on p "Install the Slack app" at bounding box center [855, 238] width 698 height 38
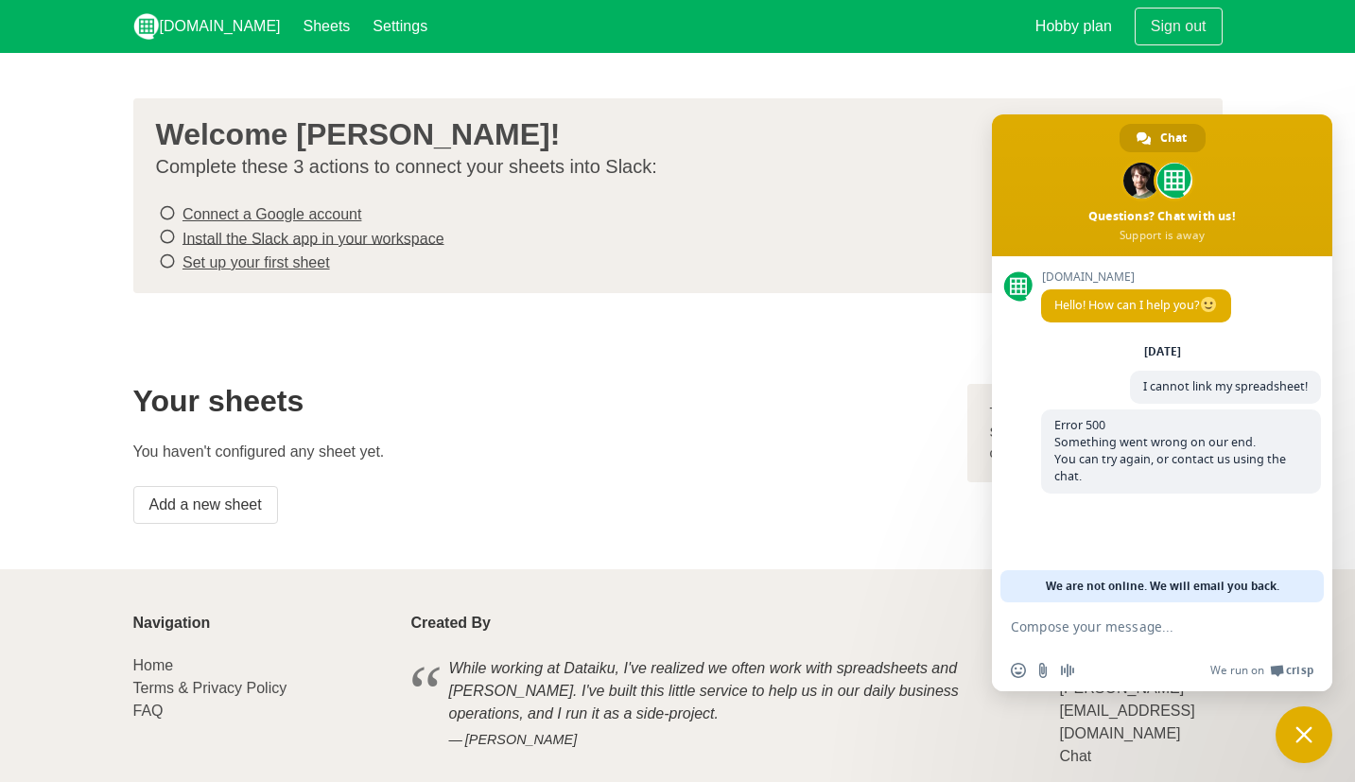
click at [341, 211] on link "Connect a Google account" at bounding box center [272, 214] width 179 height 16
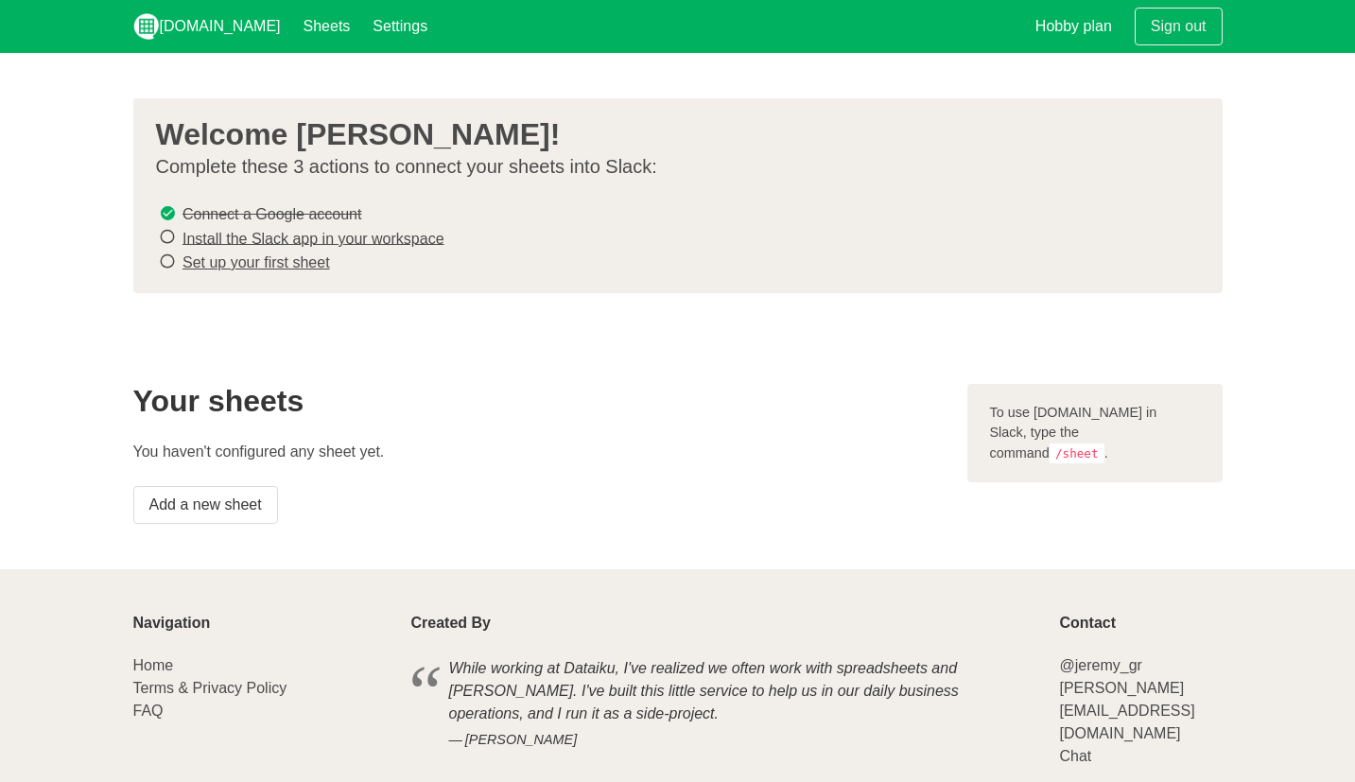
click at [366, 232] on link "Install the Slack app in your workspace" at bounding box center [314, 238] width 262 height 16
